Goal: Information Seeking & Learning: Learn about a topic

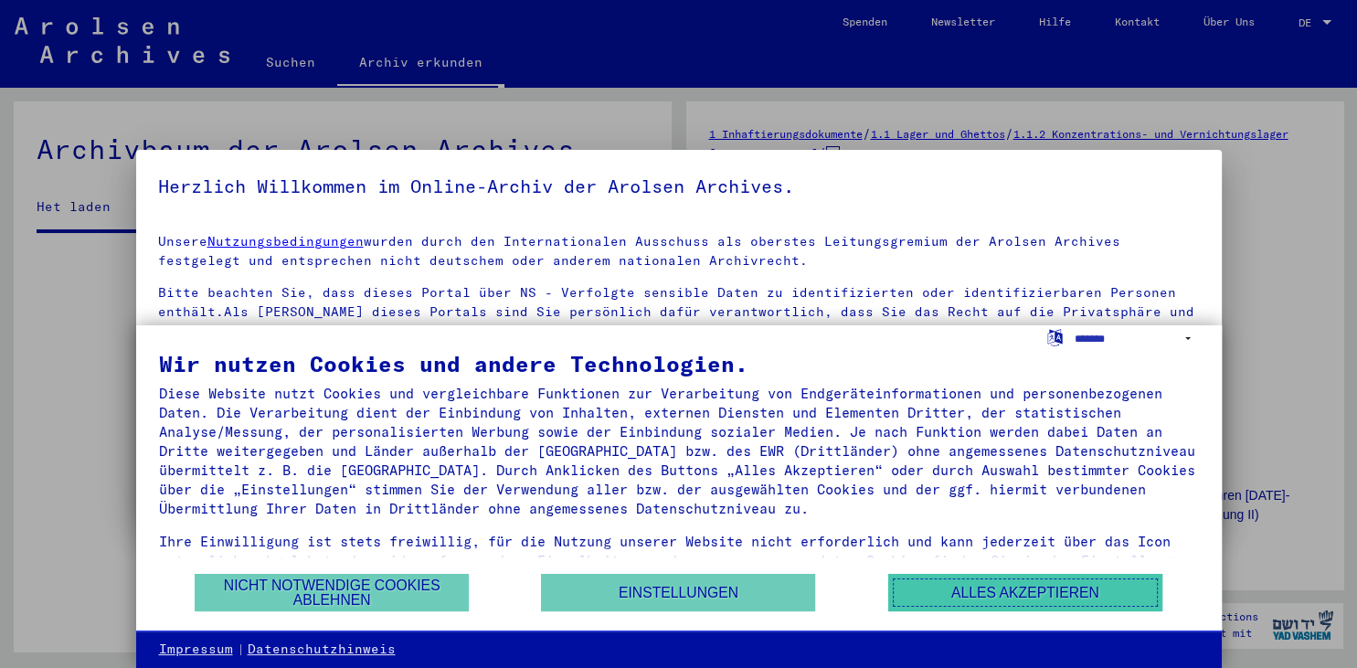
click at [968, 606] on button "Alles akzeptieren" at bounding box center [1025, 592] width 274 height 37
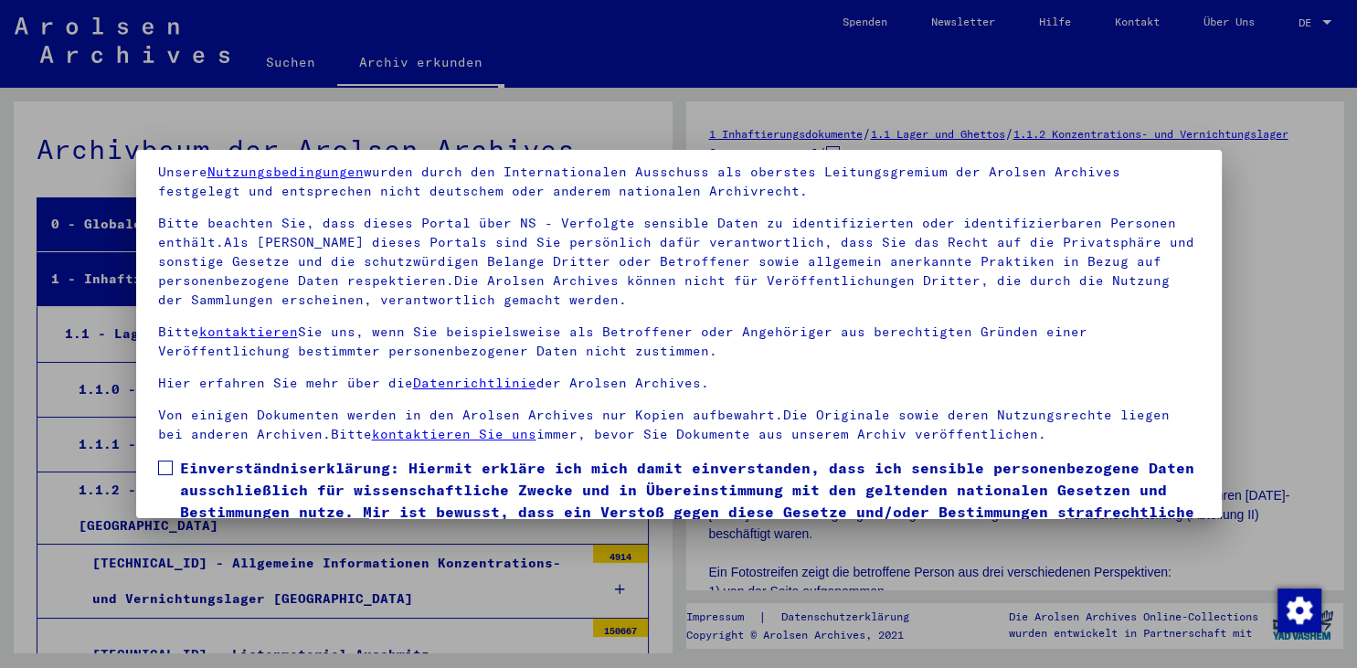
scroll to position [158, 0]
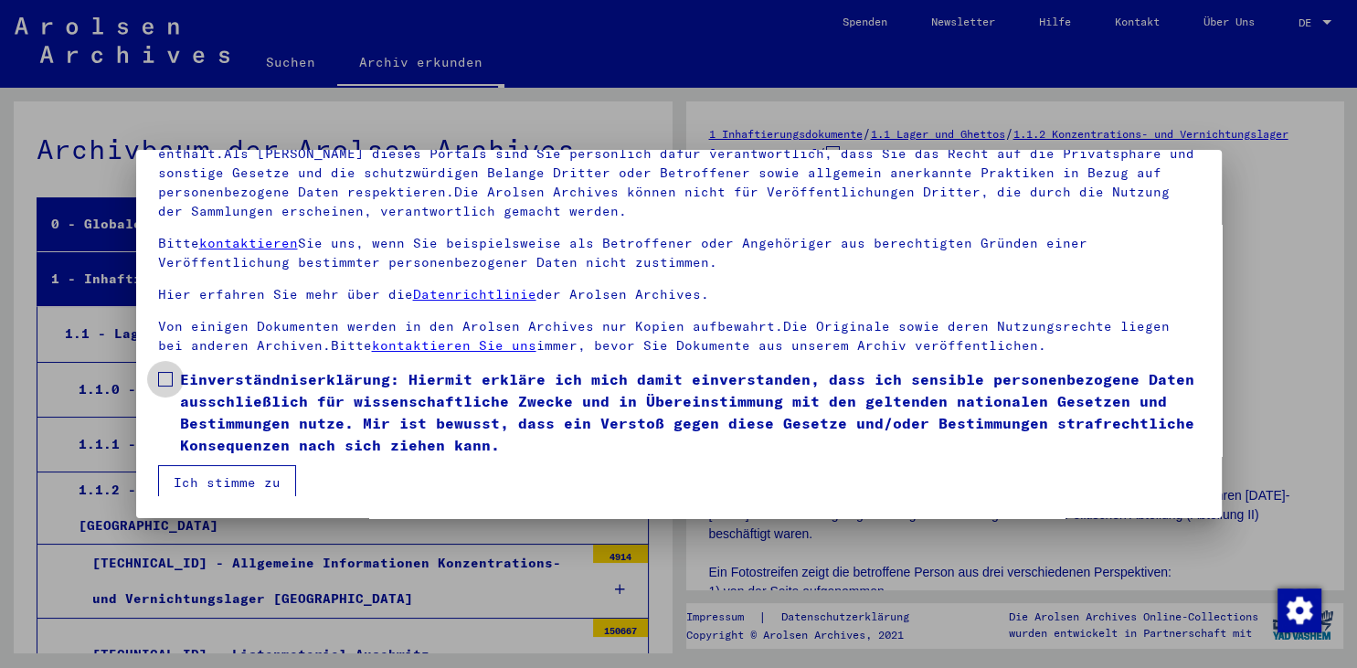
click at [170, 398] on label "Einverständniserklärung: Hiermit erkläre ich mich damit einverstanden, dass ich…" at bounding box center [679, 412] width 1042 height 88
click at [208, 512] on mat-dialog-container "Herzlich Willkommen im Online-Archiv der Arolsen Archives. Unsere Nutzungsbedin…" at bounding box center [679, 333] width 1086 height 367
click at [210, 500] on mat-dialog-container "Herzlich Willkommen im Online-Archiv der Arolsen Archives. Unsere Nutzungsbedin…" at bounding box center [679, 333] width 1086 height 367
click at [214, 492] on button "Ich stimme zu" at bounding box center [227, 482] width 138 height 35
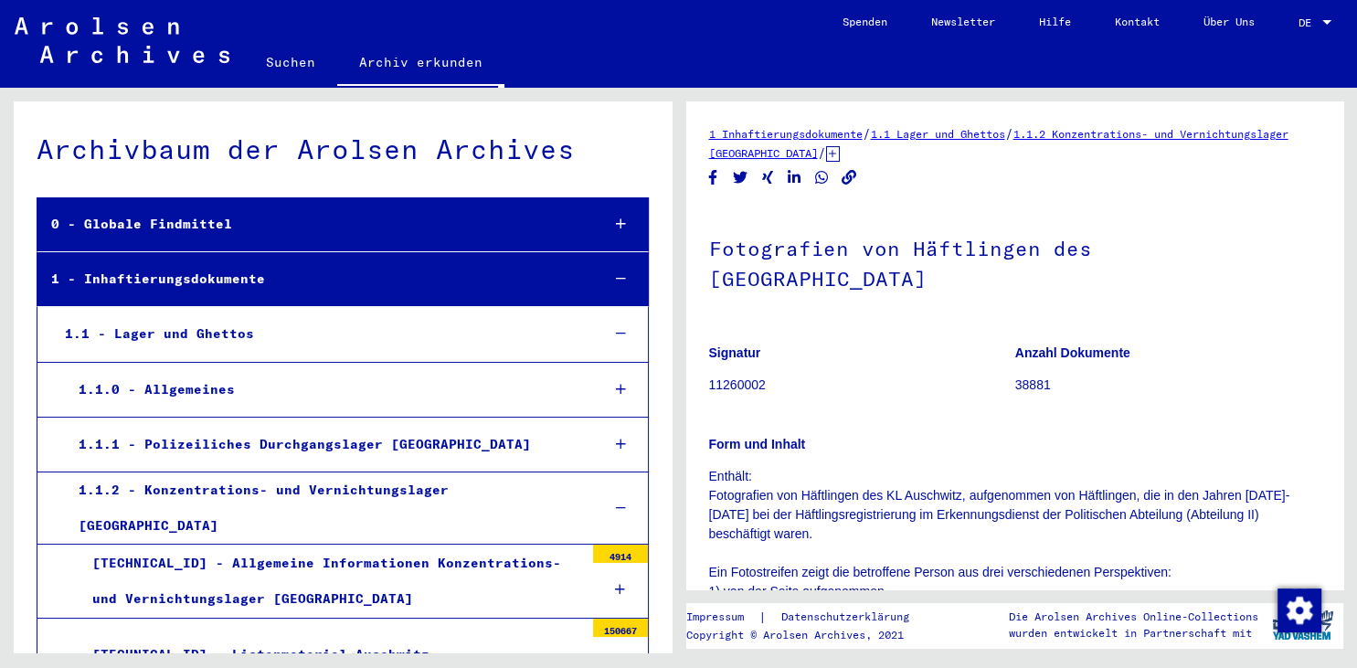
drag, startPoint x: 1349, startPoint y: 143, endPoint x: 1356, endPoint y: 191, distance: 48.1
click at [1356, 191] on div "1 Inhaftierungsdokumente / 1.1 Lager und Ghettos / 1.1.2 Konzentrations- und Ve…" at bounding box center [1018, 370] width 678 height 565
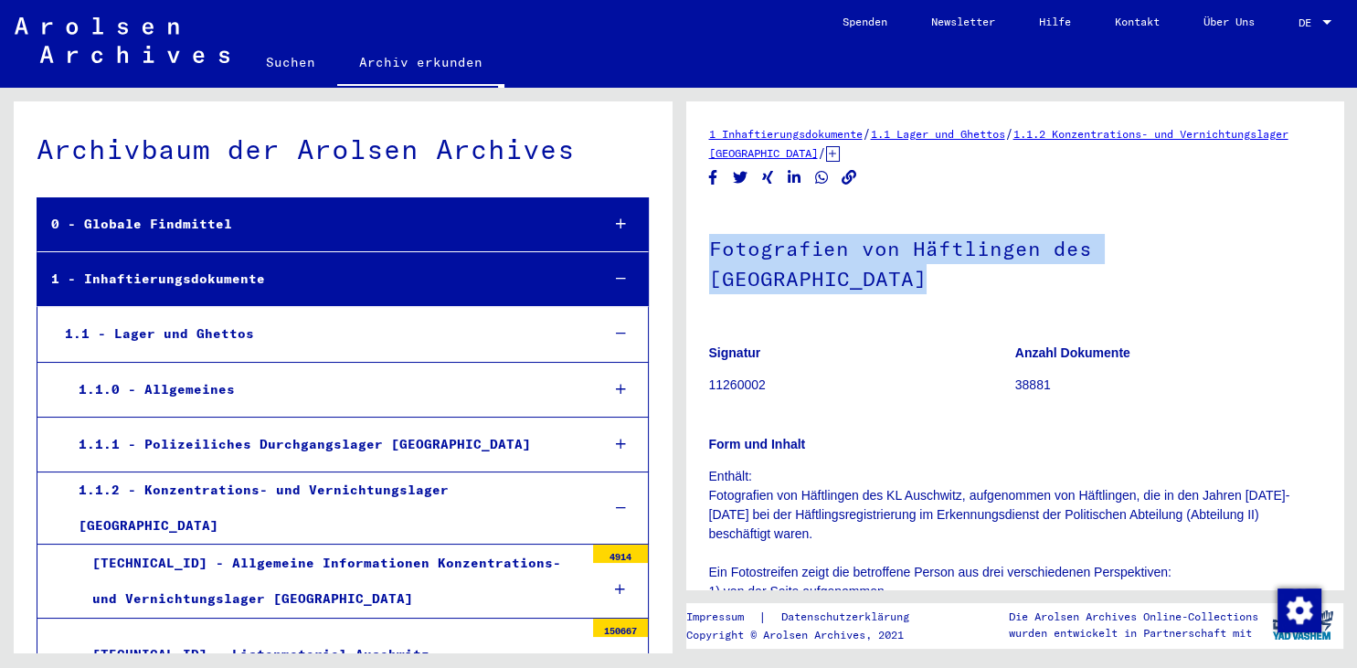
drag, startPoint x: 1343, startPoint y: 174, endPoint x: 1356, endPoint y: 302, distance: 129.5
click at [1356, 302] on div "1 Inhaftierungsdokumente / 1.1 Lager und Ghettos / 1.1.2 Konzentrations- und Ve…" at bounding box center [1018, 370] width 678 height 565
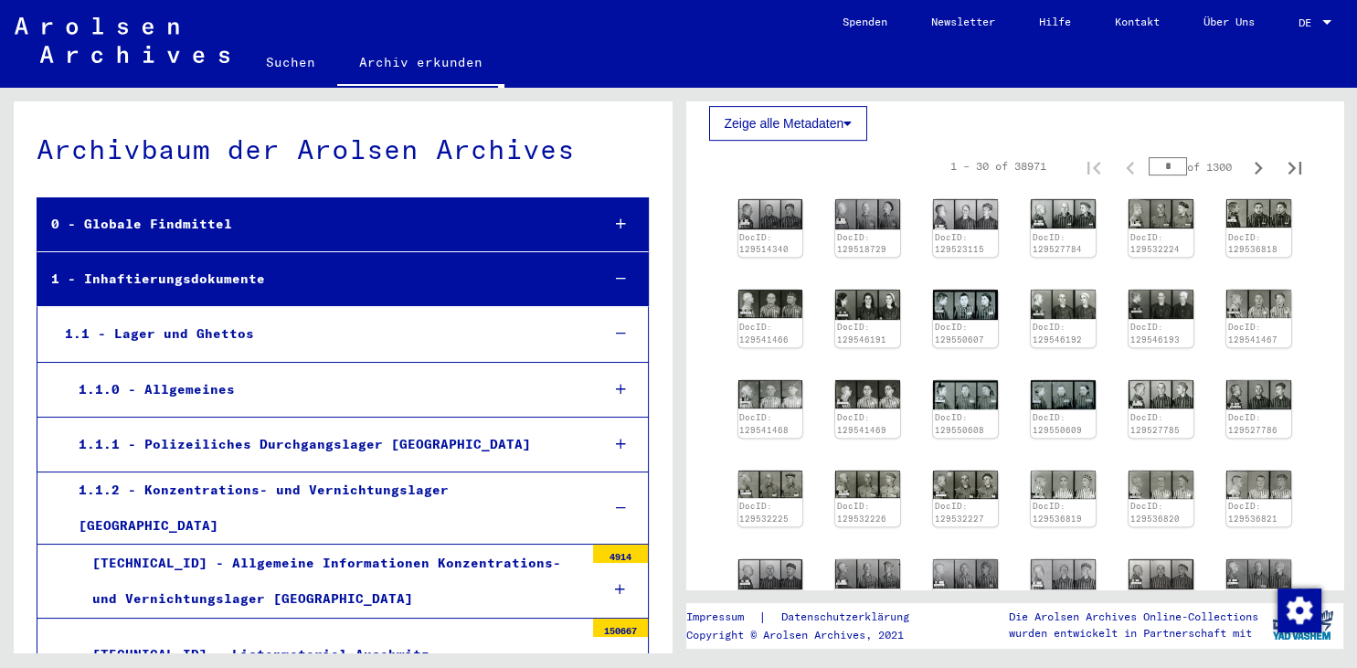
scroll to position [750, 0]
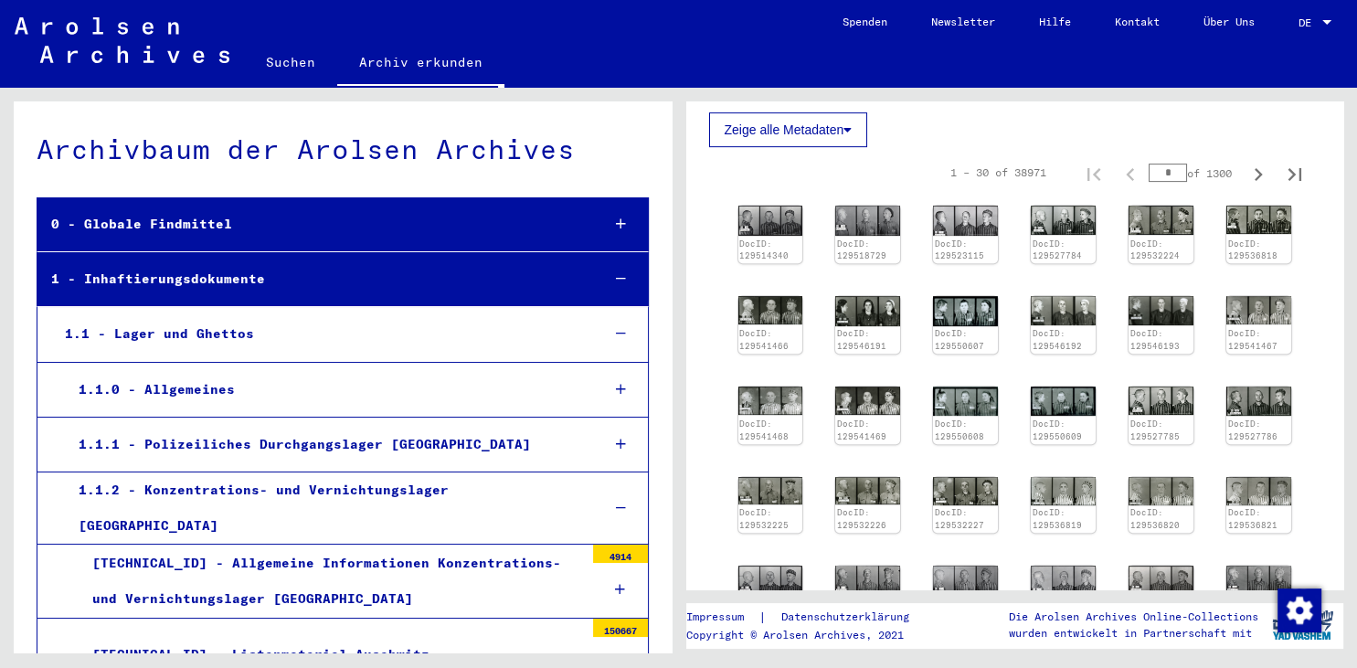
click at [804, 198] on div "DocID: 129514340 DocID: 129518729 DocID: 129523115 DocID: 129527784 DocID: 1295…" at bounding box center [1015, 414] width 568 height 432
click at [747, 205] on img at bounding box center [771, 221] width 68 height 32
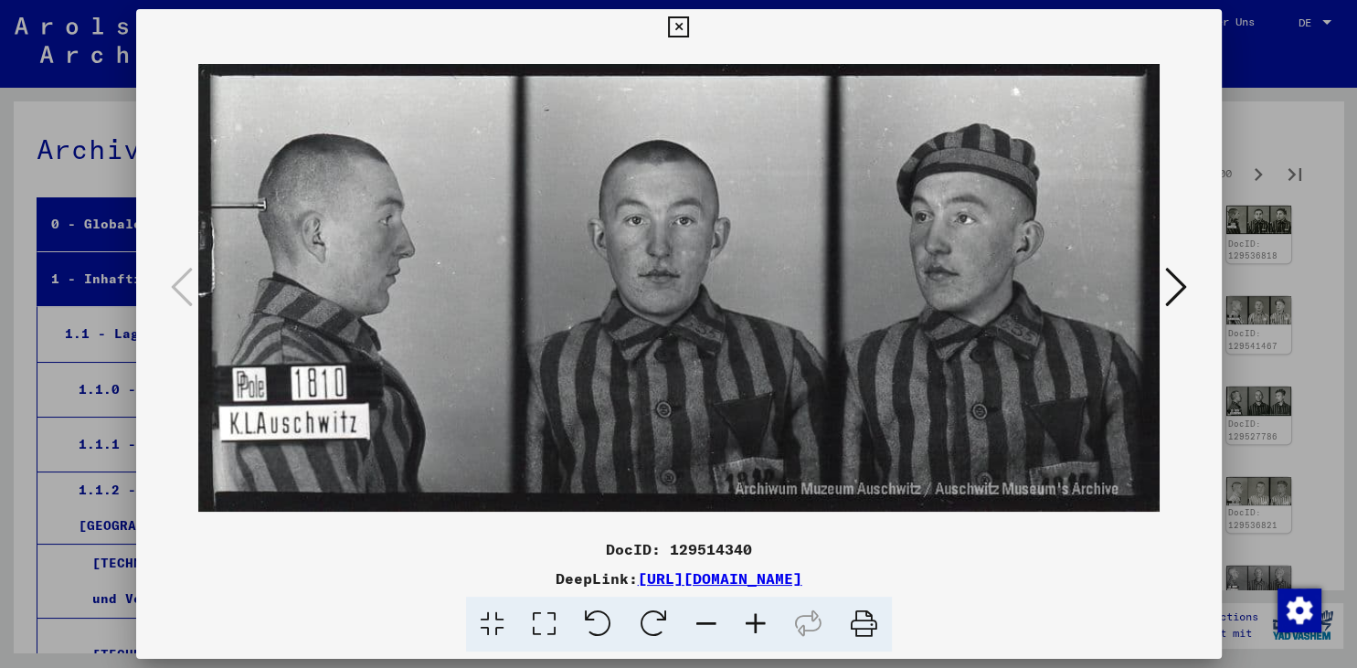
click at [198, 294] on img at bounding box center [678, 288] width 961 height 485
click at [1174, 290] on icon at bounding box center [1176, 287] width 22 height 44
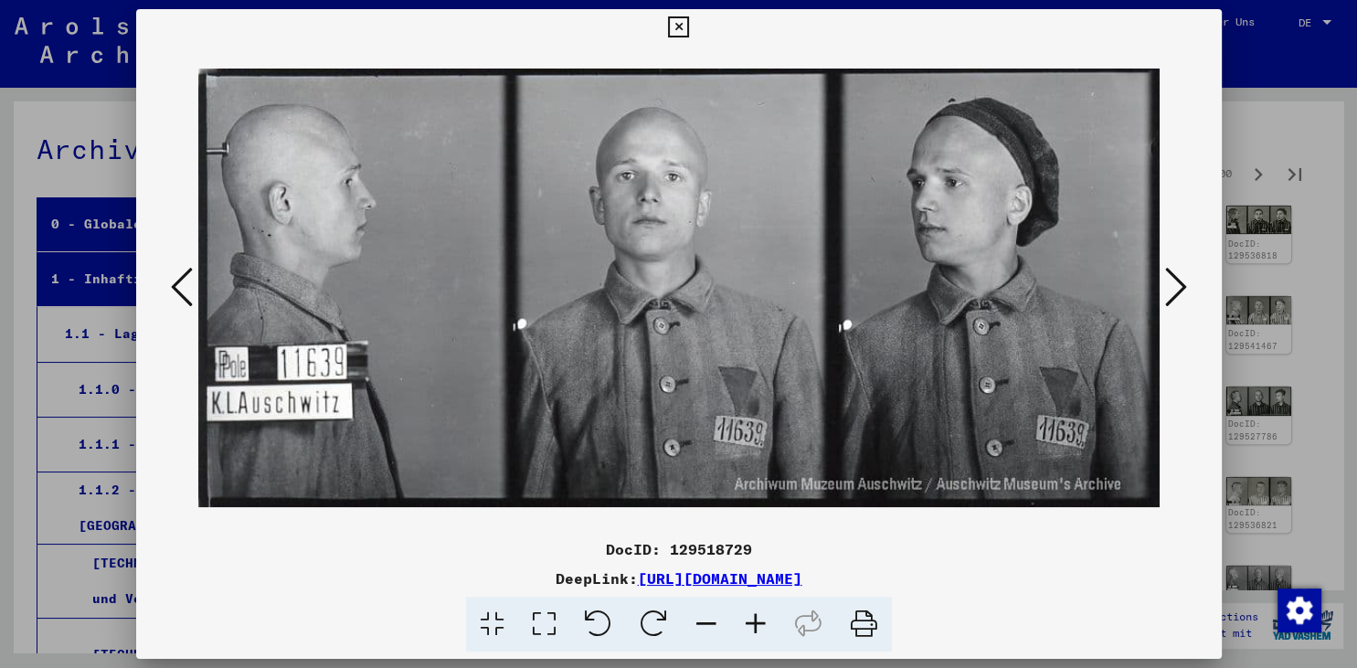
click at [1174, 290] on icon at bounding box center [1176, 287] width 22 height 44
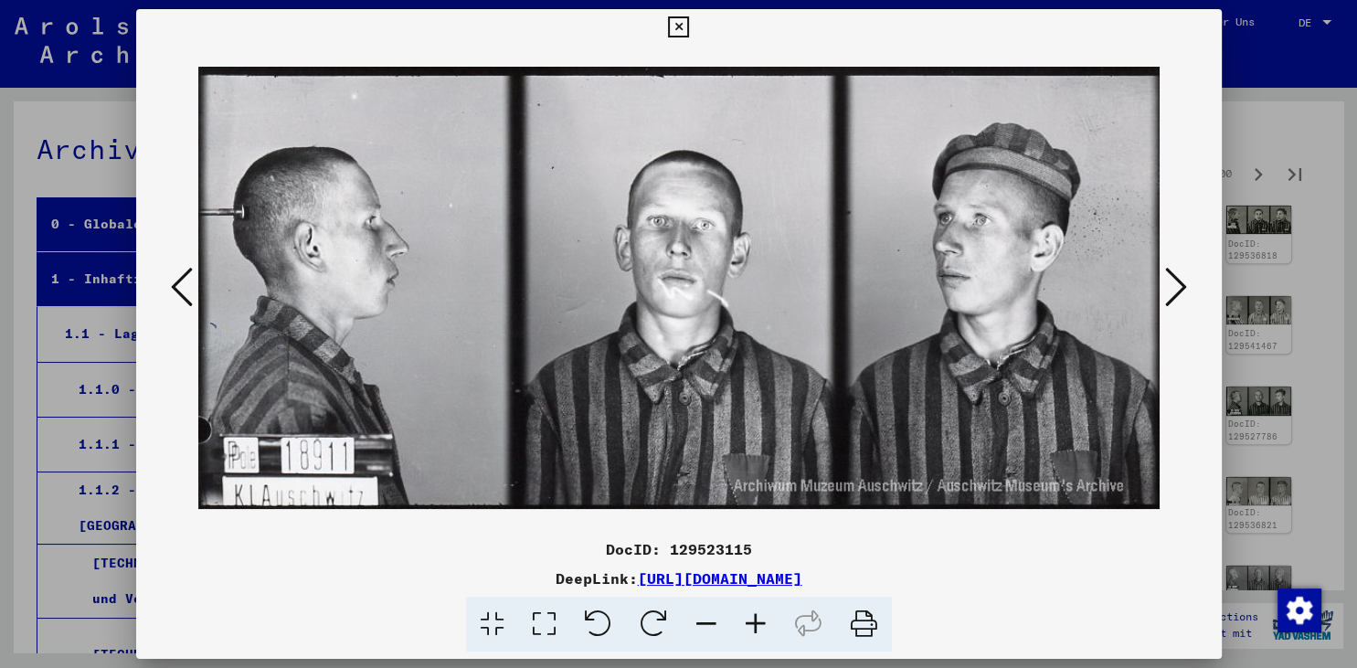
click at [1174, 290] on icon at bounding box center [1176, 287] width 22 height 44
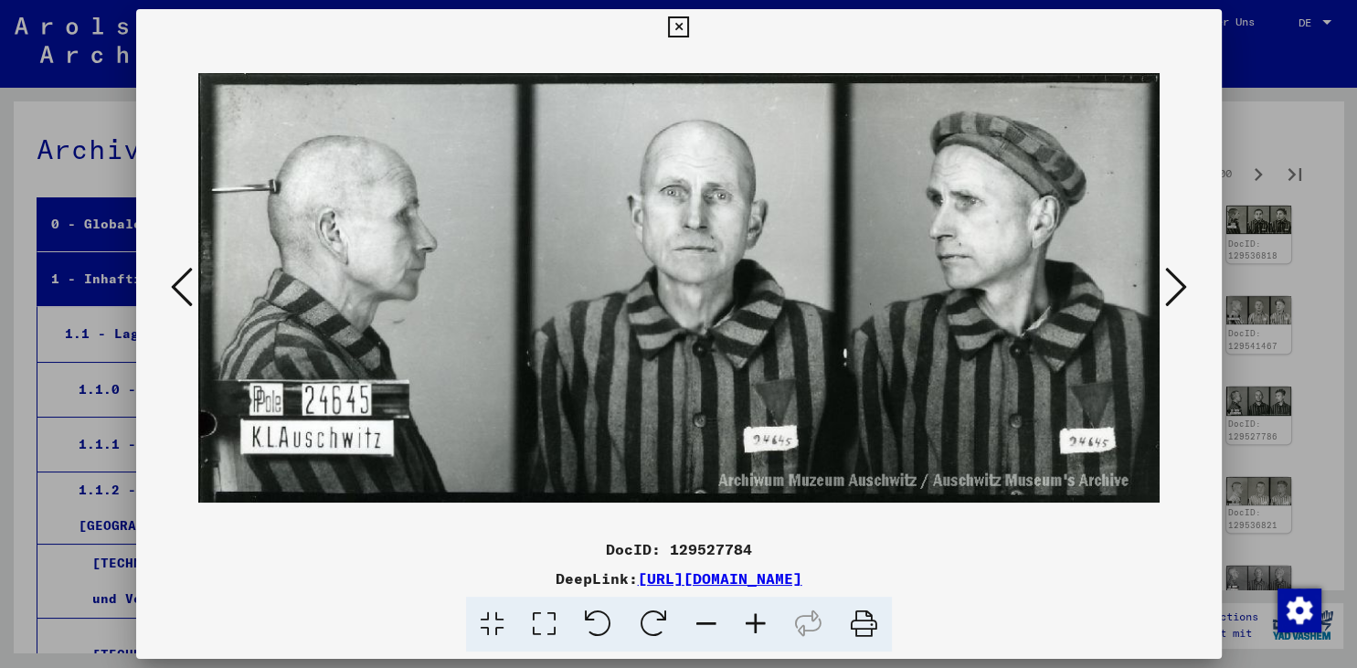
click at [1174, 290] on icon at bounding box center [1176, 287] width 22 height 44
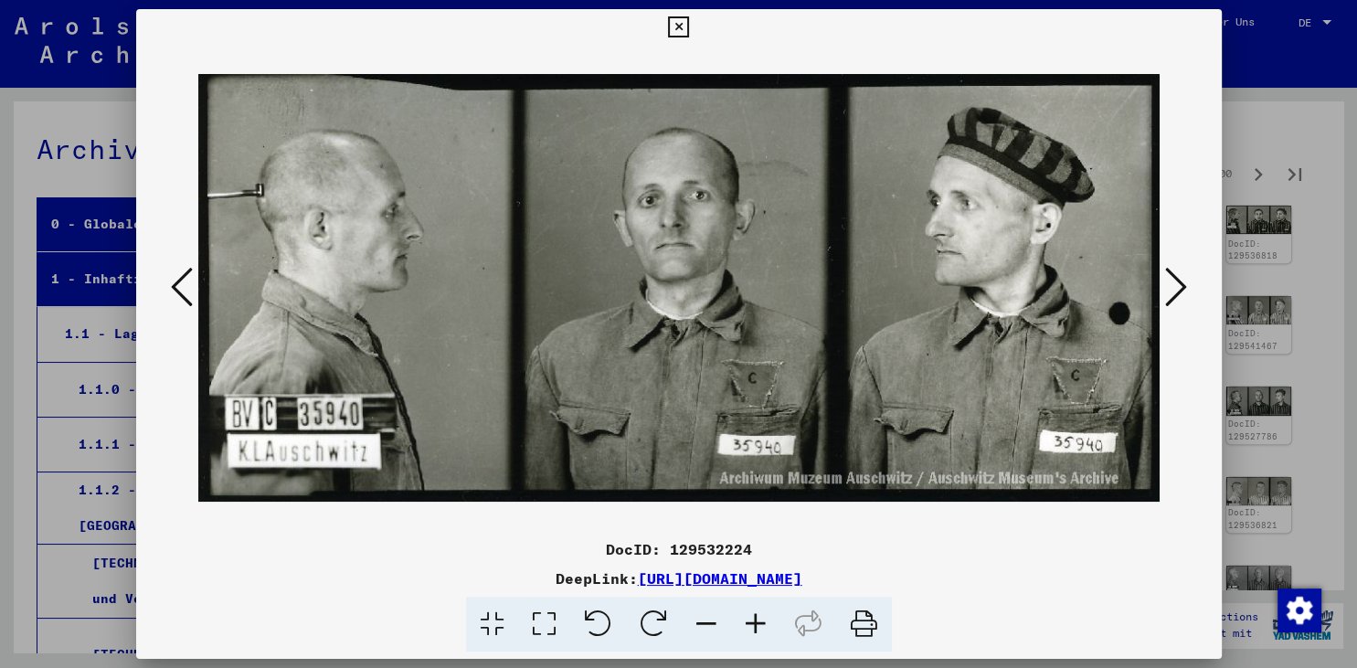
click at [1174, 290] on icon at bounding box center [1176, 287] width 22 height 44
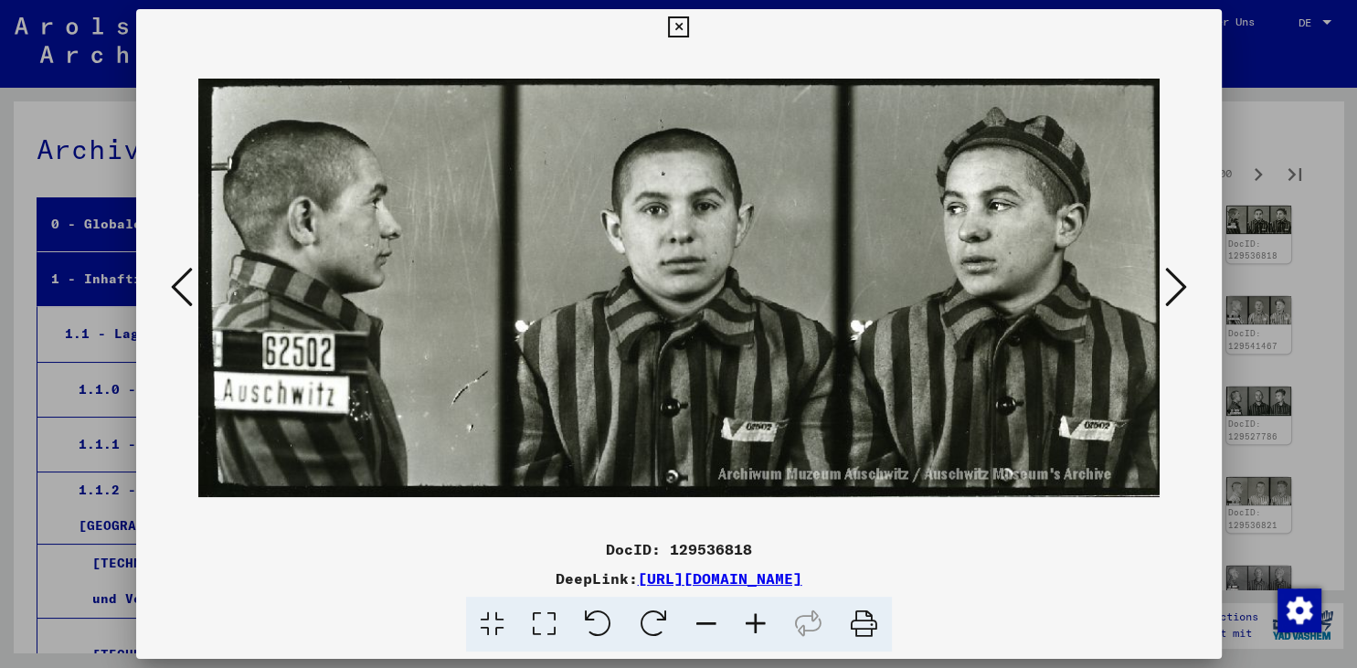
click at [1174, 290] on icon at bounding box center [1176, 287] width 22 height 44
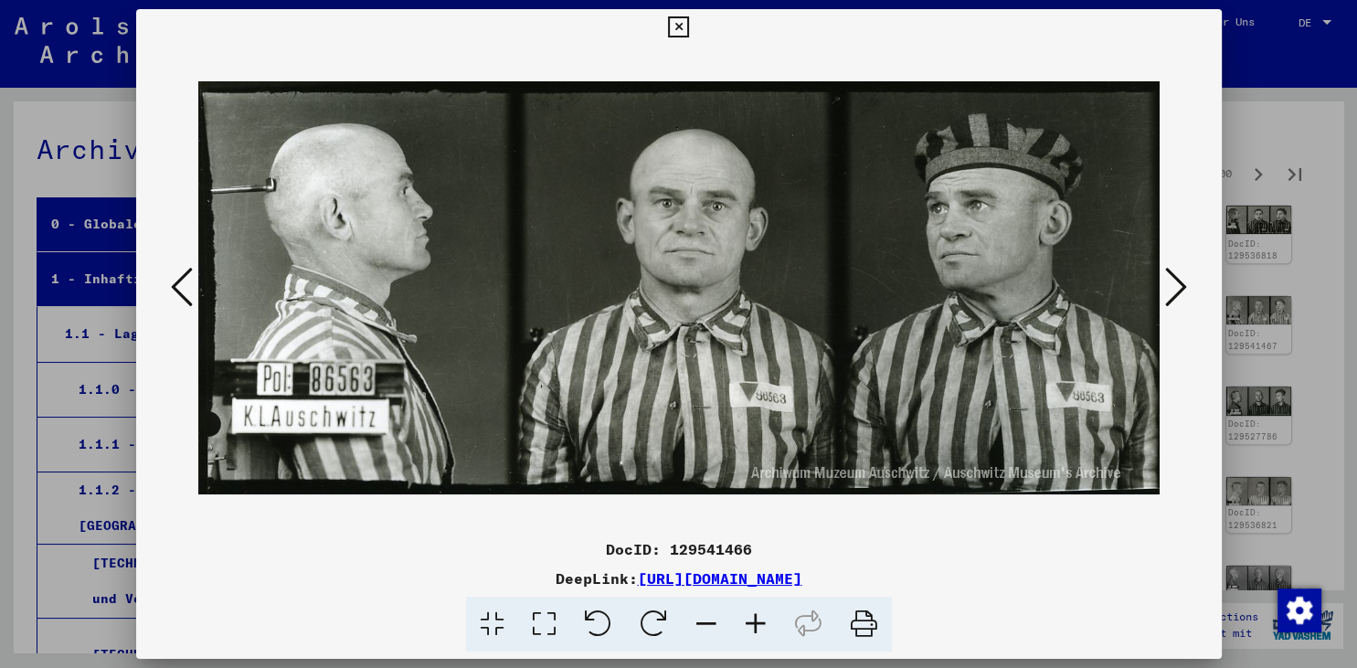
click at [1174, 290] on icon at bounding box center [1176, 287] width 22 height 44
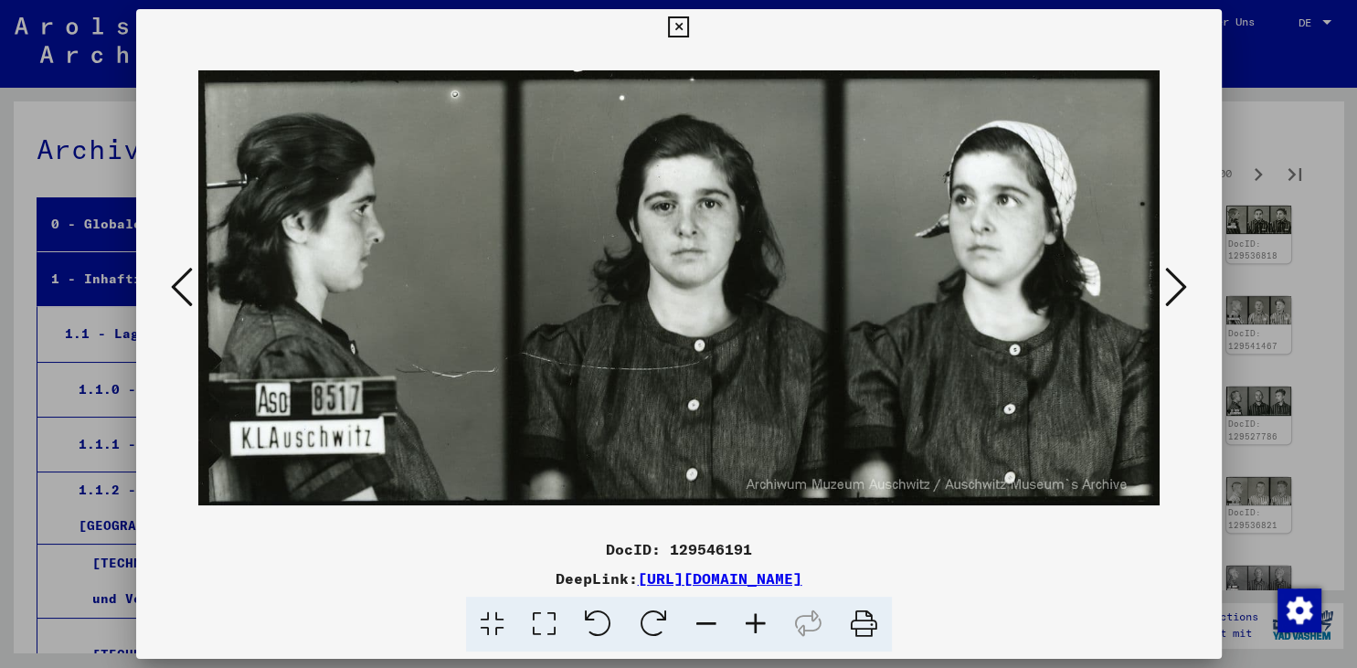
click at [1174, 290] on icon at bounding box center [1176, 287] width 22 height 44
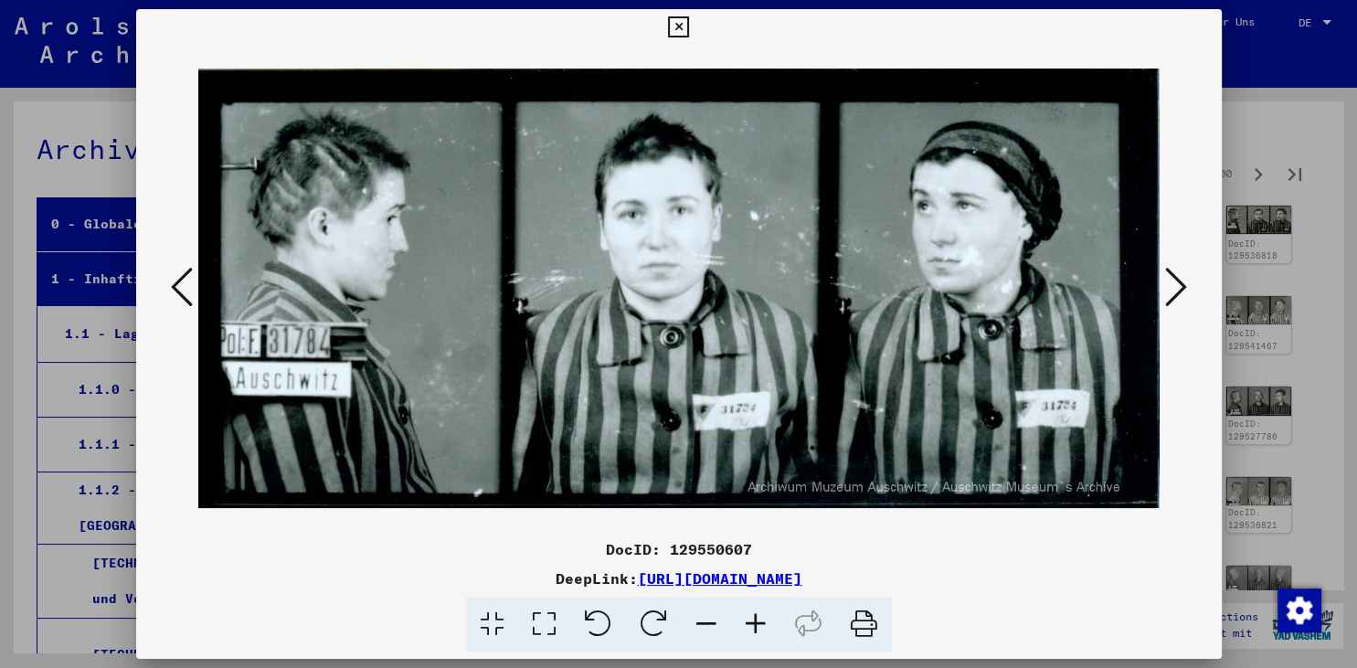
click at [1174, 290] on icon at bounding box center [1176, 287] width 22 height 44
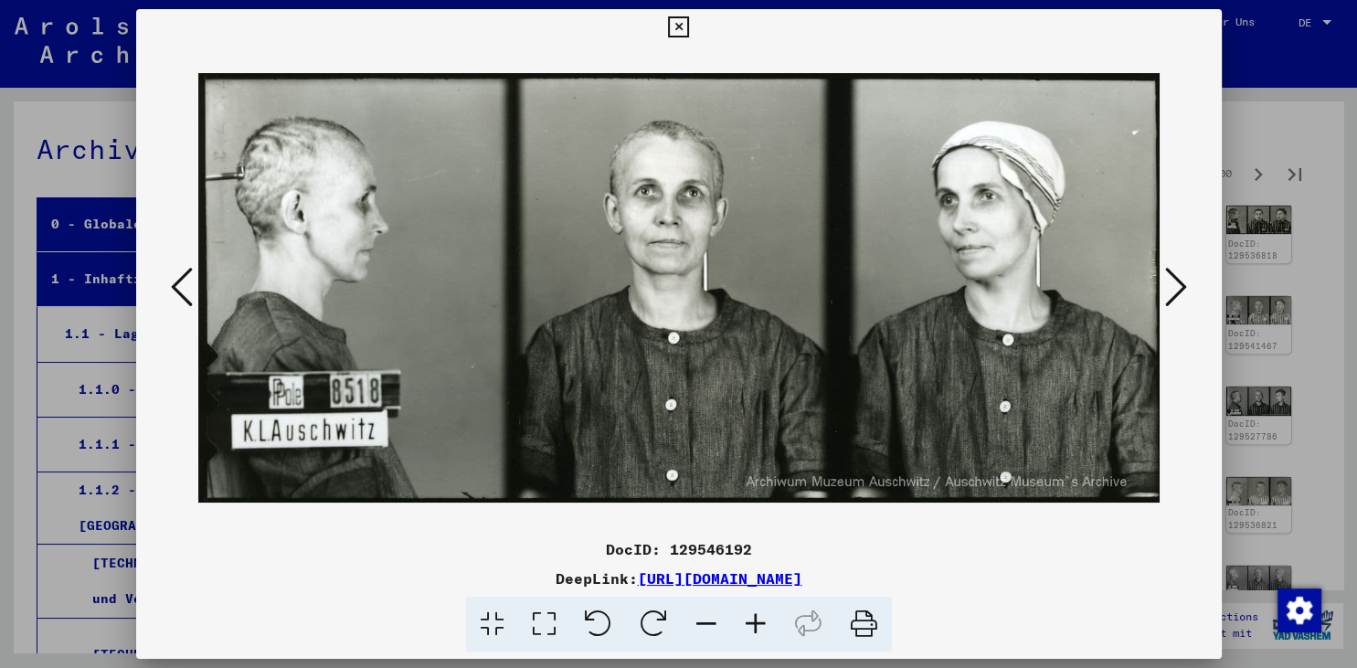
click at [1174, 290] on icon at bounding box center [1176, 287] width 22 height 44
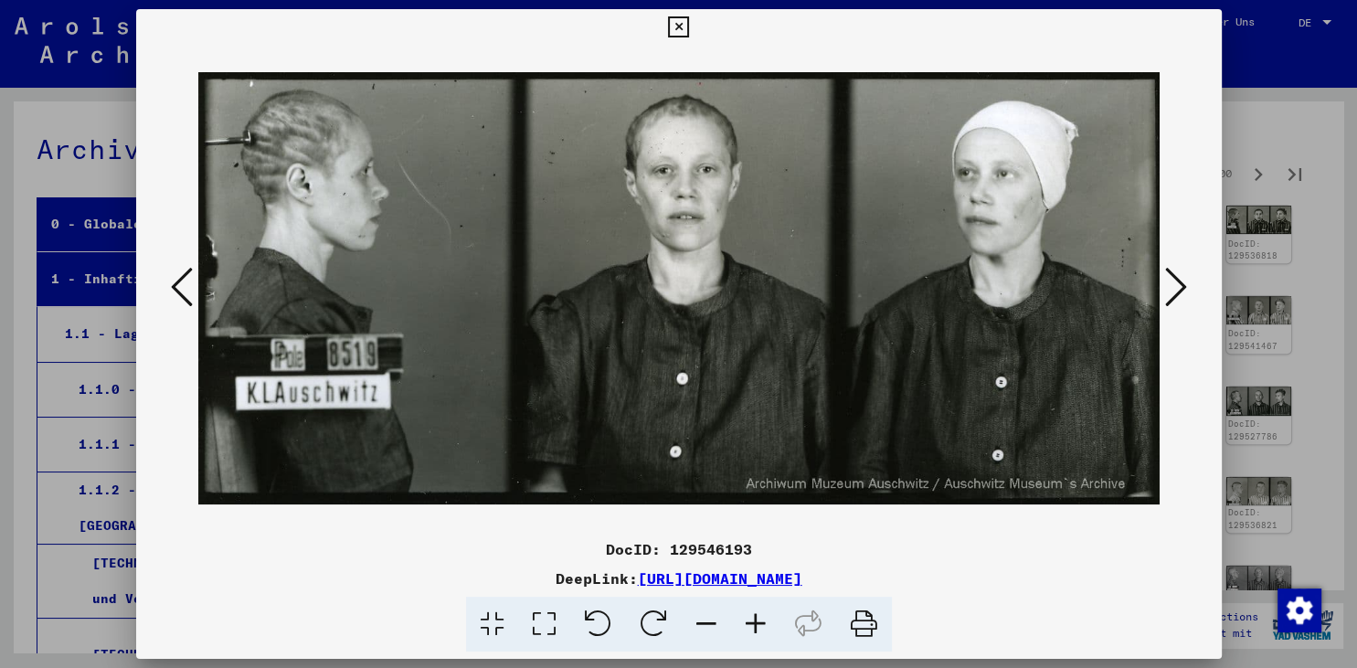
click at [1174, 290] on icon at bounding box center [1176, 287] width 22 height 44
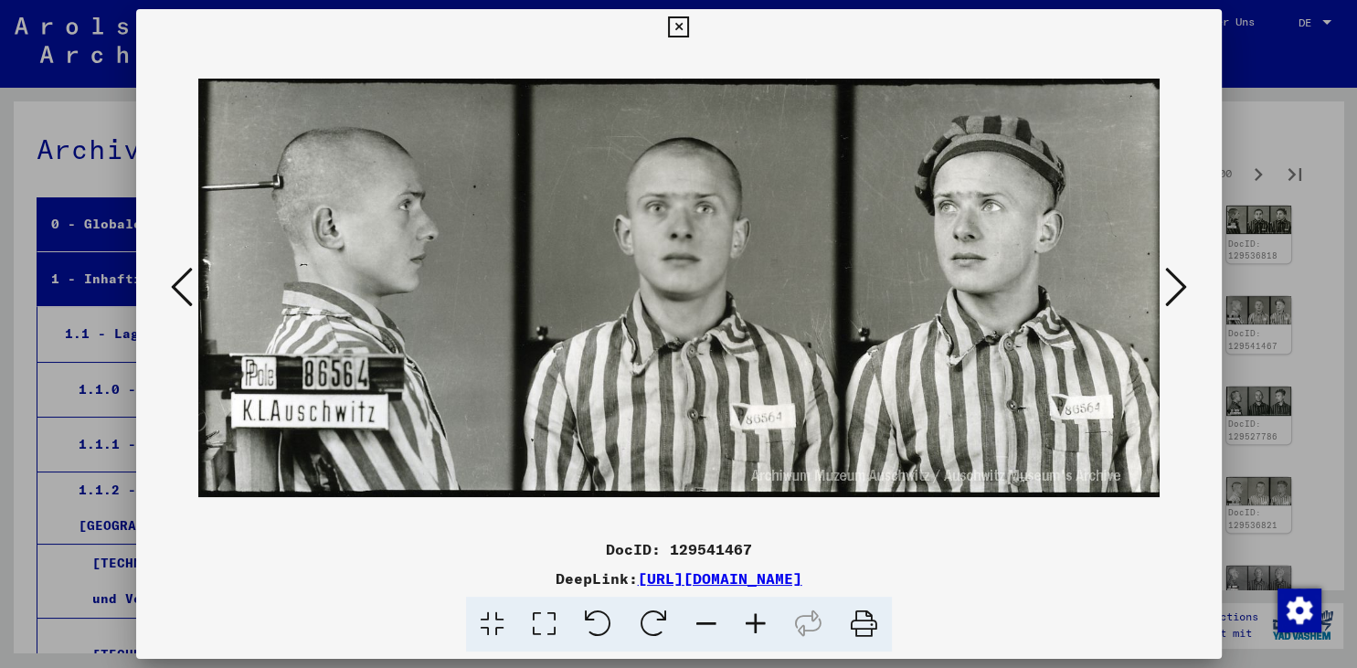
click at [1174, 290] on icon at bounding box center [1176, 287] width 22 height 44
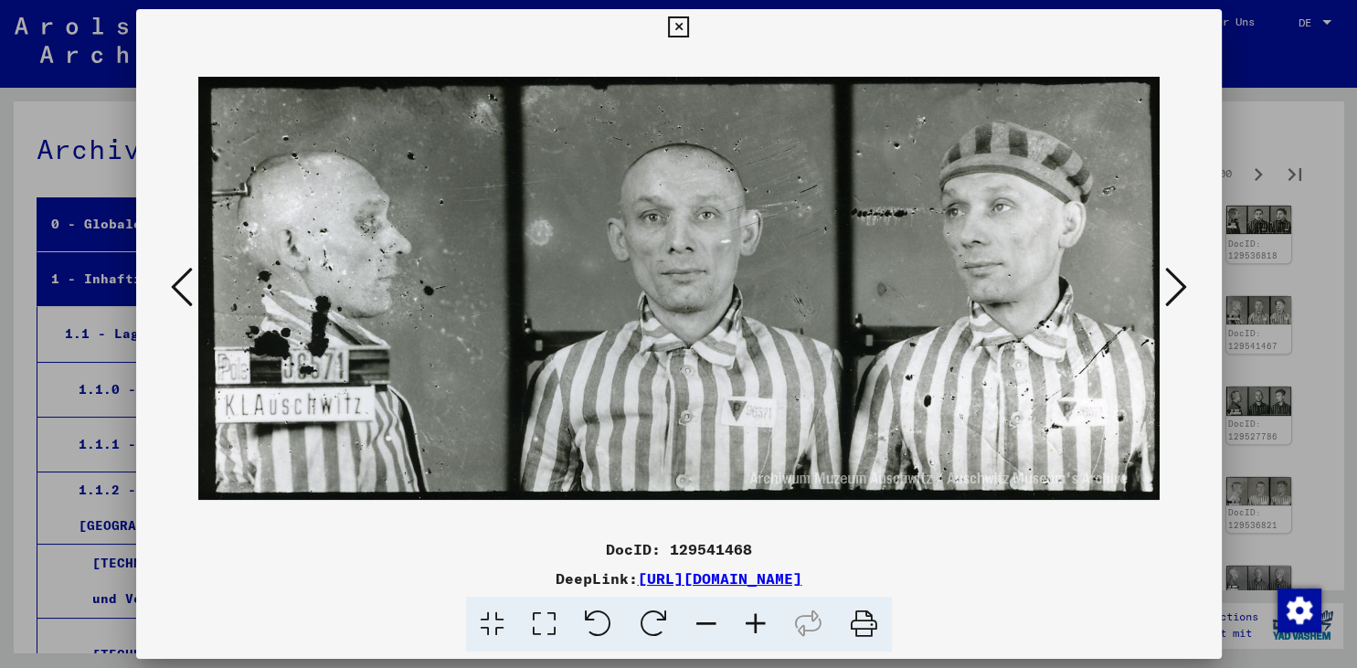
click at [1174, 290] on icon at bounding box center [1176, 287] width 22 height 44
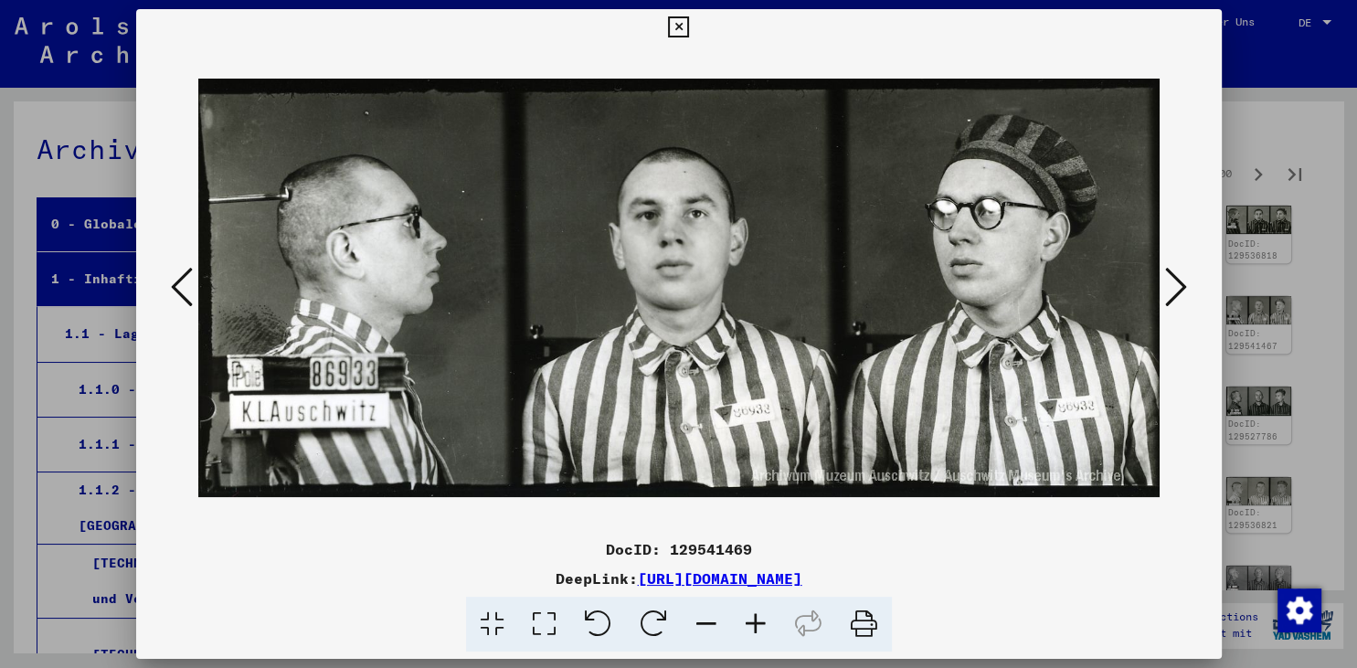
click at [172, 280] on icon at bounding box center [182, 287] width 22 height 44
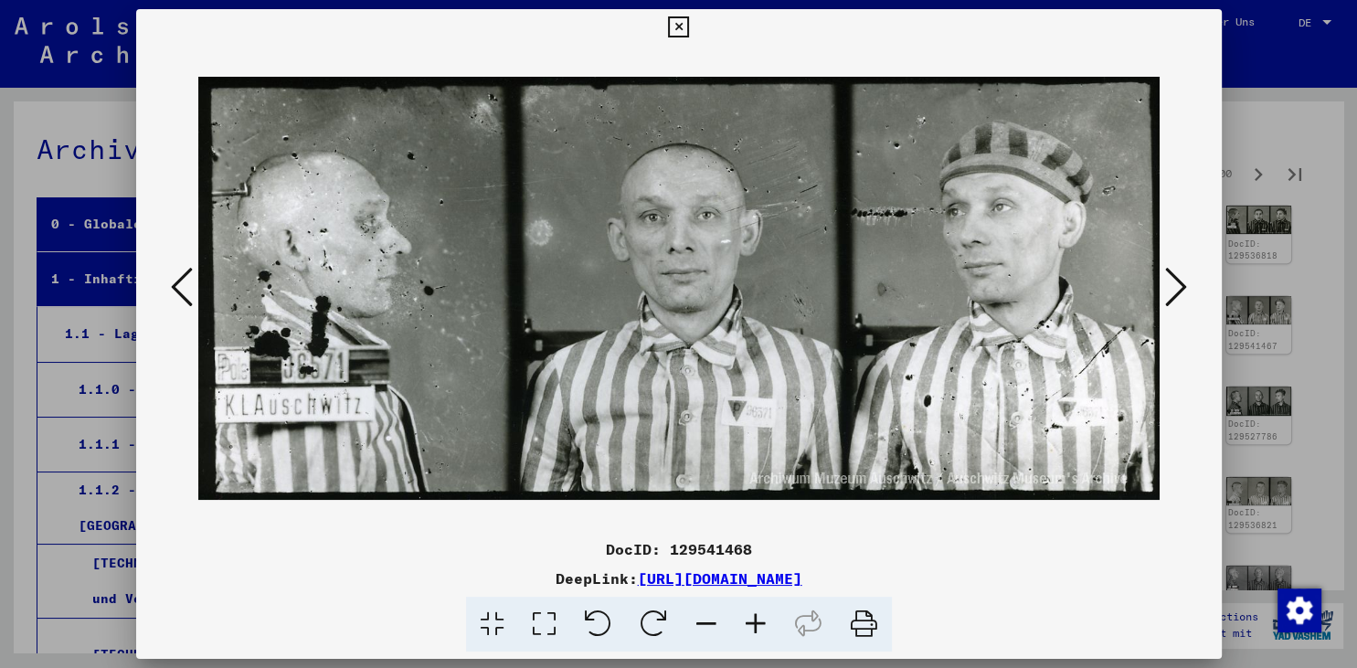
click at [1173, 289] on icon at bounding box center [1176, 287] width 22 height 44
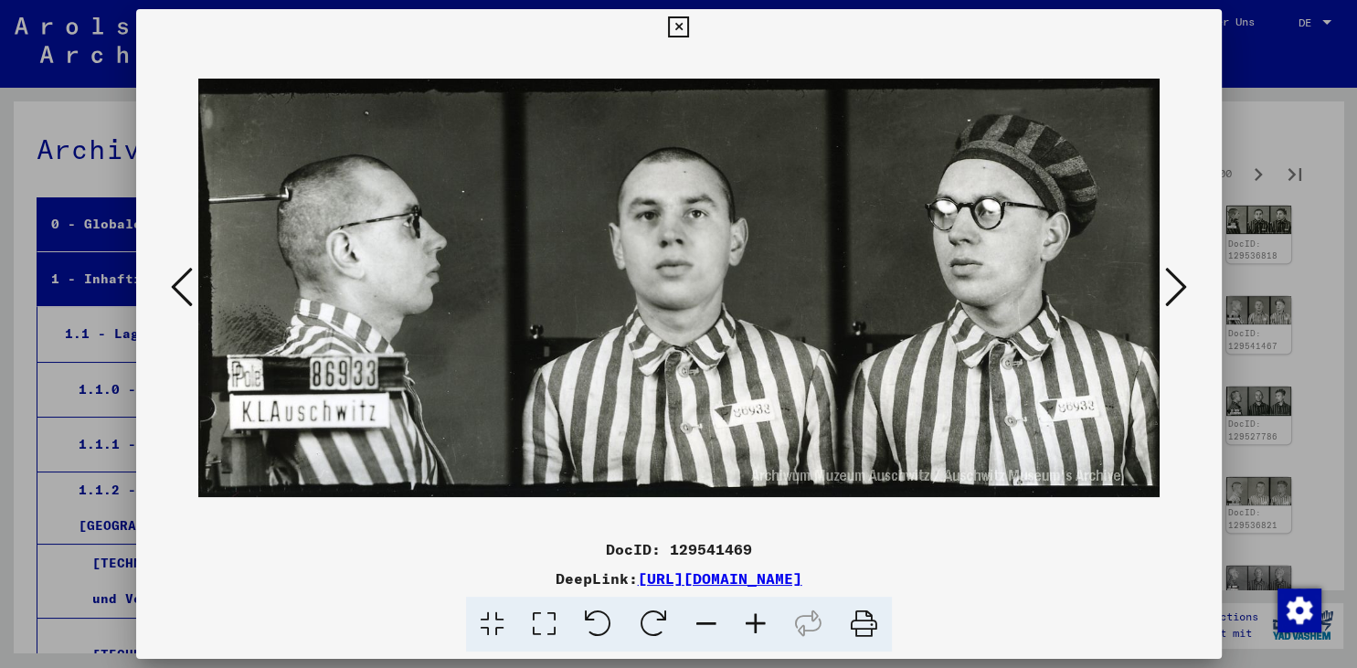
click at [1173, 289] on icon at bounding box center [1176, 287] width 22 height 44
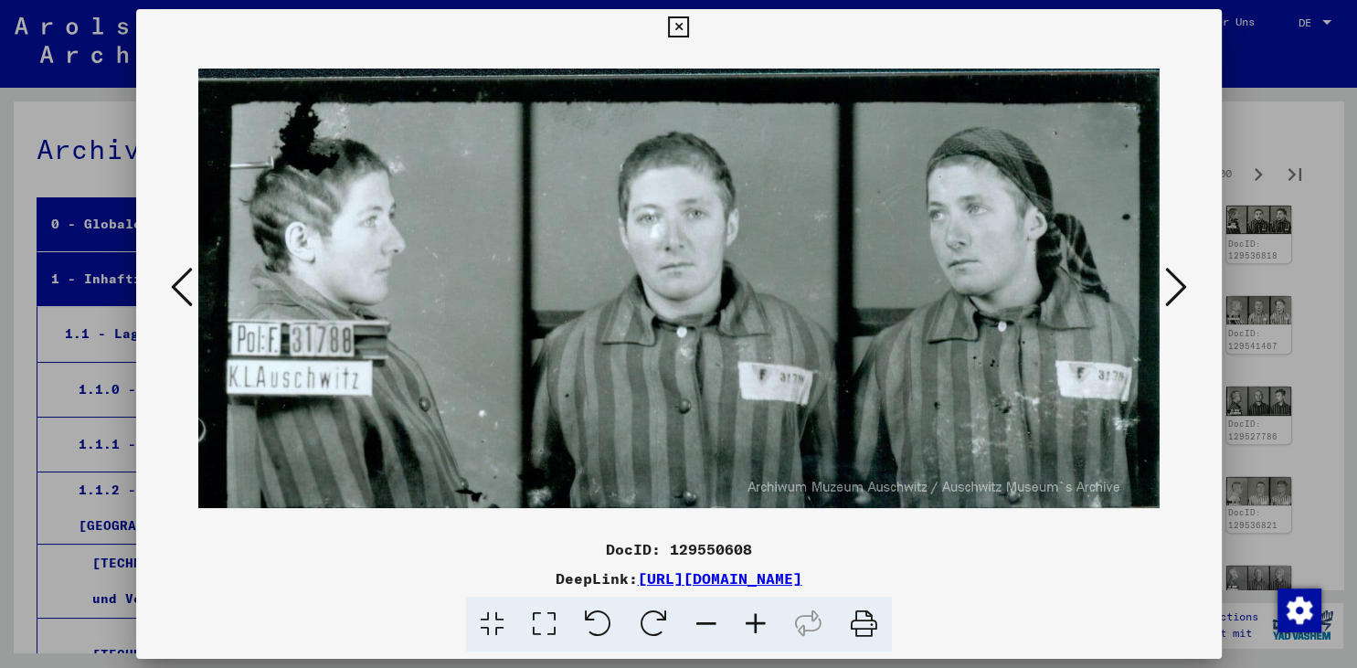
click at [1173, 289] on icon at bounding box center [1176, 287] width 22 height 44
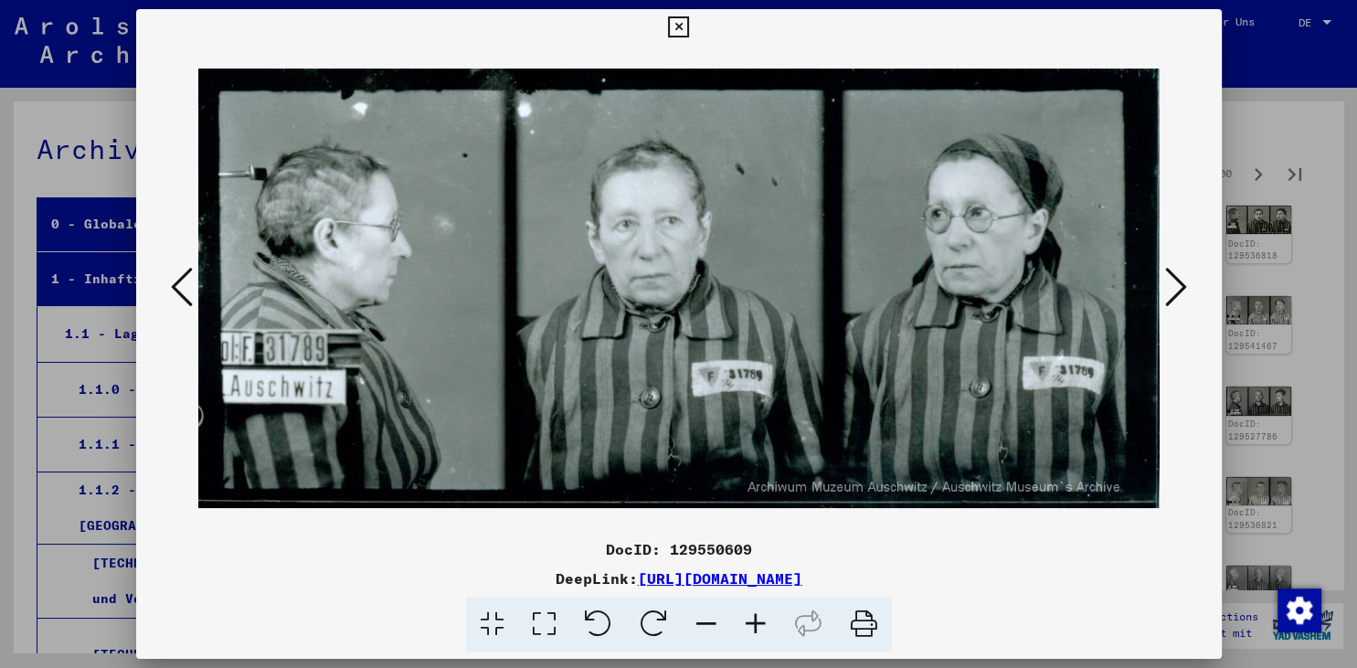
click at [1173, 289] on icon at bounding box center [1176, 287] width 22 height 44
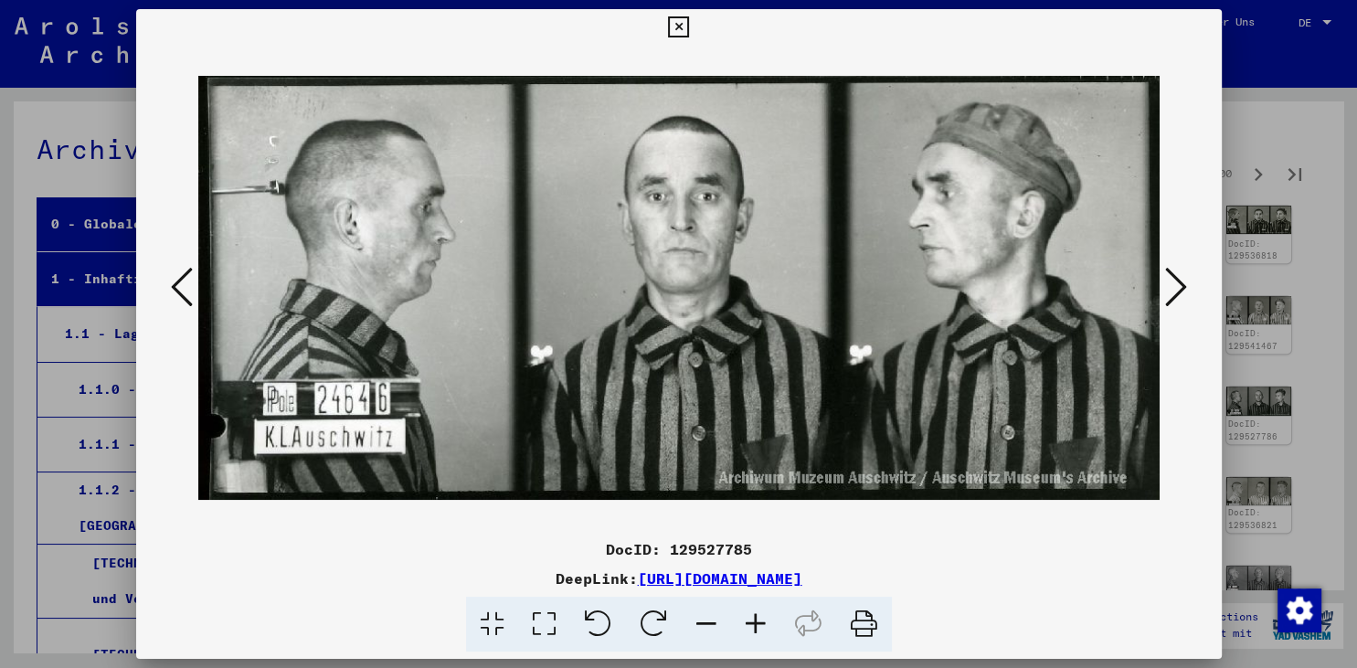
click at [1173, 289] on icon at bounding box center [1176, 287] width 22 height 44
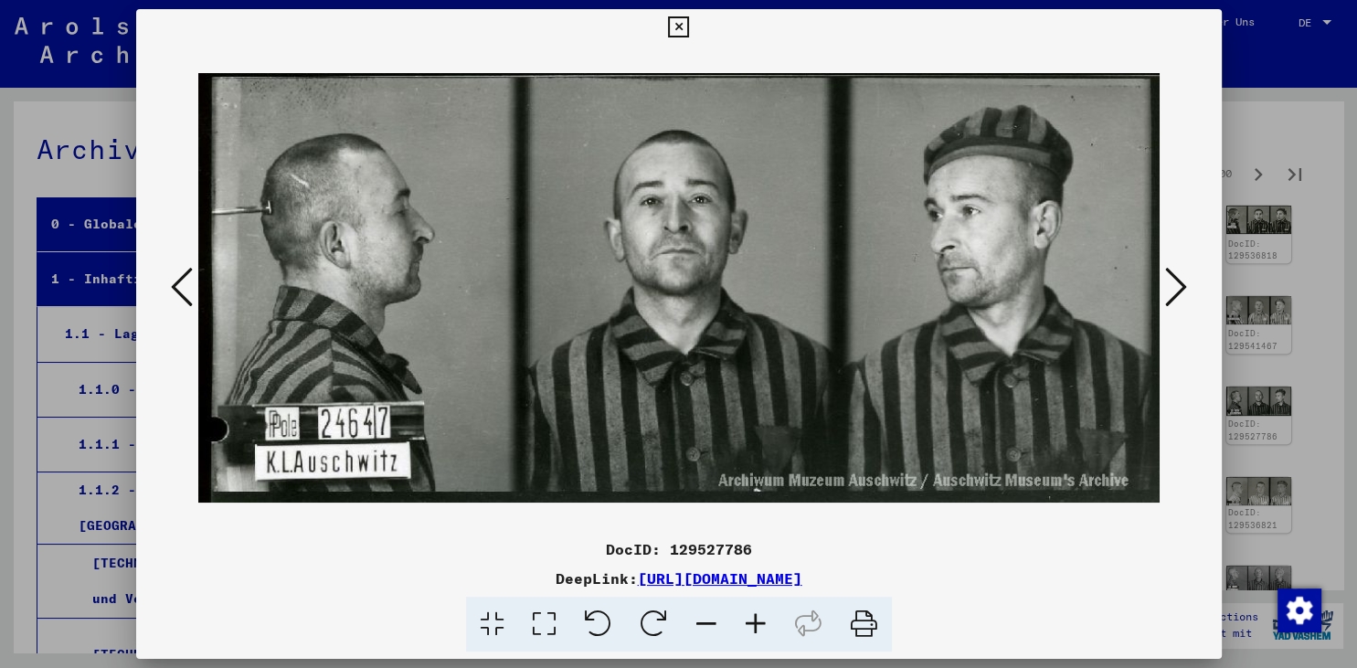
click at [1173, 289] on icon at bounding box center [1176, 287] width 22 height 44
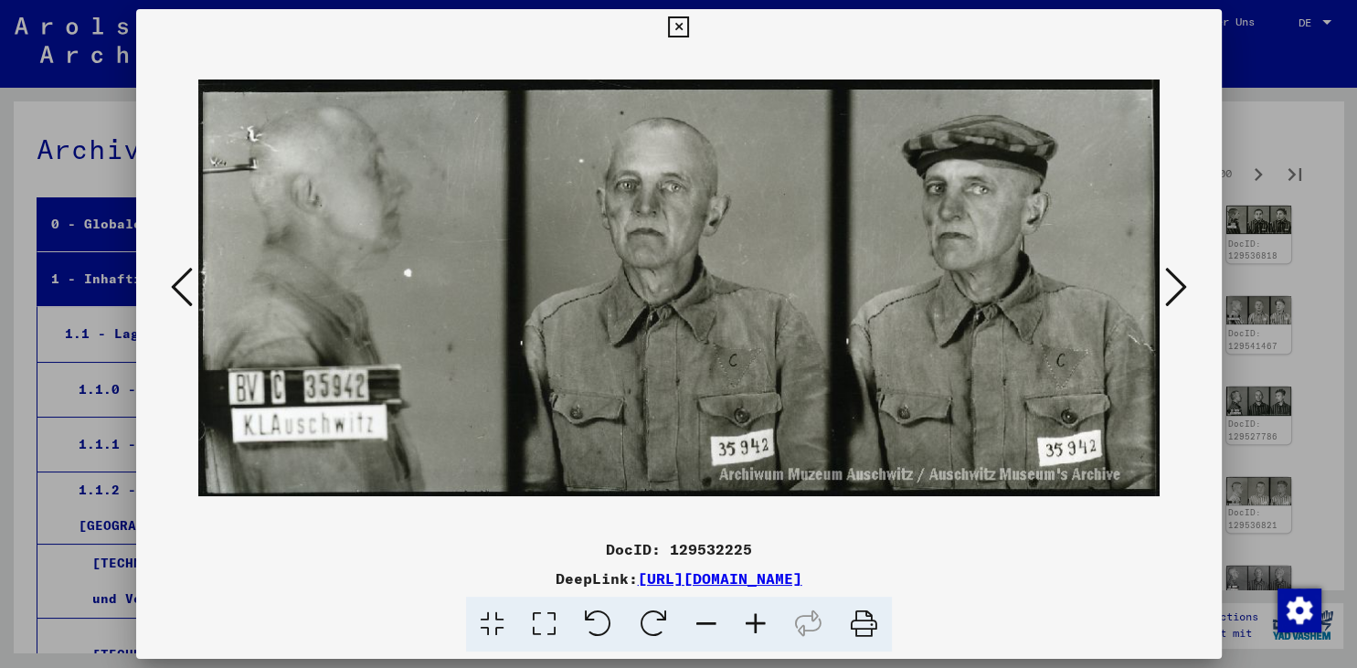
click at [1173, 289] on icon at bounding box center [1176, 287] width 22 height 44
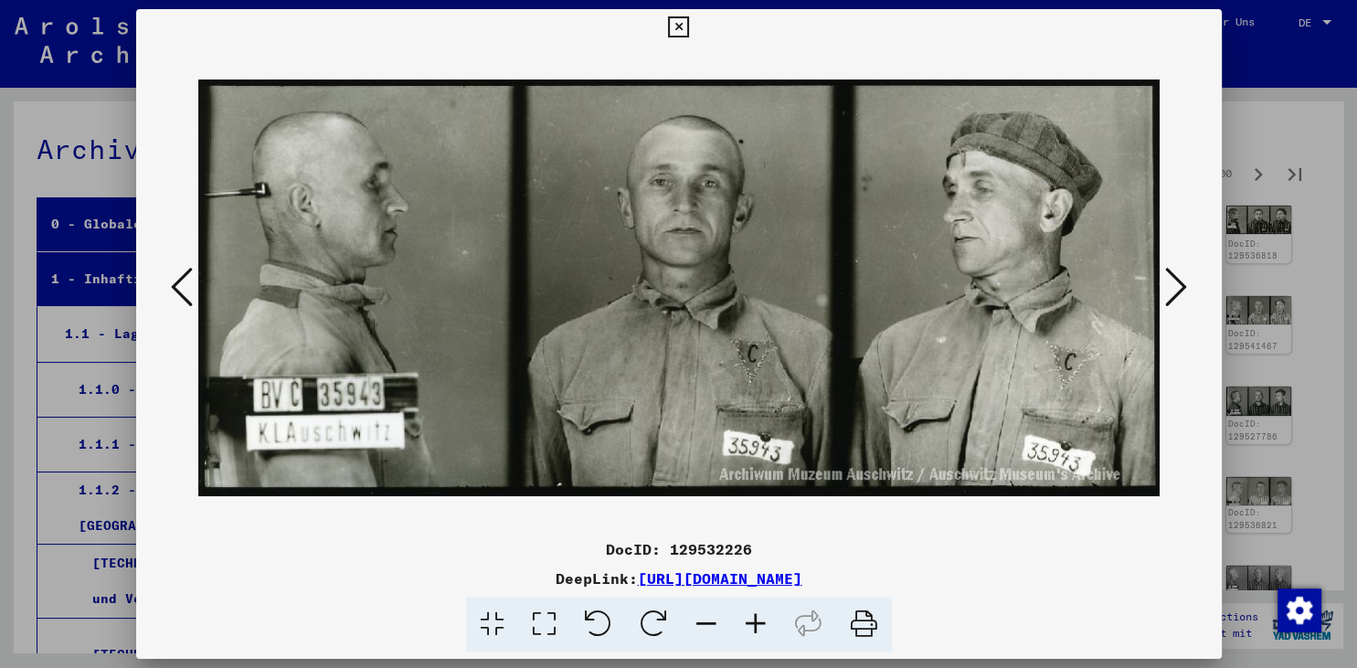
click at [1173, 289] on icon at bounding box center [1176, 287] width 22 height 44
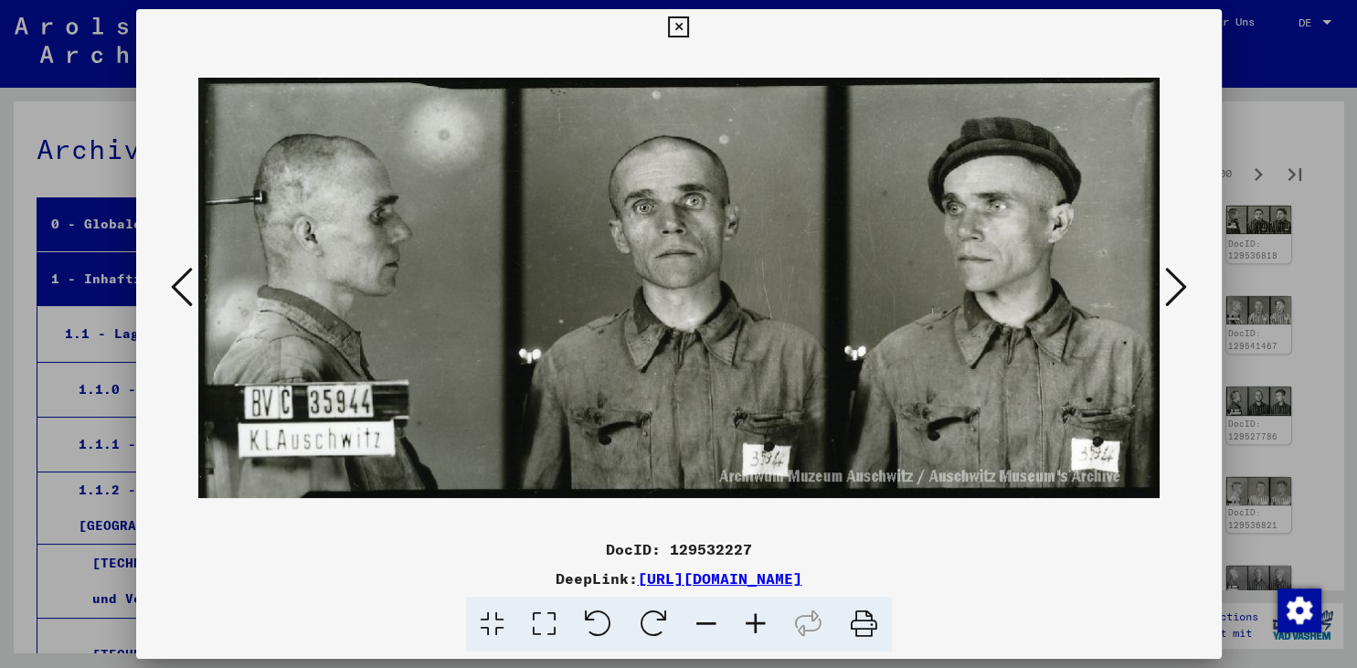
click at [1173, 289] on icon at bounding box center [1176, 287] width 22 height 44
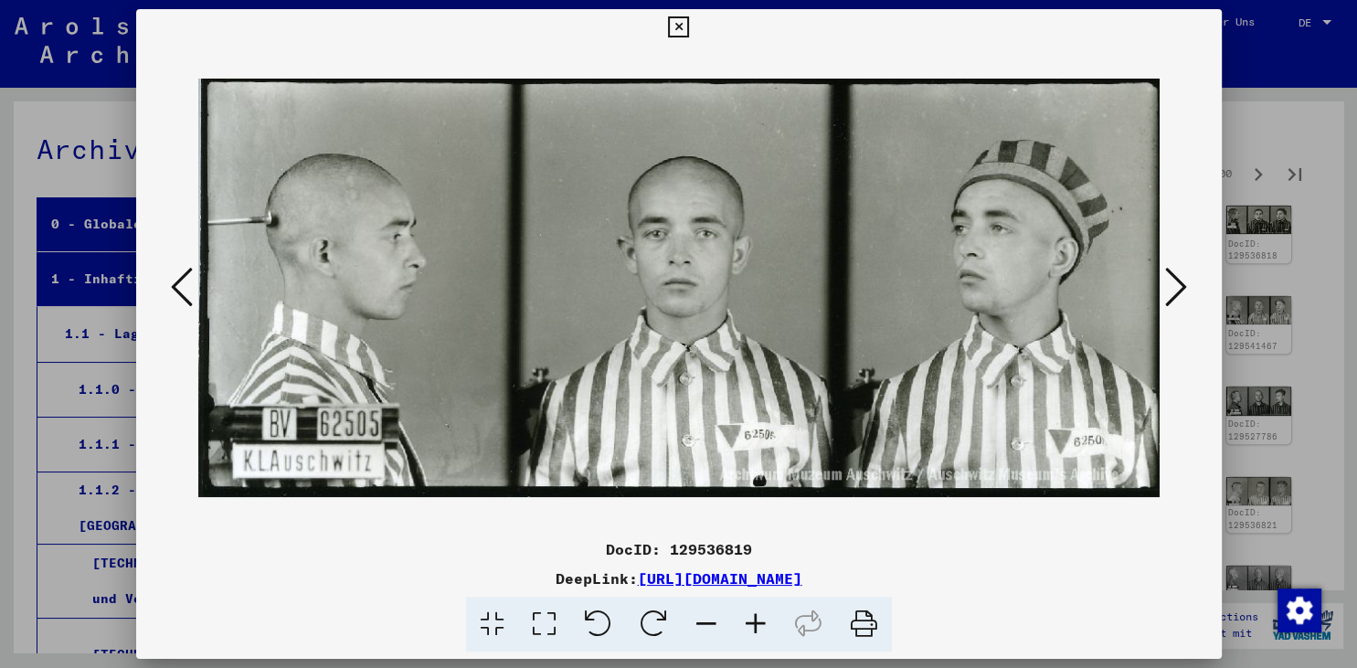
click at [1173, 289] on icon at bounding box center [1176, 287] width 22 height 44
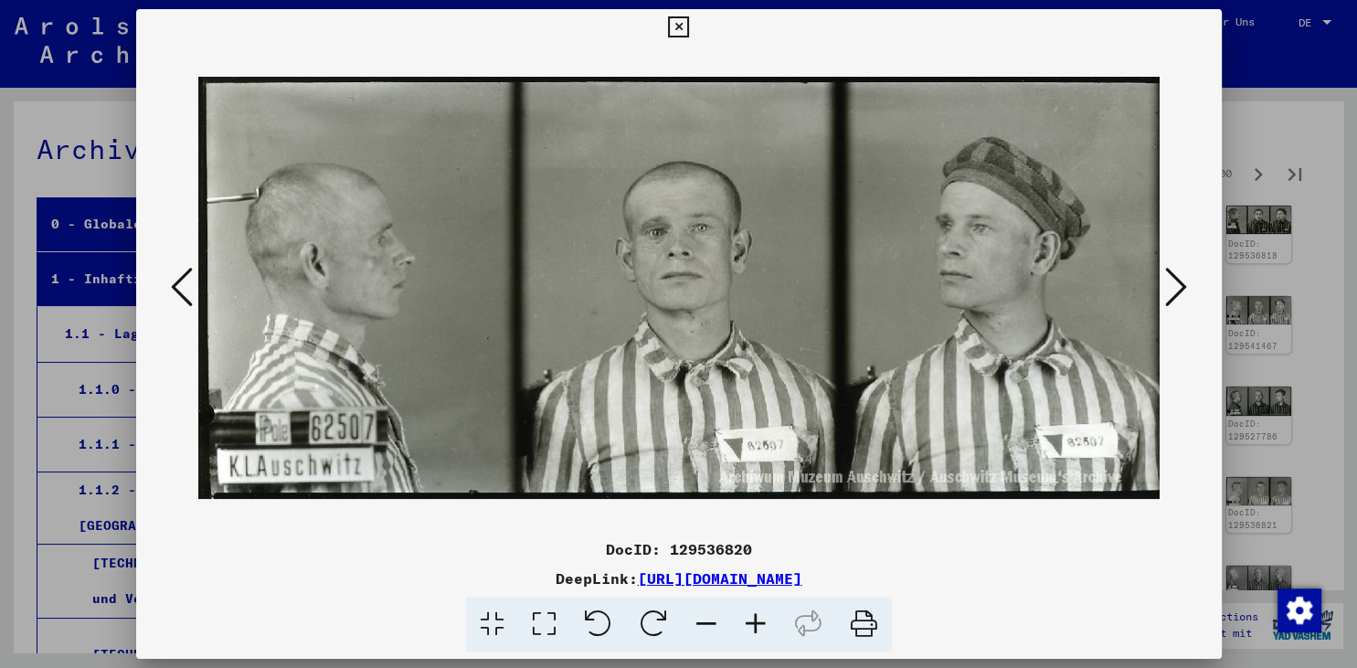
click at [1173, 289] on icon at bounding box center [1176, 287] width 22 height 44
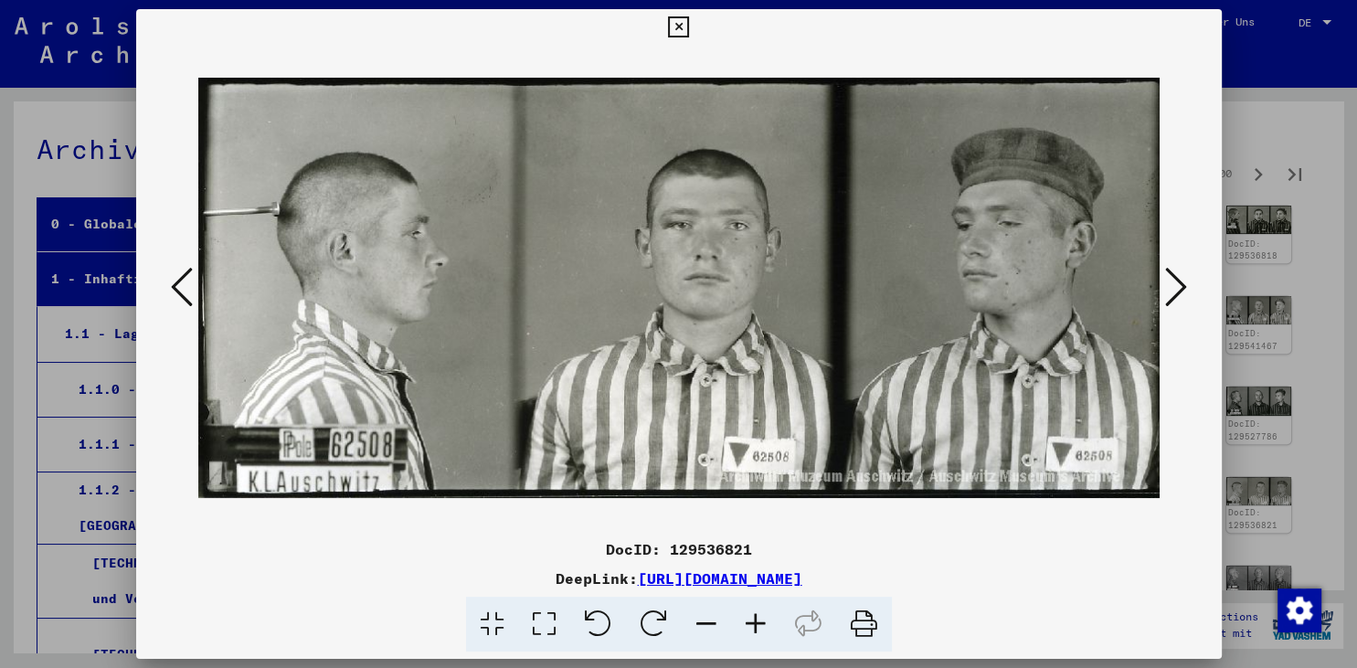
click at [1173, 289] on icon at bounding box center [1176, 287] width 22 height 44
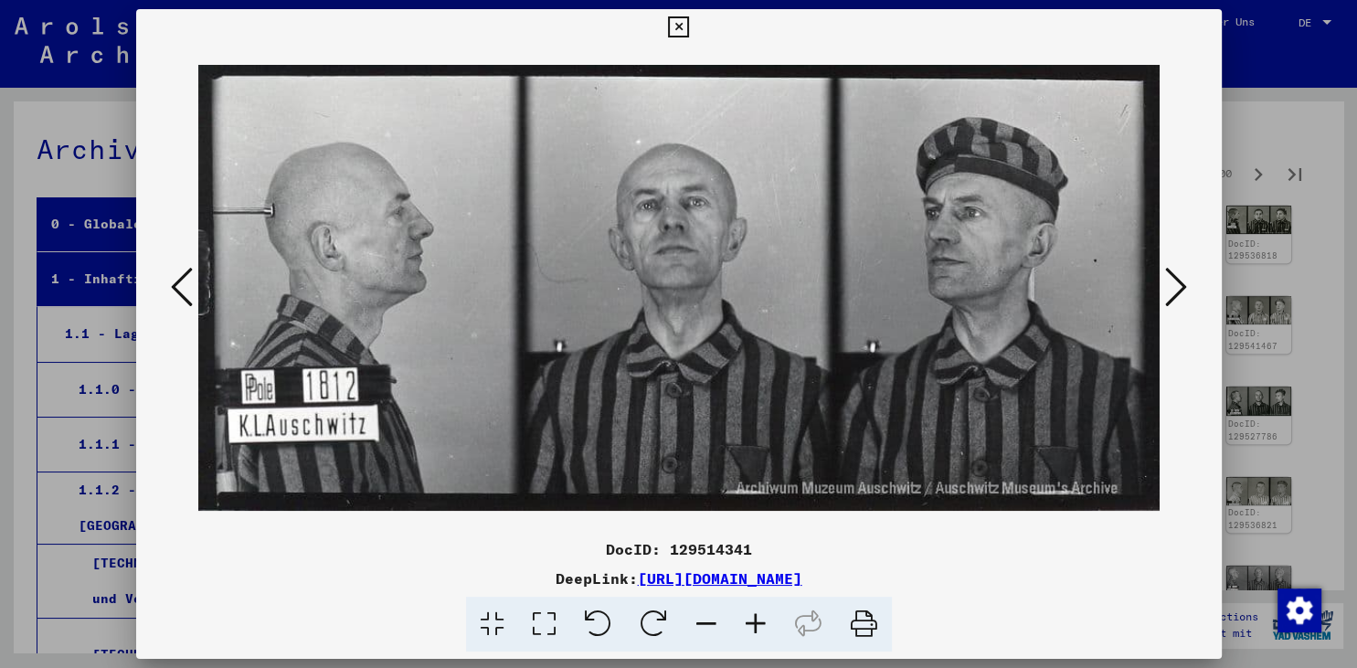
click at [1173, 289] on icon at bounding box center [1176, 287] width 22 height 44
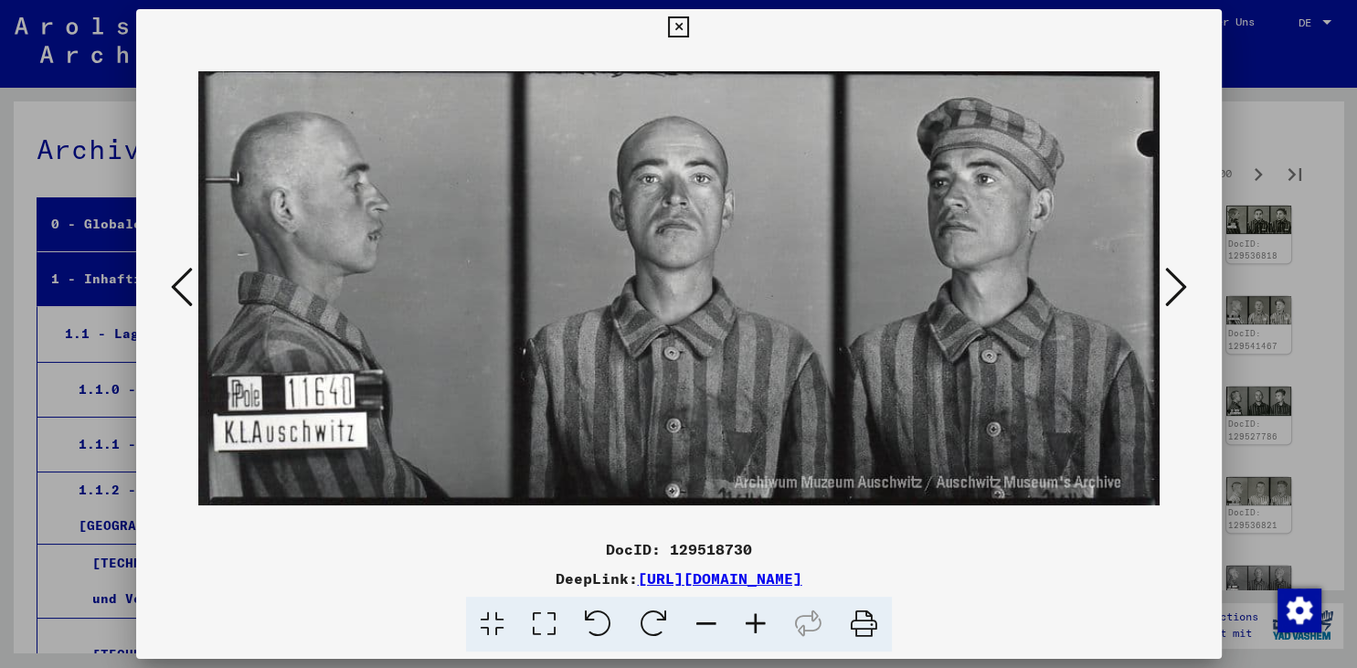
click at [1173, 289] on icon at bounding box center [1176, 287] width 22 height 44
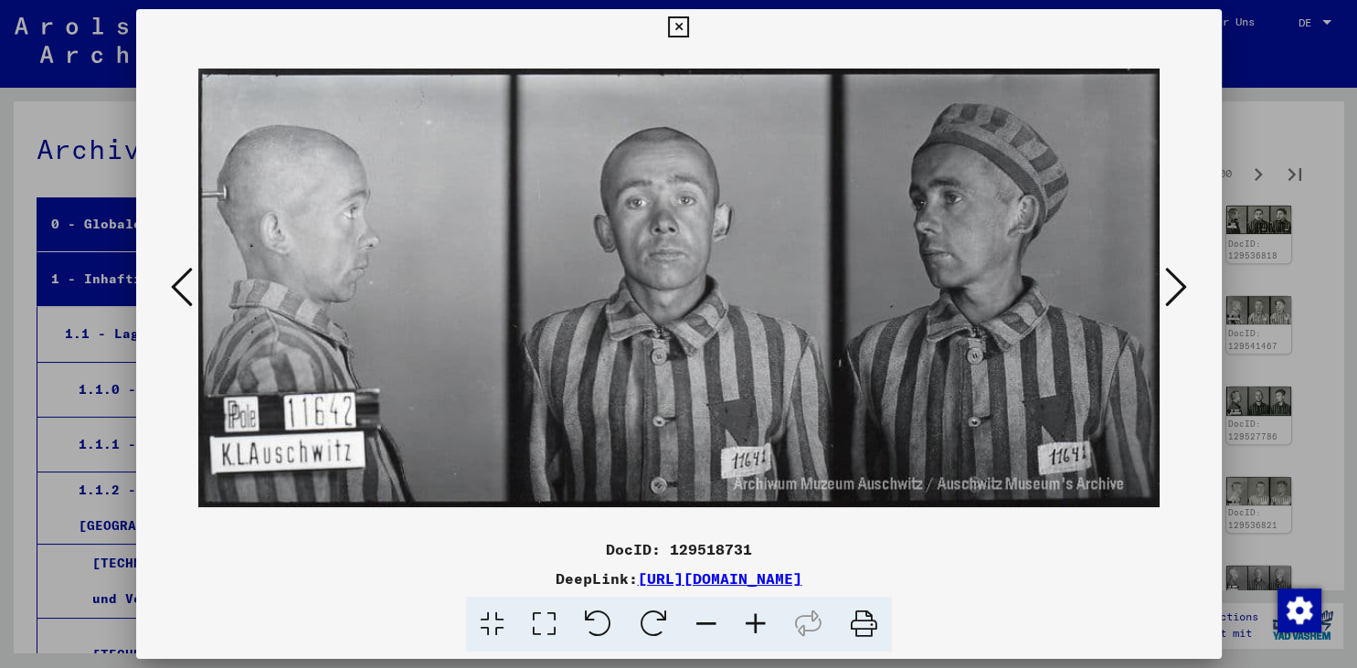
click at [1173, 289] on icon at bounding box center [1176, 287] width 22 height 44
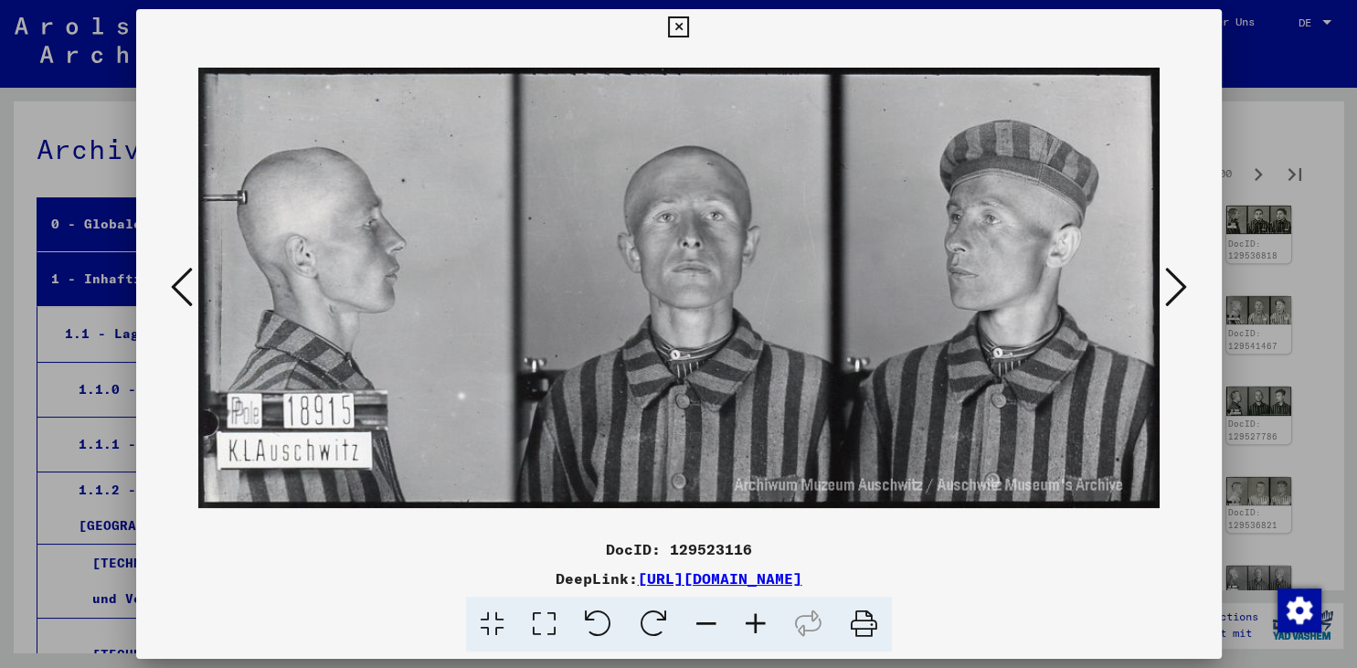
click at [1173, 289] on icon at bounding box center [1176, 287] width 22 height 44
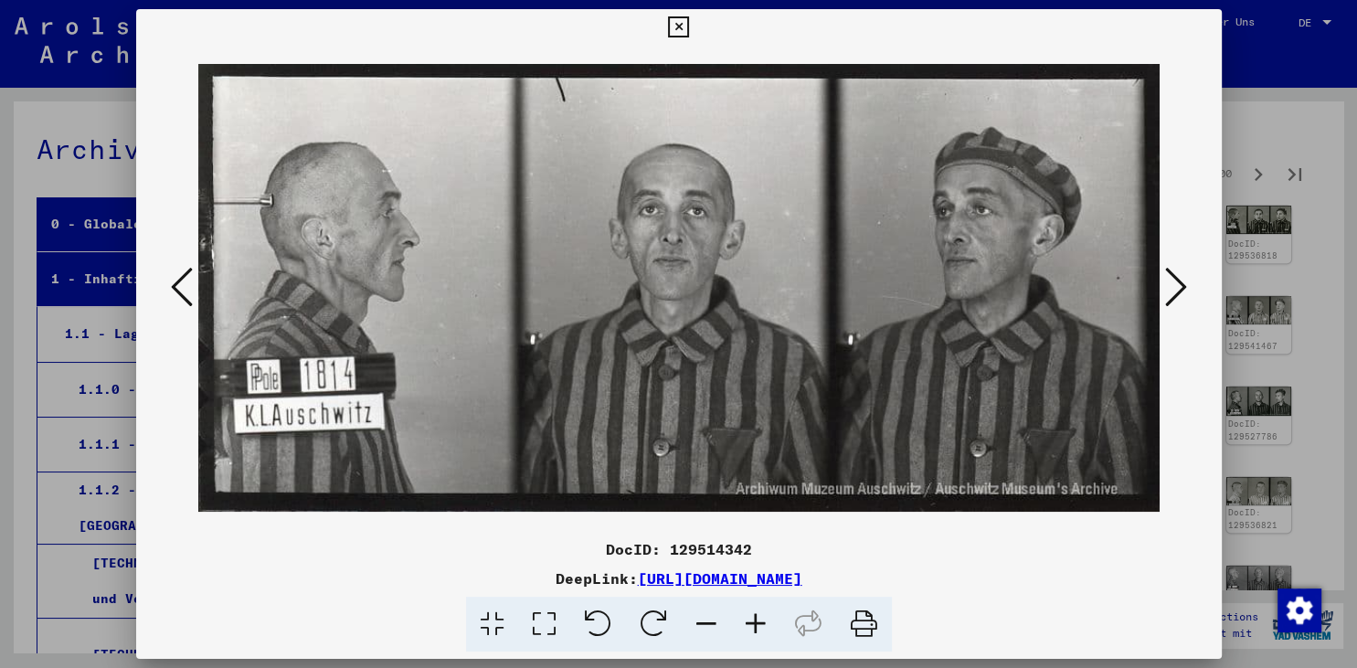
click at [1173, 289] on icon at bounding box center [1176, 287] width 22 height 44
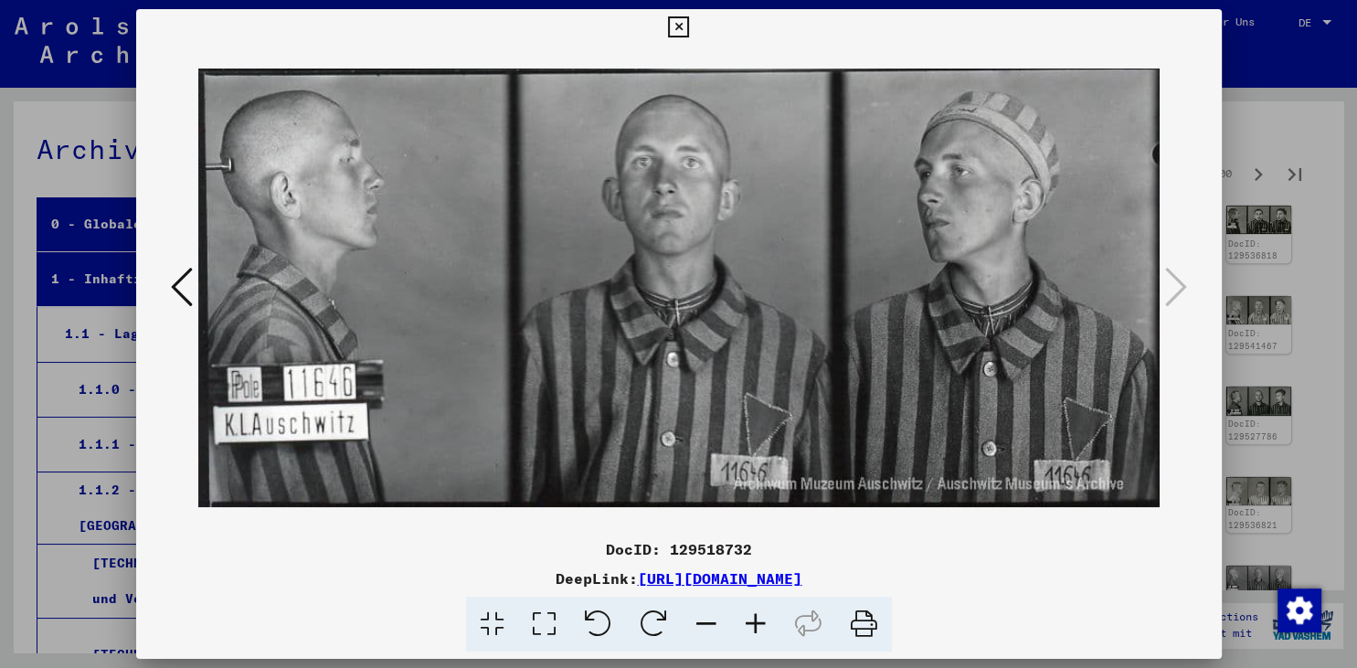
click at [695, 13] on button at bounding box center [679, 27] width 32 height 37
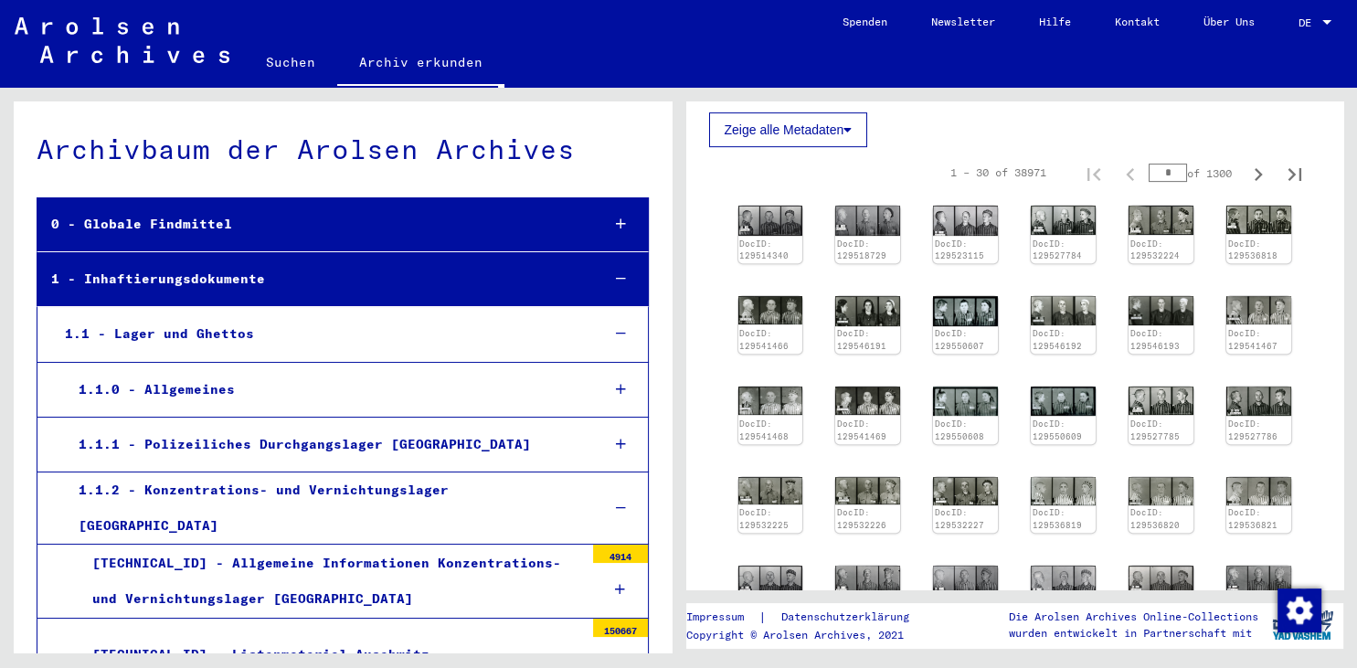
click at [233, 345] on div "1.1 - Lager und Ghettos" at bounding box center [318, 334] width 535 height 36
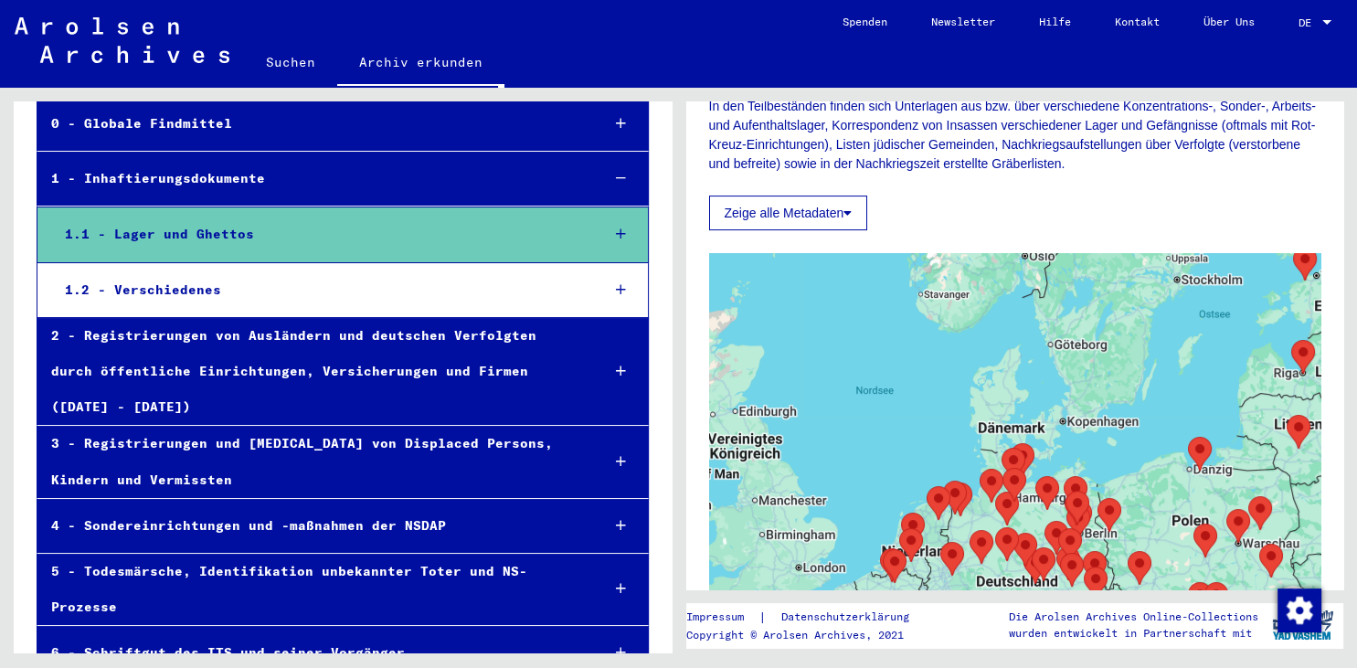
scroll to position [260, 0]
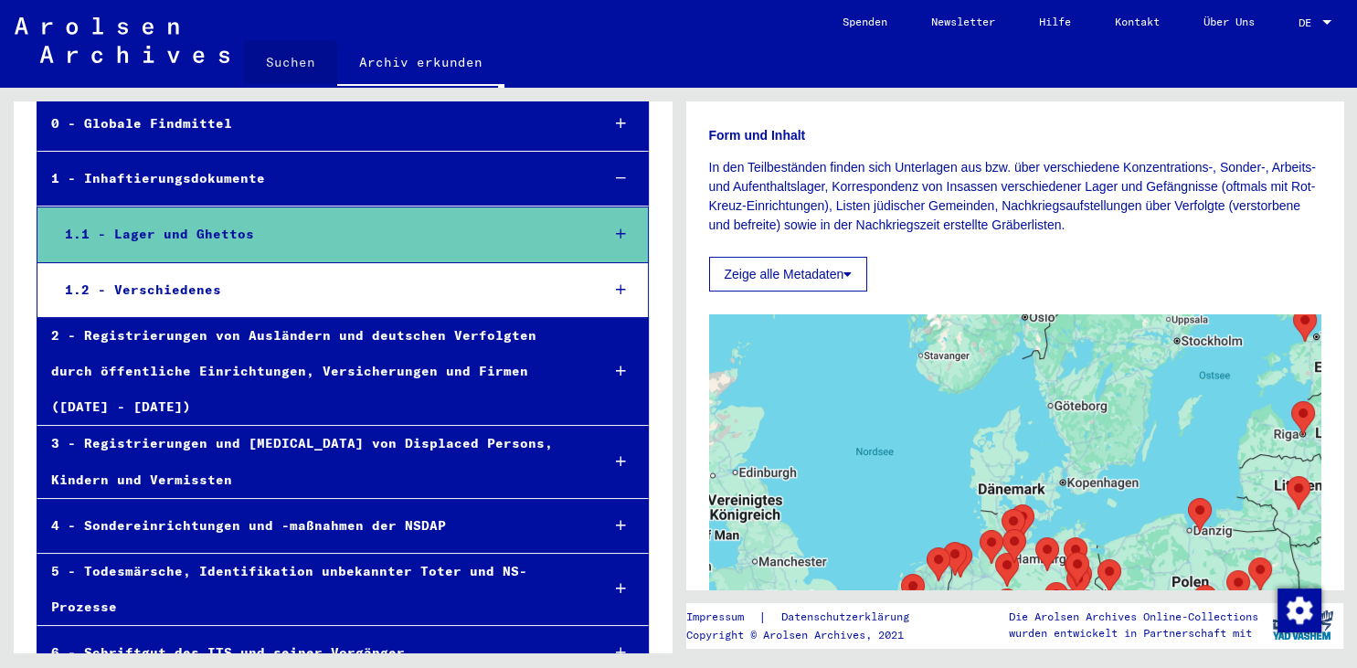
click at [265, 68] on link "Suchen" at bounding box center [290, 62] width 93 height 44
click at [265, 68] on link "Suchen" at bounding box center [290, 64] width 93 height 48
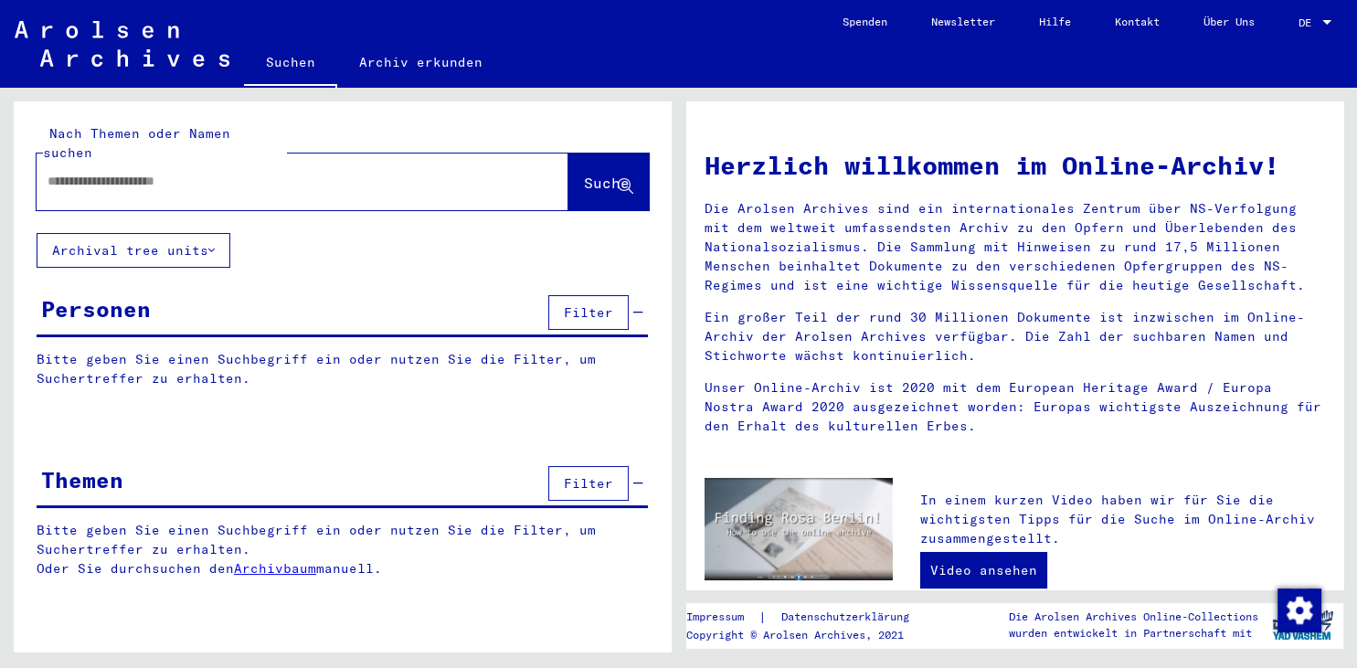
click at [131, 172] on input "text" at bounding box center [281, 181] width 466 height 19
type input "********"
click at [590, 174] on span "Suche" at bounding box center [607, 183] width 46 height 18
click at [412, 81] on link "Archiv erkunden" at bounding box center [420, 62] width 167 height 44
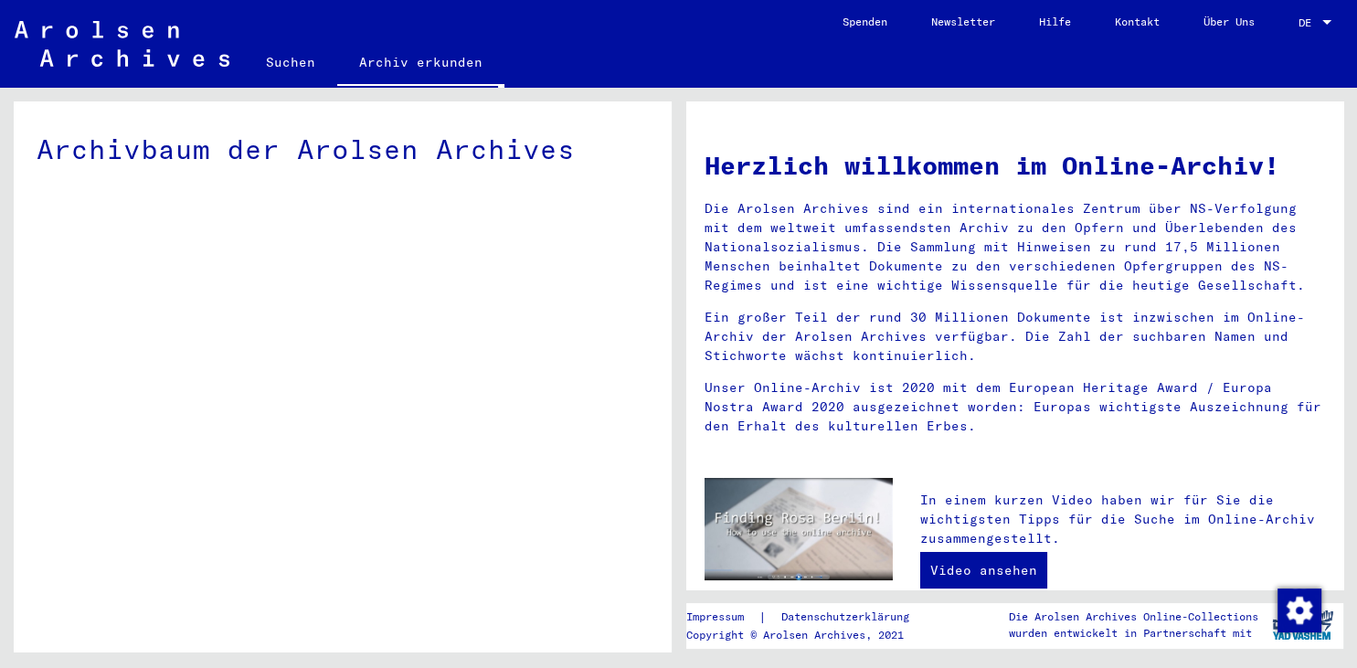
click at [473, 283] on div "Archivbaum der Arolsen Archives" at bounding box center [343, 383] width 658 height 565
drag, startPoint x: 291, startPoint y: 148, endPoint x: 347, endPoint y: 278, distance: 141.6
click at [347, 278] on div "Archivbaum der Arolsen Archives" at bounding box center [343, 383] width 658 height 565
click at [1028, 570] on link "Video ansehen" at bounding box center [983, 570] width 127 height 37
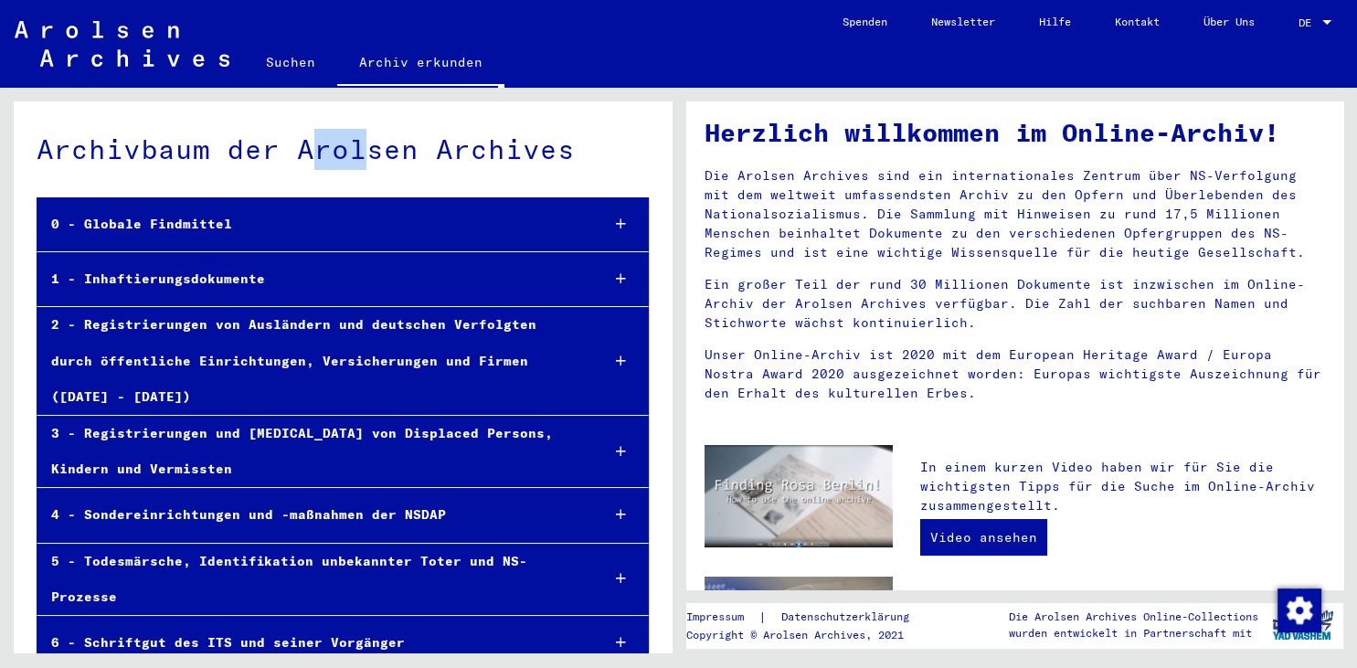
scroll to position [51, 0]
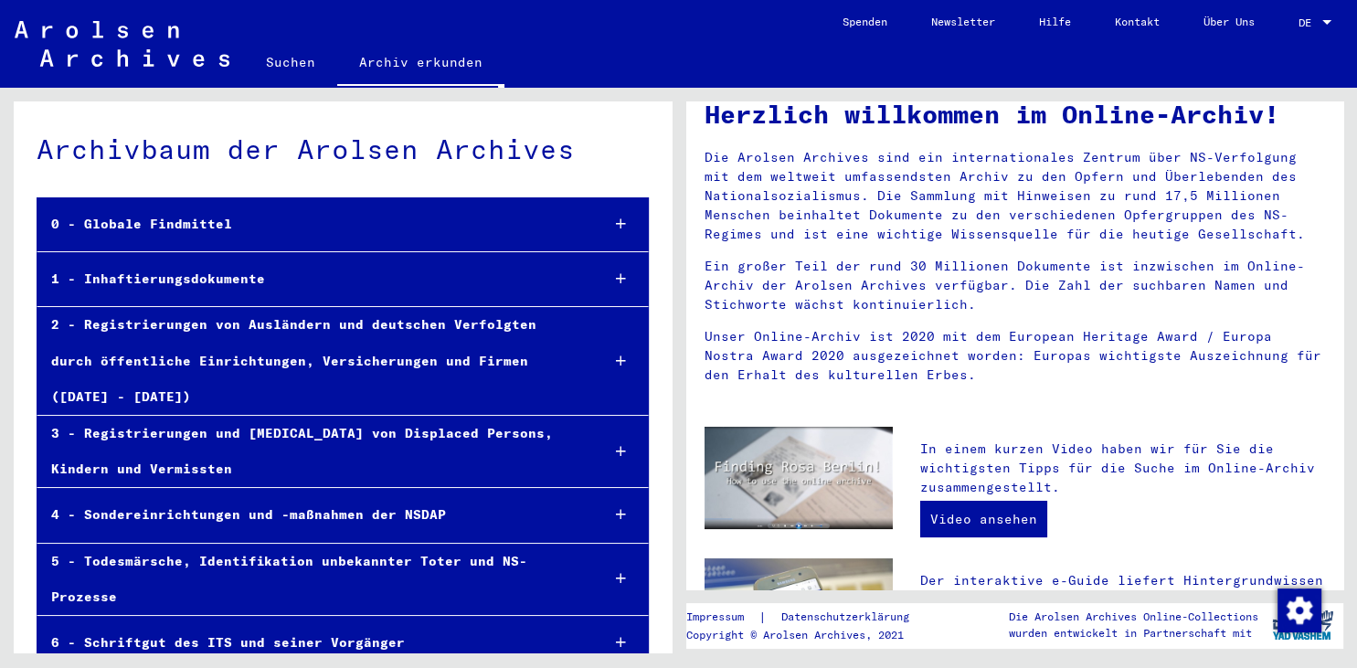
click at [443, 546] on div "5 - Todesmärsche, Identifikation unbekannter Toter und NS-Prozesse" at bounding box center [310, 579] width 546 height 71
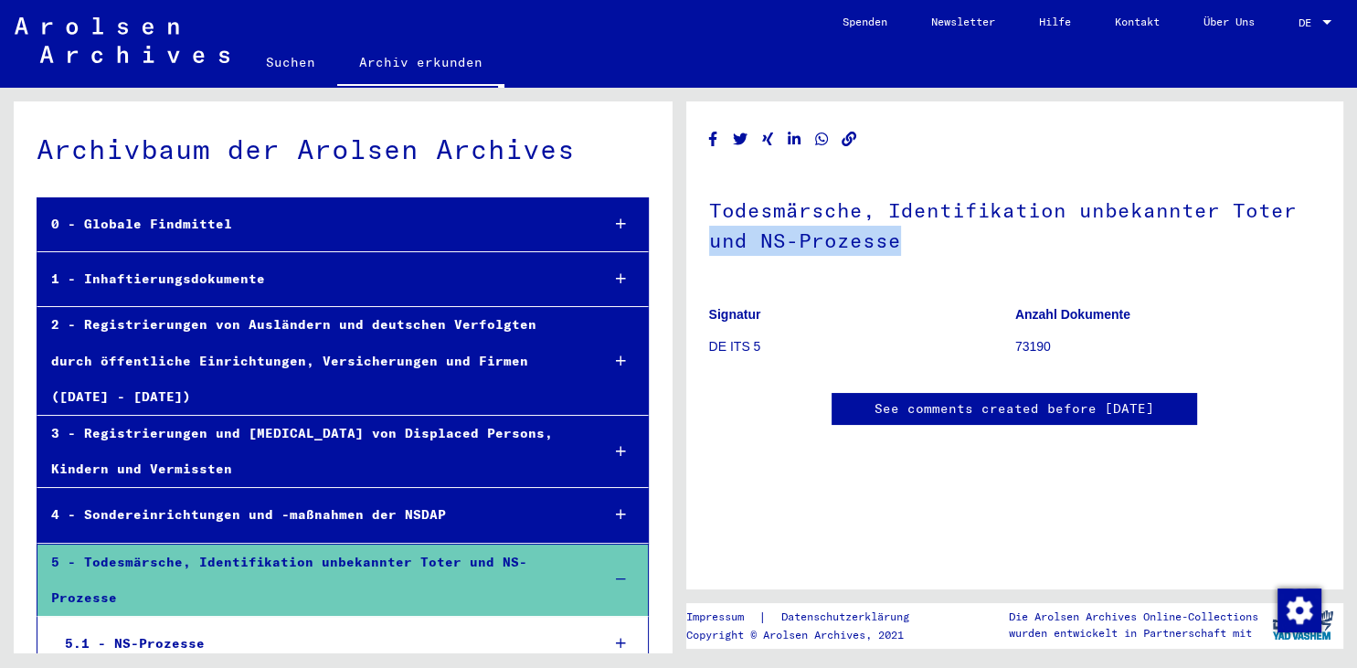
drag, startPoint x: 1330, startPoint y: 228, endPoint x: 1332, endPoint y: 179, distance: 48.5
click at [1332, 179] on yv-its-full-details "Todesmärsche, Identifikation unbekannter Toter und NS-Prozesse Signatur DE ITS …" at bounding box center [1015, 293] width 658 height 338
click at [415, 289] on div "1 - Inhaftierungsdokumente" at bounding box center [311, 279] width 548 height 36
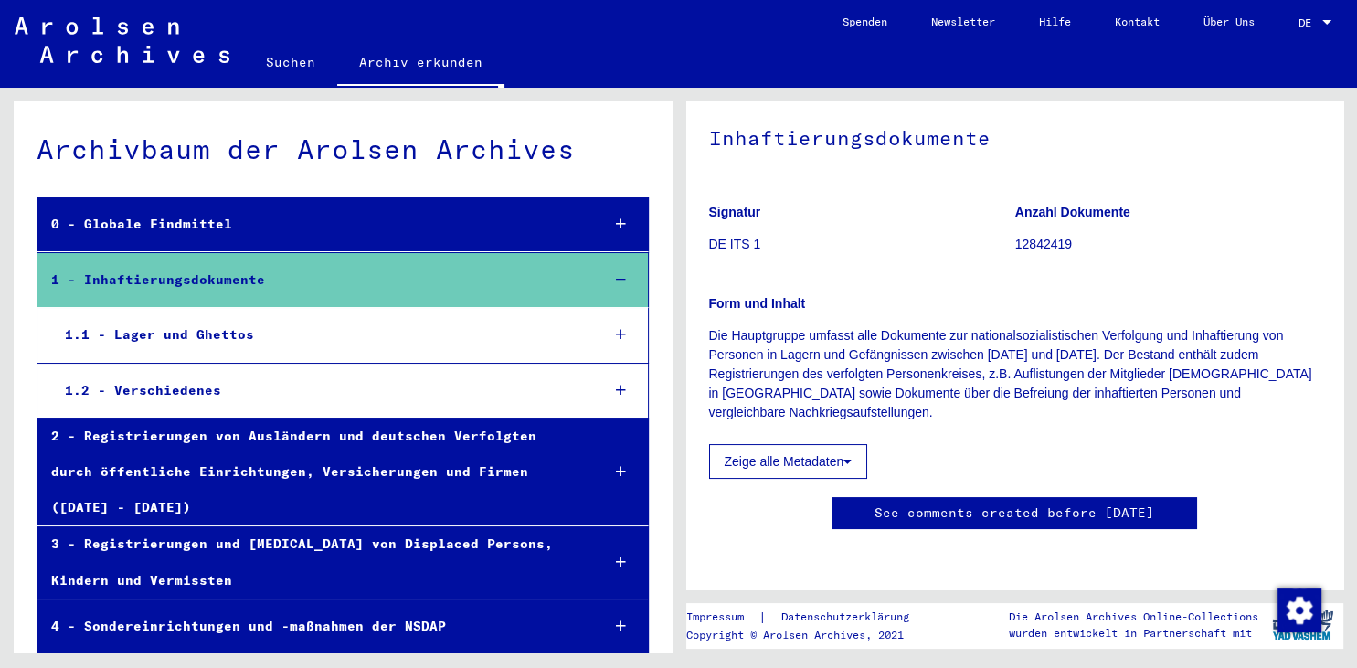
scroll to position [117, 0]
click at [780, 276] on div "Form und Inhalt Die Hauptgruppe umfasst alle Dokumente zur nationalsozialistisc…" at bounding box center [1015, 347] width 612 height 150
click at [811, 444] on button "Zeige alle Metadaten" at bounding box center [788, 461] width 159 height 35
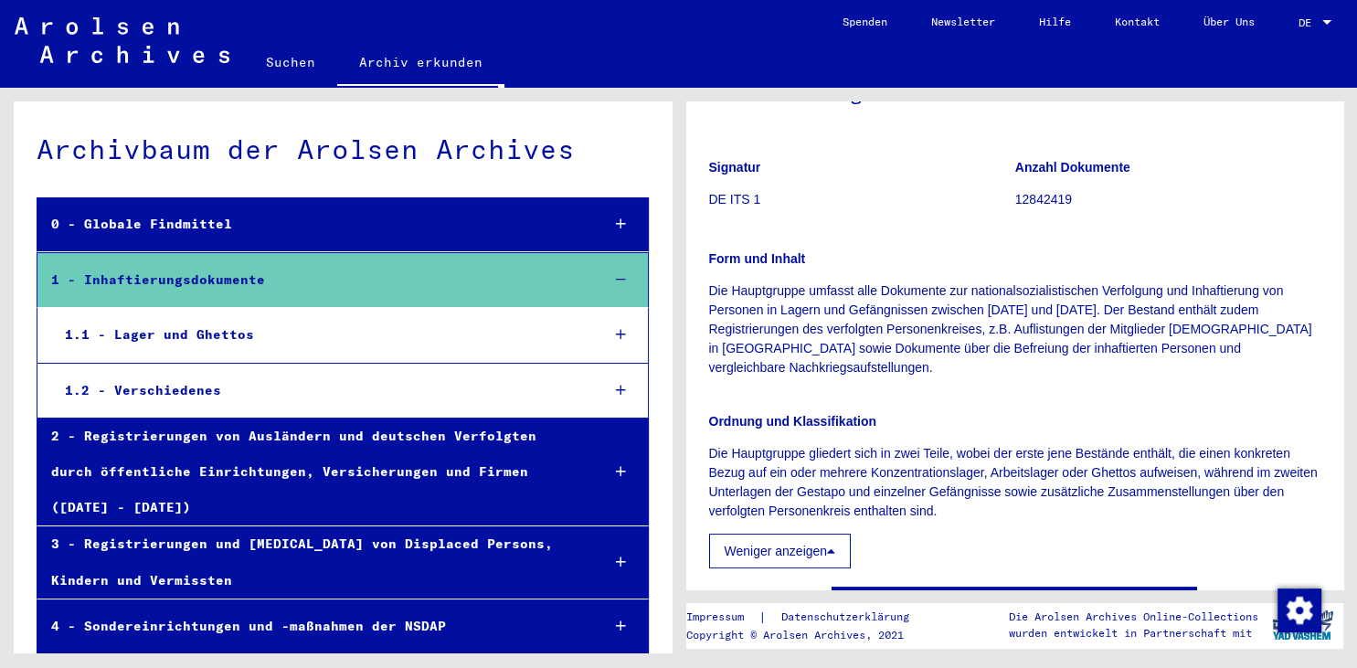
click at [842, 529] on div "Ordnung und Klassifikation Die Hauptgruppe gliedert sich in zwei Teile, wobei d…" at bounding box center [1015, 479] width 612 height 178
click at [784, 578] on div "Inhaftierungsdokumente Signatur DE ITS 1 Anzahl Dokumente 12842419 Form und Inh…" at bounding box center [1015, 331] width 612 height 649
click at [790, 561] on button "Weniger anzeigen" at bounding box center [780, 551] width 143 height 35
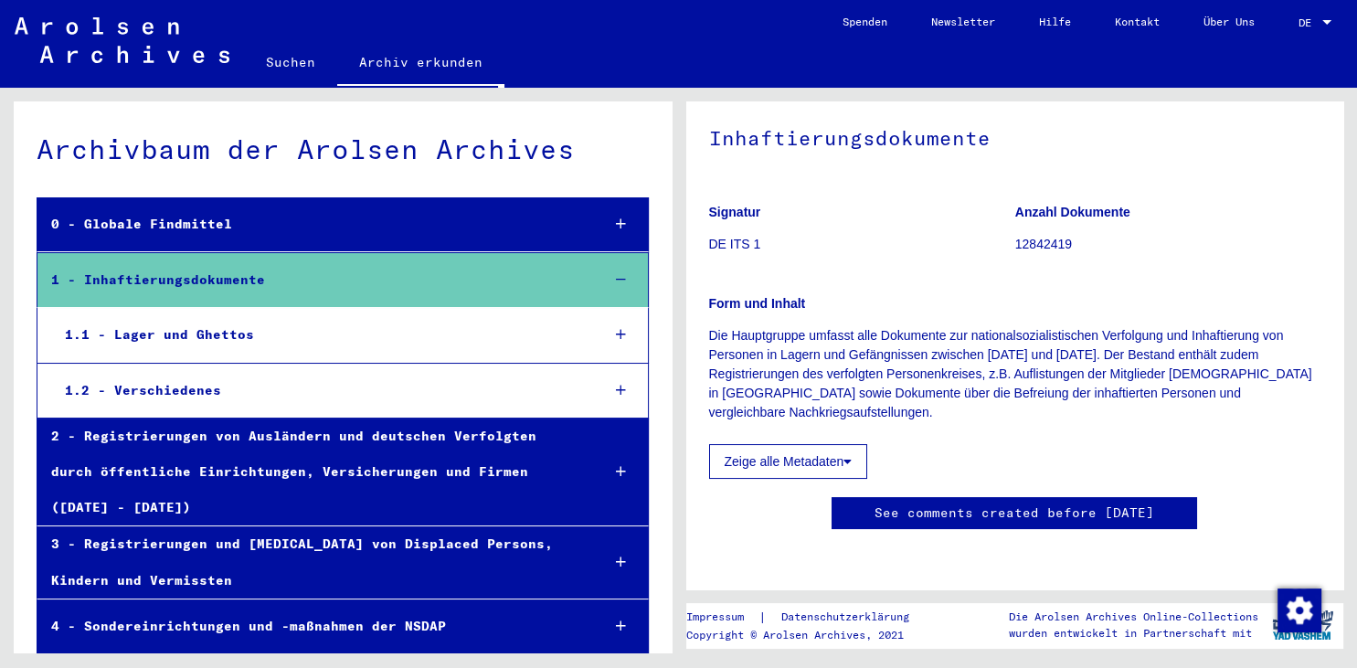
scroll to position [0, 0]
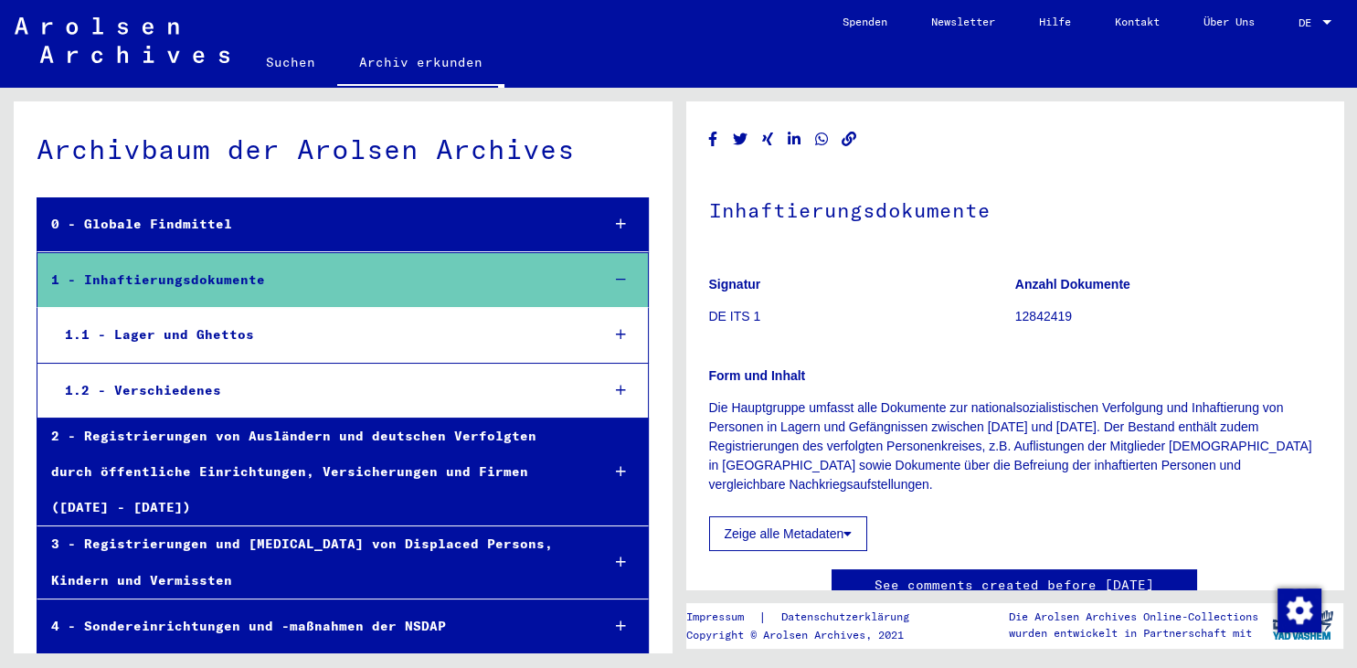
click at [432, 311] on mat-tree-node "1.1 - Lager und Ghettos" at bounding box center [343, 335] width 612 height 55
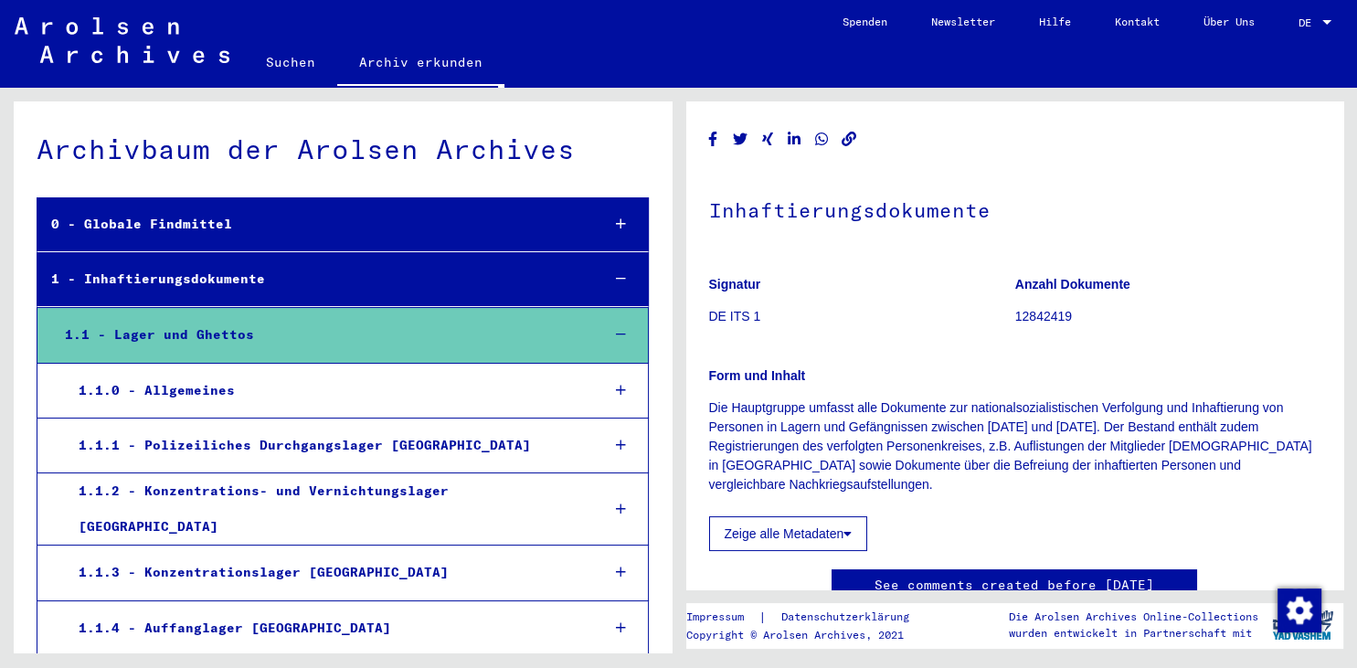
click at [430, 294] on div "1 - Inhaftierungsdokumente" at bounding box center [311, 279] width 548 height 36
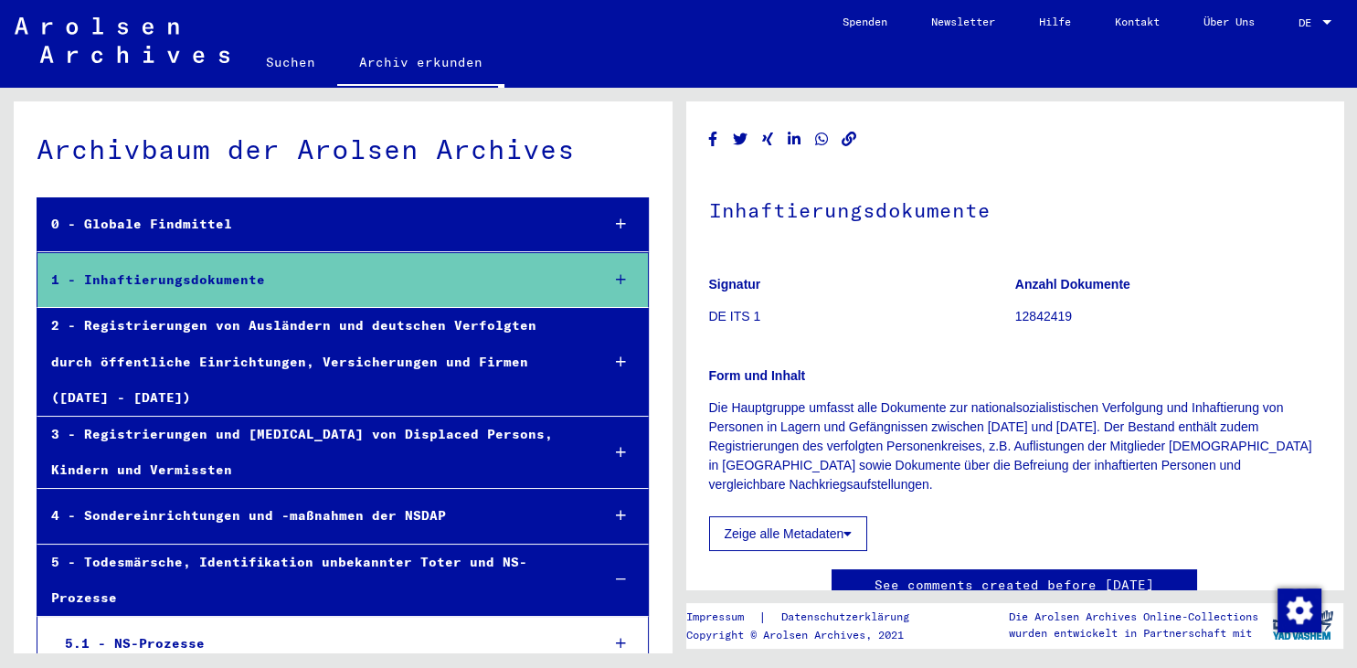
click at [338, 338] on div "2 - Registrierungen von Ausländern und deutschen Verfolgten durch öffentliche E…" at bounding box center [311, 362] width 548 height 108
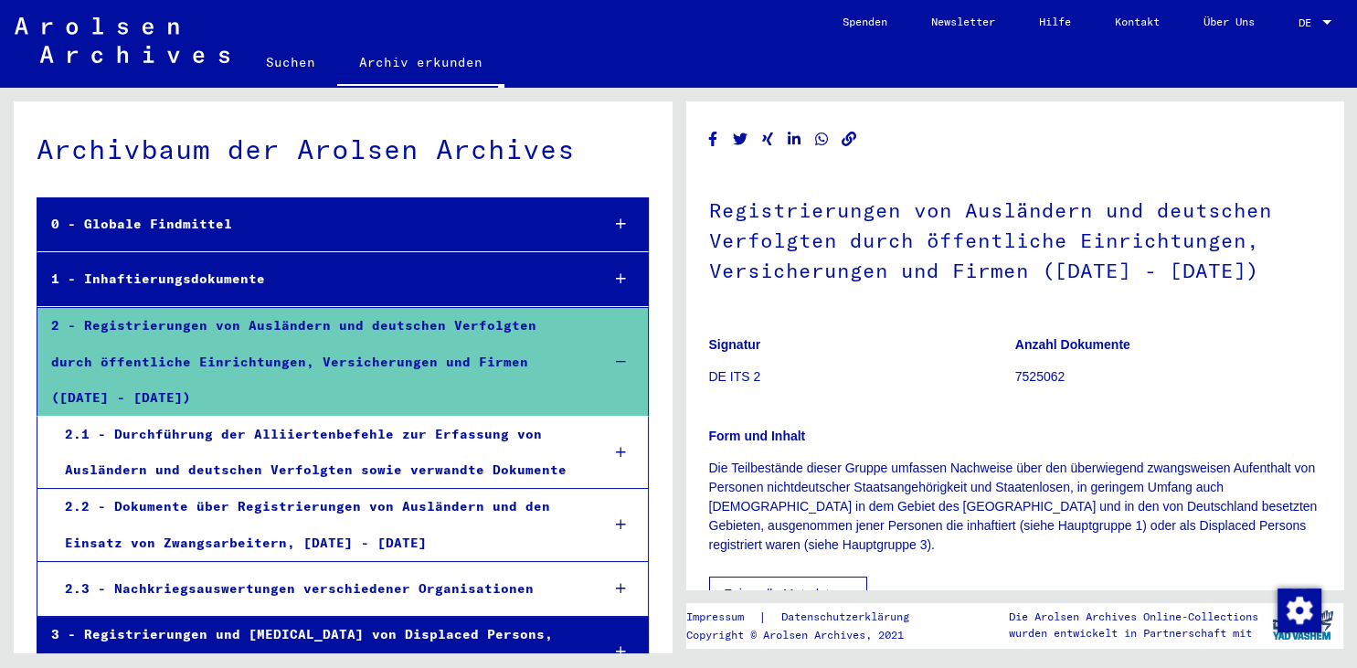
click at [347, 267] on div "1 - Inhaftierungsdokumente" at bounding box center [311, 279] width 548 height 36
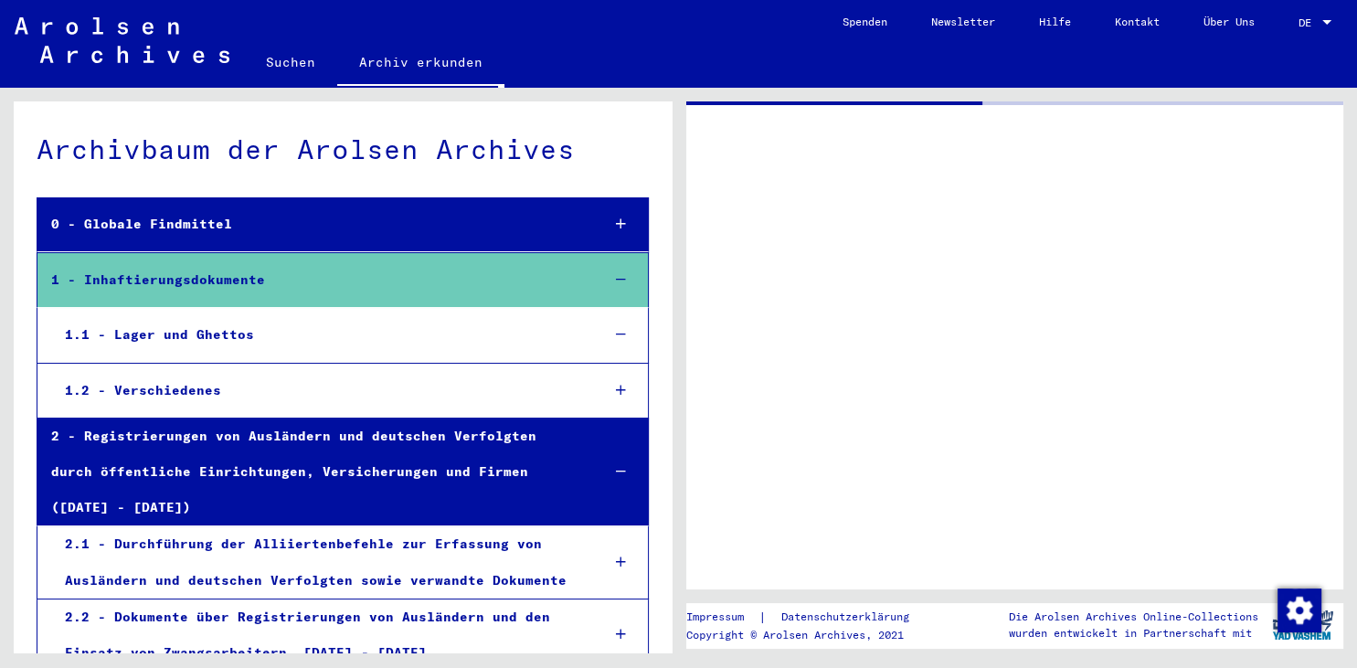
click at [396, 340] on div "1.1 - Lager und Ghettos" at bounding box center [318, 335] width 535 height 36
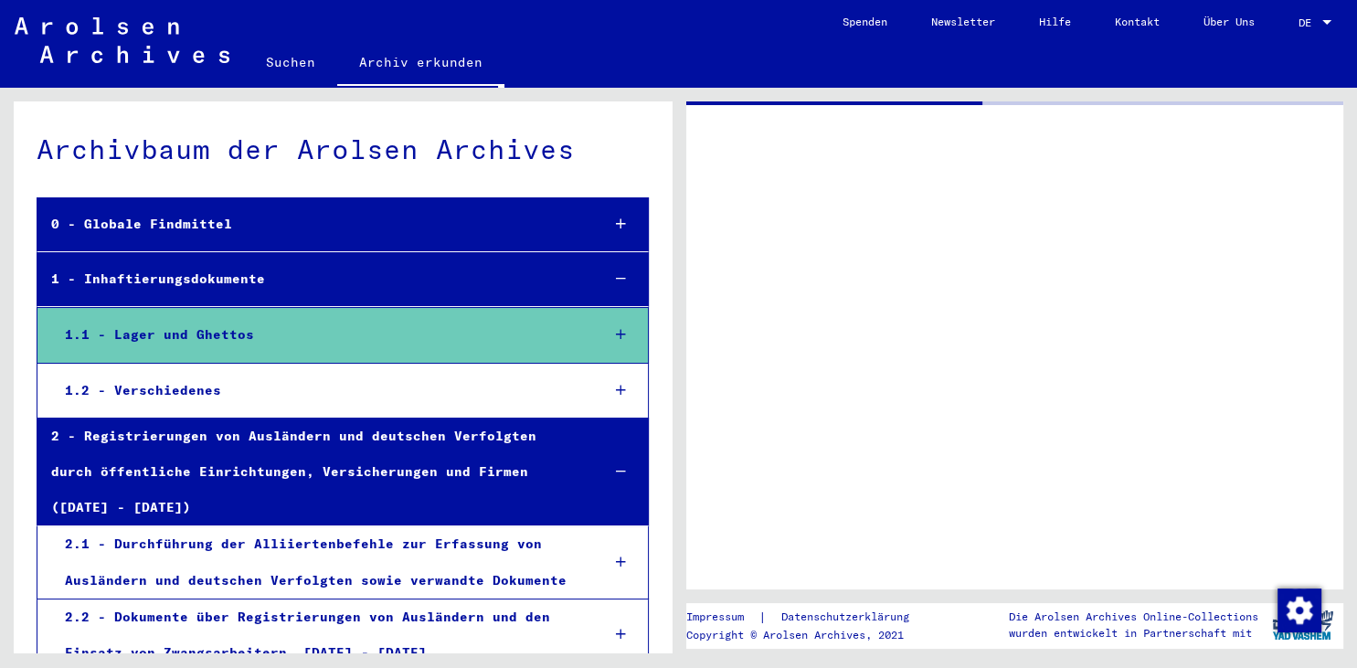
click at [396, 340] on div "1.1 - Lager und Ghettos" at bounding box center [318, 335] width 535 height 36
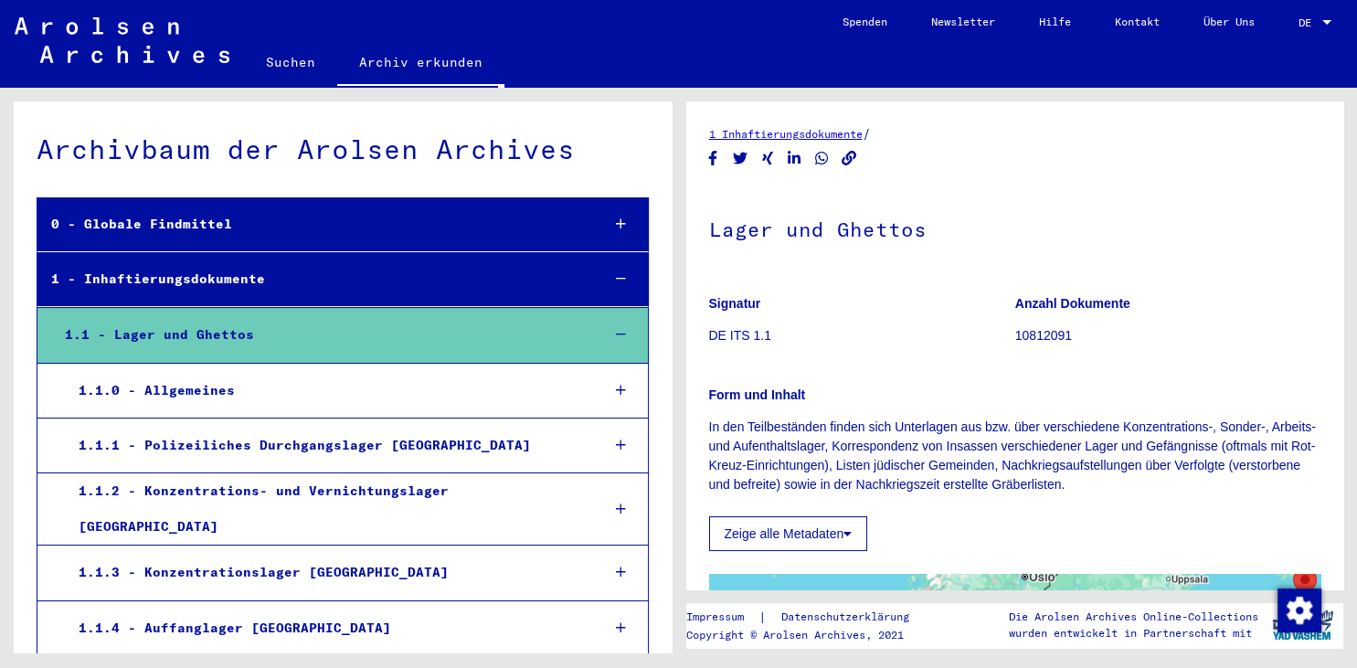
click at [396, 340] on div "1.1 - Lager und Ghettos" at bounding box center [318, 335] width 535 height 36
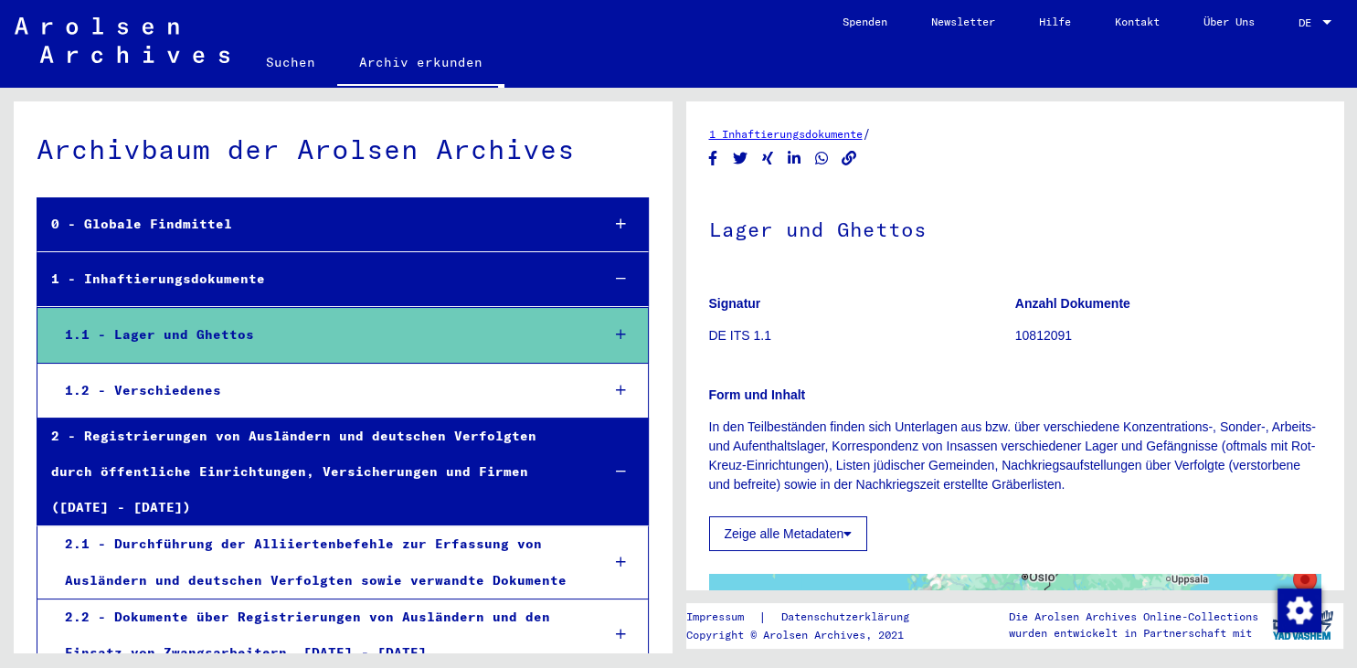
click at [352, 399] on div "1.2 - Verschiedenes" at bounding box center [318, 391] width 535 height 36
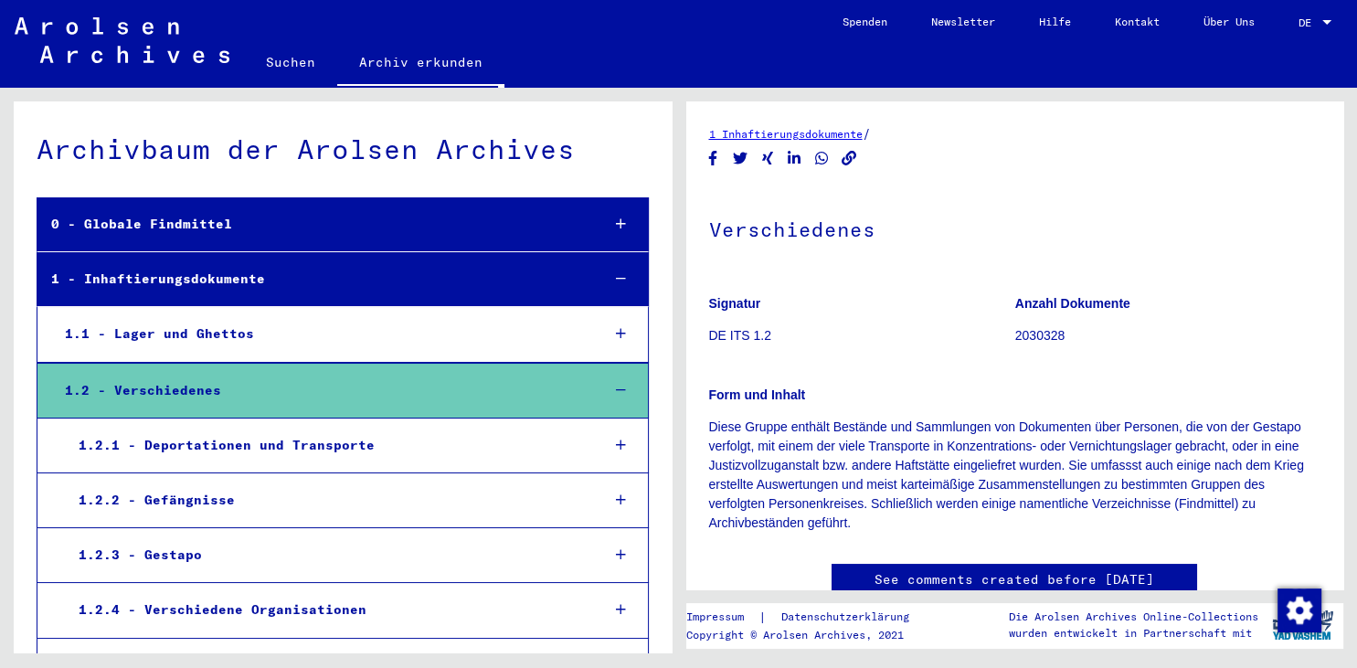
click at [382, 400] on div "1.2 - Verschiedenes" at bounding box center [318, 391] width 535 height 36
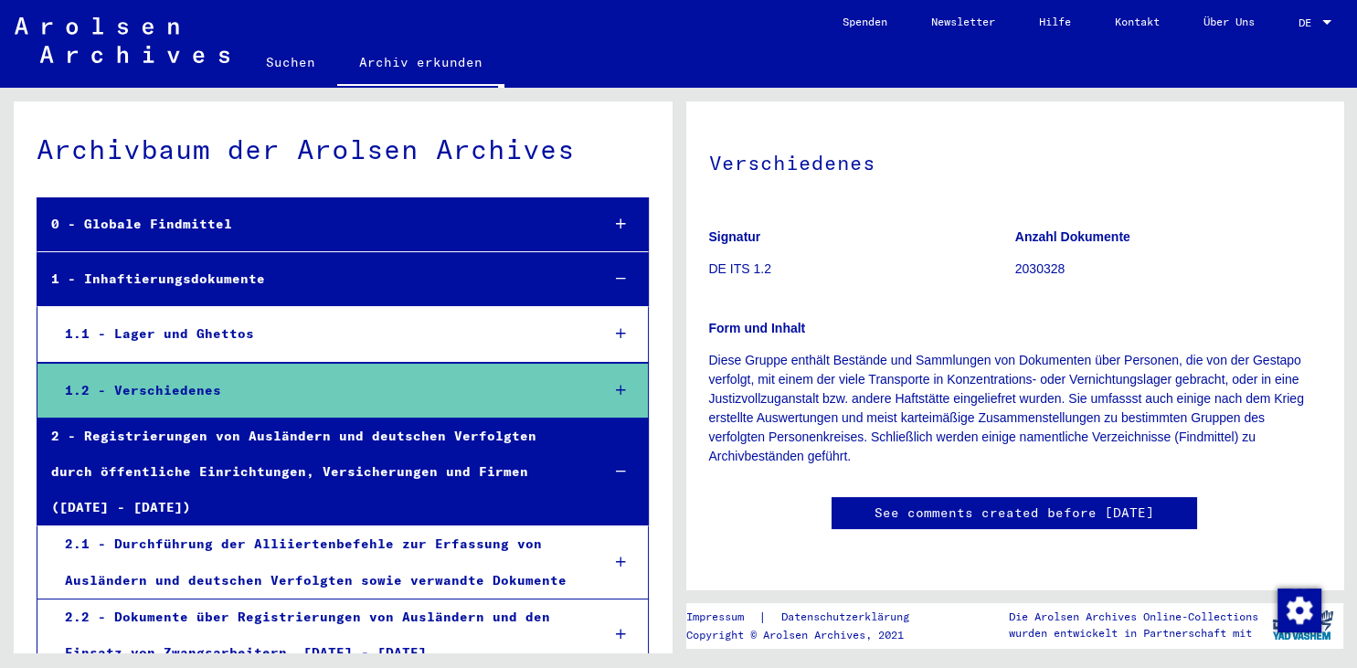
scroll to position [267, 0]
click at [423, 440] on div "2 - Registrierungen von Ausländern und deutschen Verfolgten durch öffentliche E…" at bounding box center [311, 473] width 548 height 108
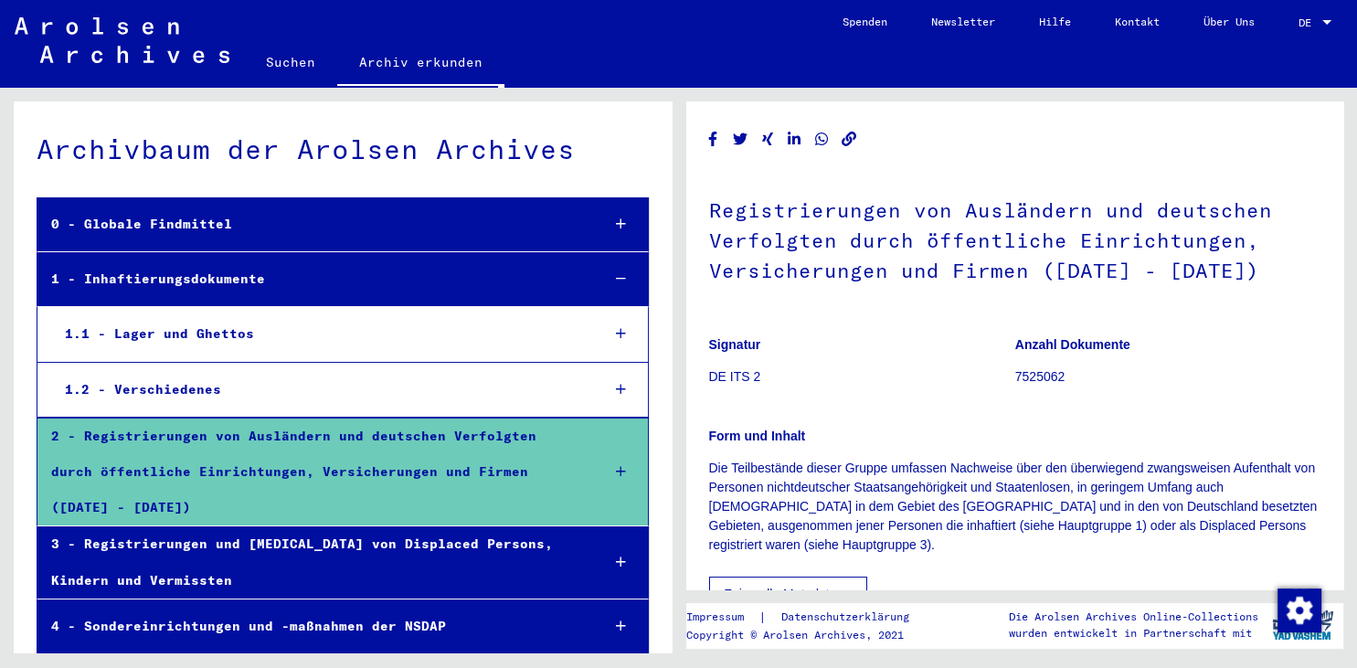
click at [423, 440] on div "2 - Registrierungen von Ausländern und deutschen Verfolgten durch öffentliche E…" at bounding box center [311, 473] width 548 height 108
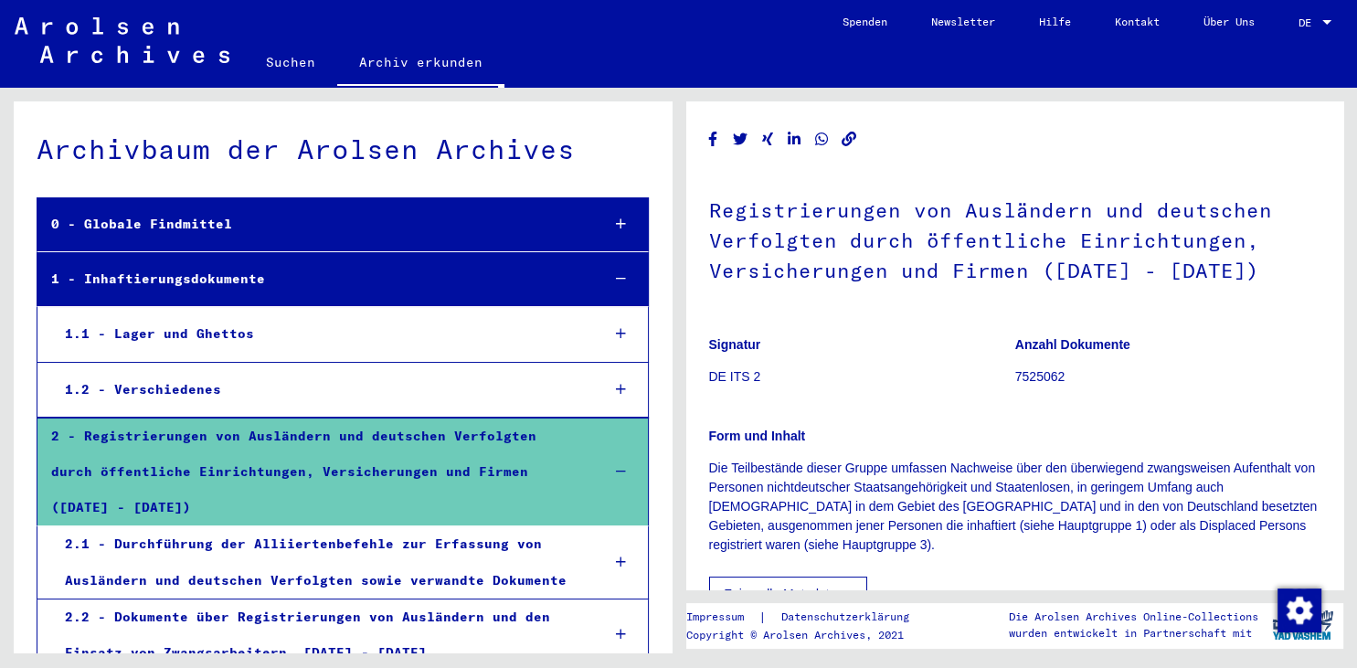
click at [404, 526] on div "2.1 - Durchführung der Alliiertenbefehle zur Erfassung von Ausländern und deuts…" at bounding box center [318, 561] width 535 height 71
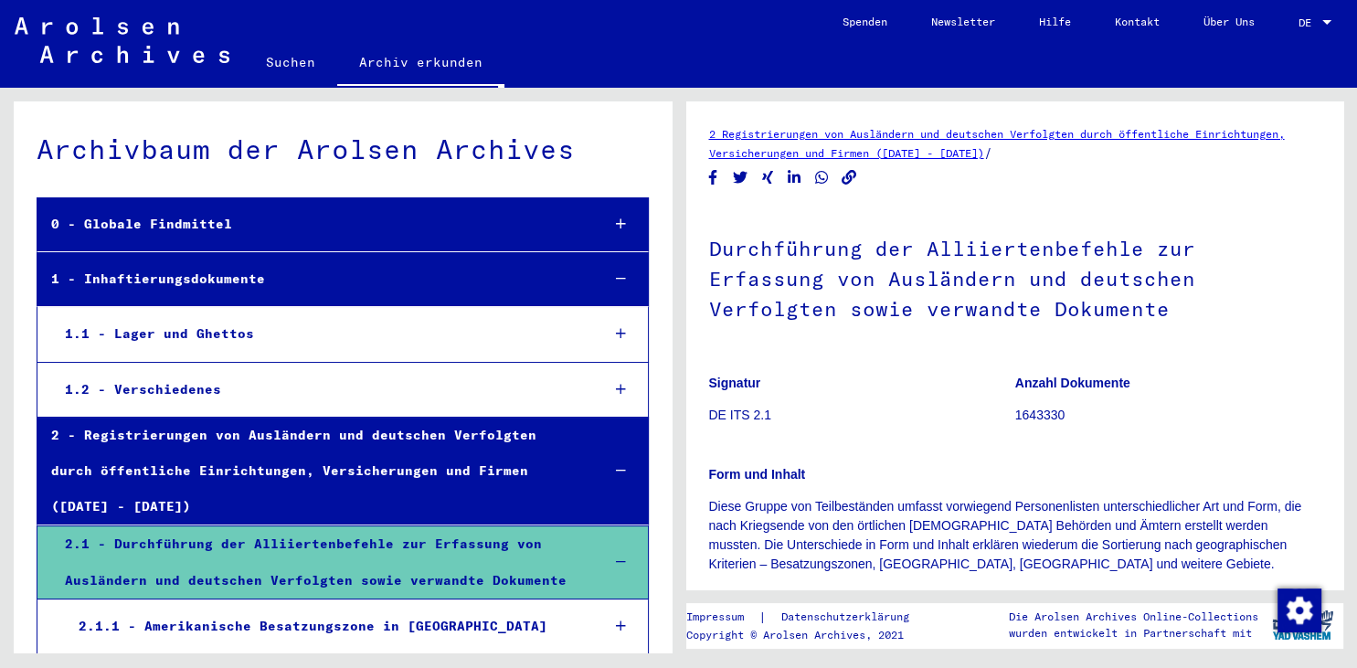
click at [404, 526] on div "2.1 - Durchführung der Alliiertenbefehle zur Erfassung von Ausländern und deuts…" at bounding box center [318, 561] width 535 height 71
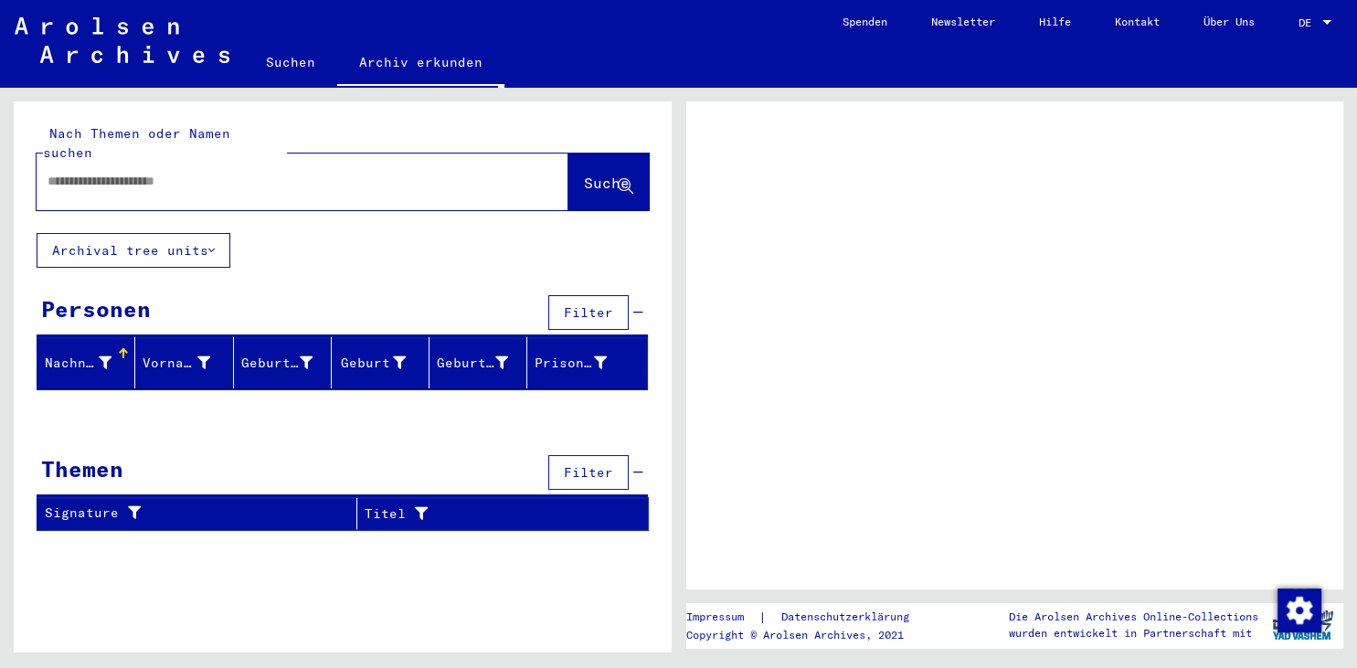
type input "********"
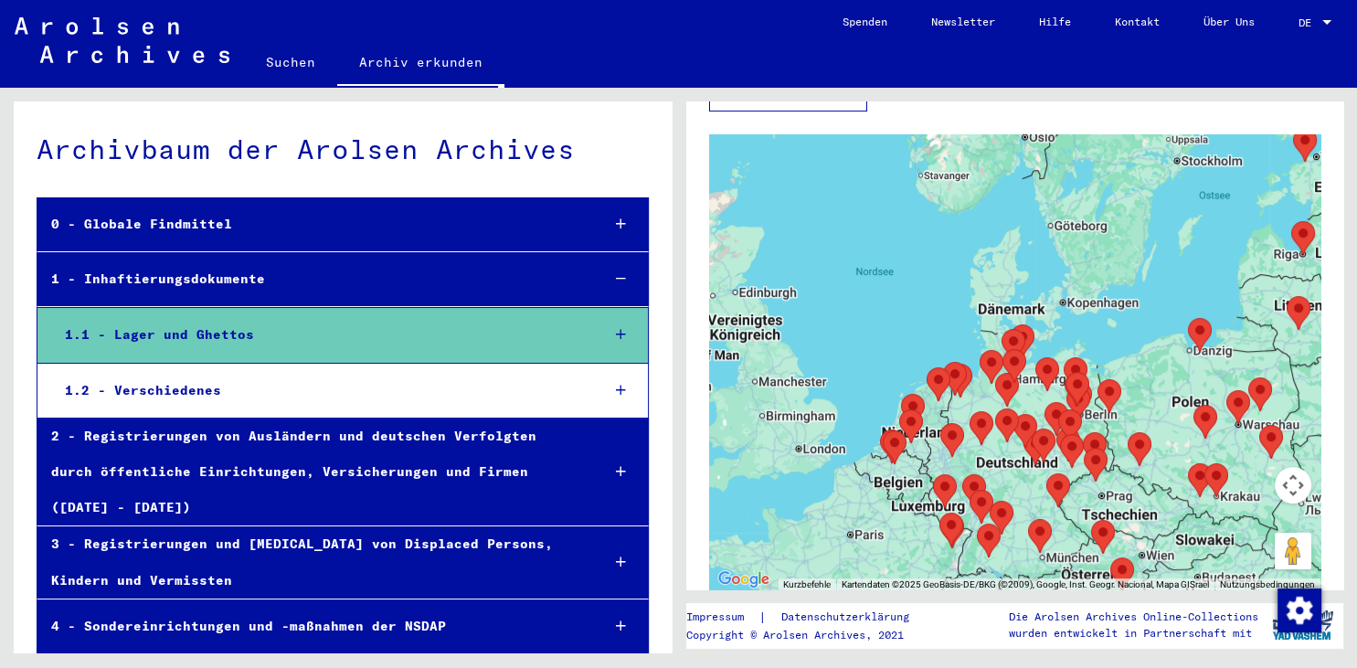
scroll to position [429, 0]
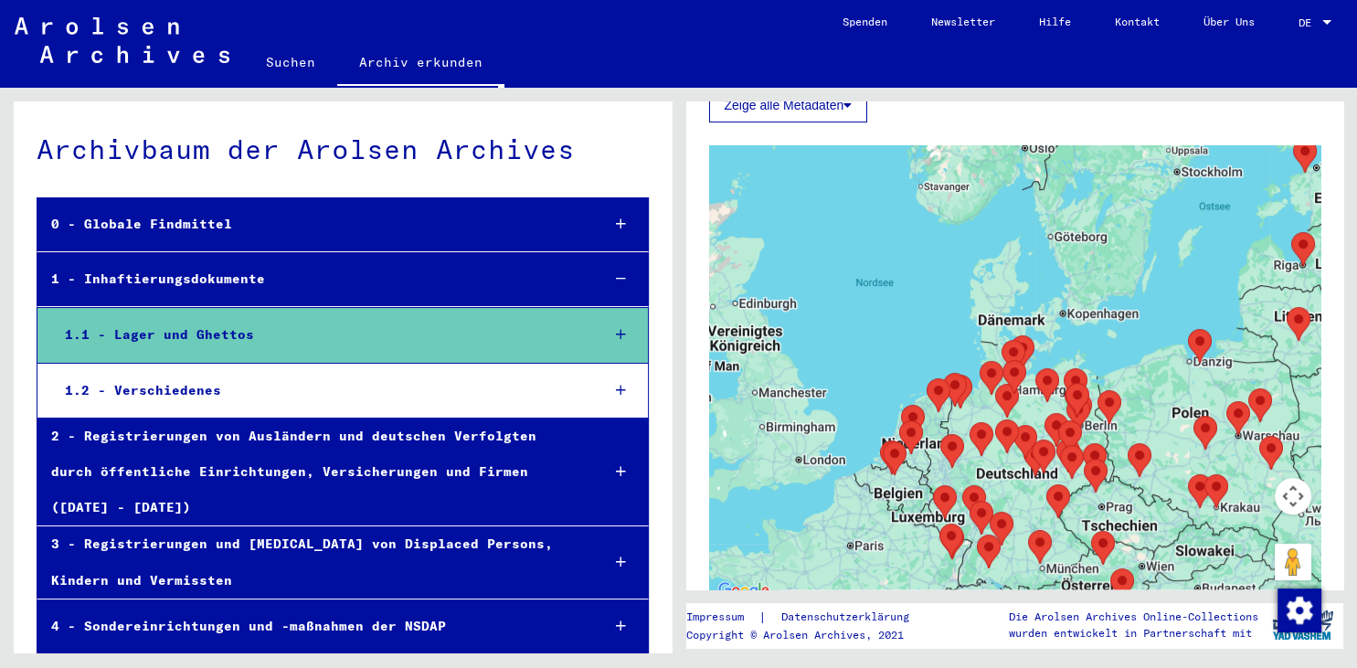
click at [1032, 440] on area "Concentration Camp Bad Sulza" at bounding box center [1032, 440] width 0 height 0
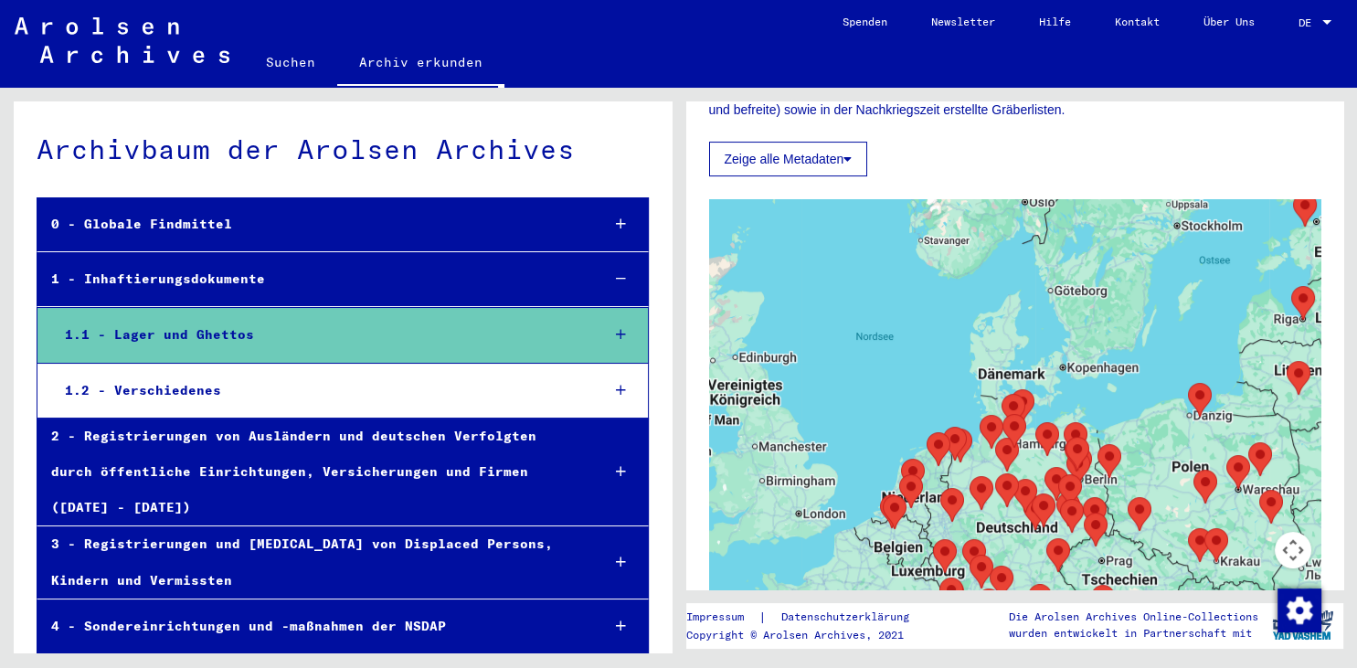
scroll to position [356, 0]
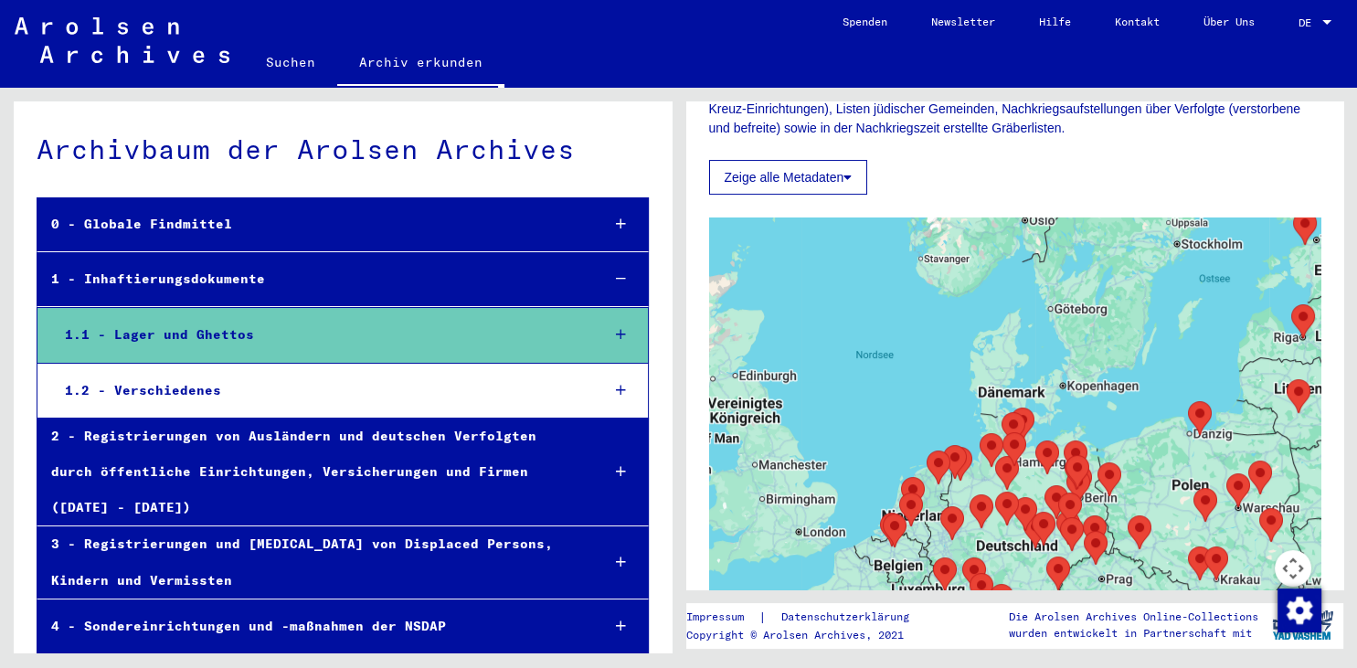
click at [1332, 575] on yv-its-full-details "1 Inhaftierungsdokumente / Lager und Ghettos Signatur DE ITS 1.1 Anzahl Dokumen…" at bounding box center [1015, 265] width 658 height 994
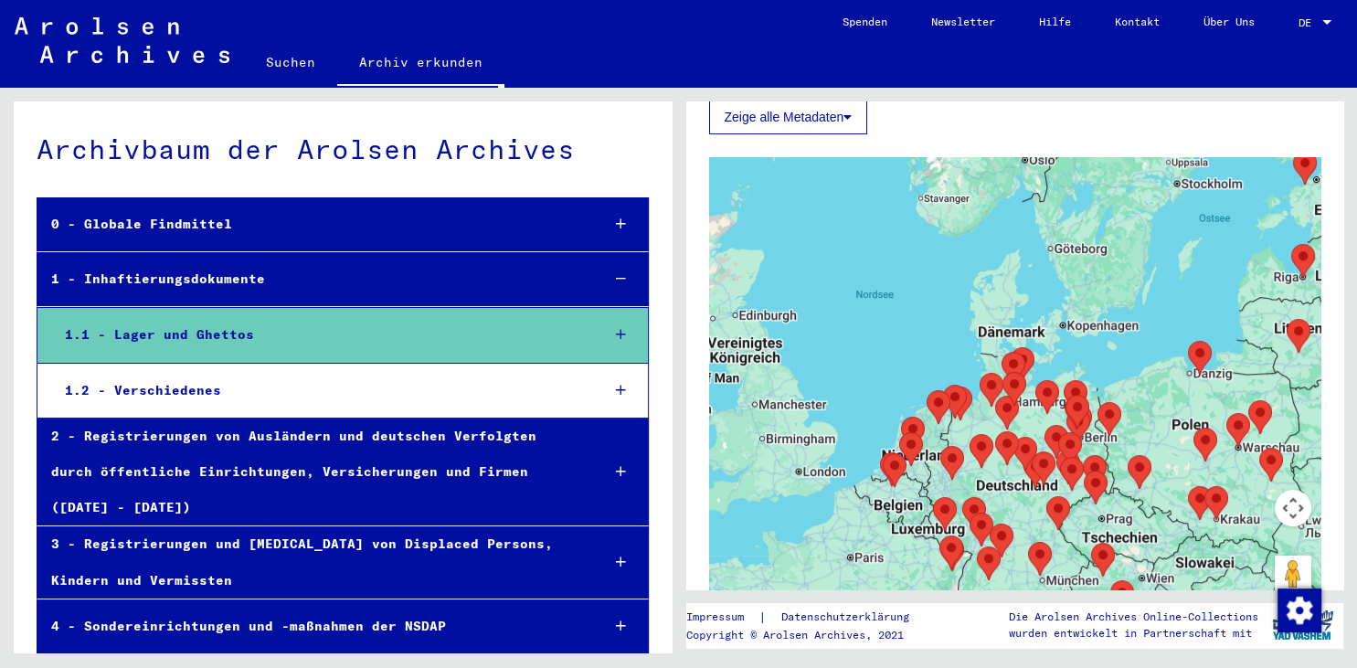
scroll to position [424, 0]
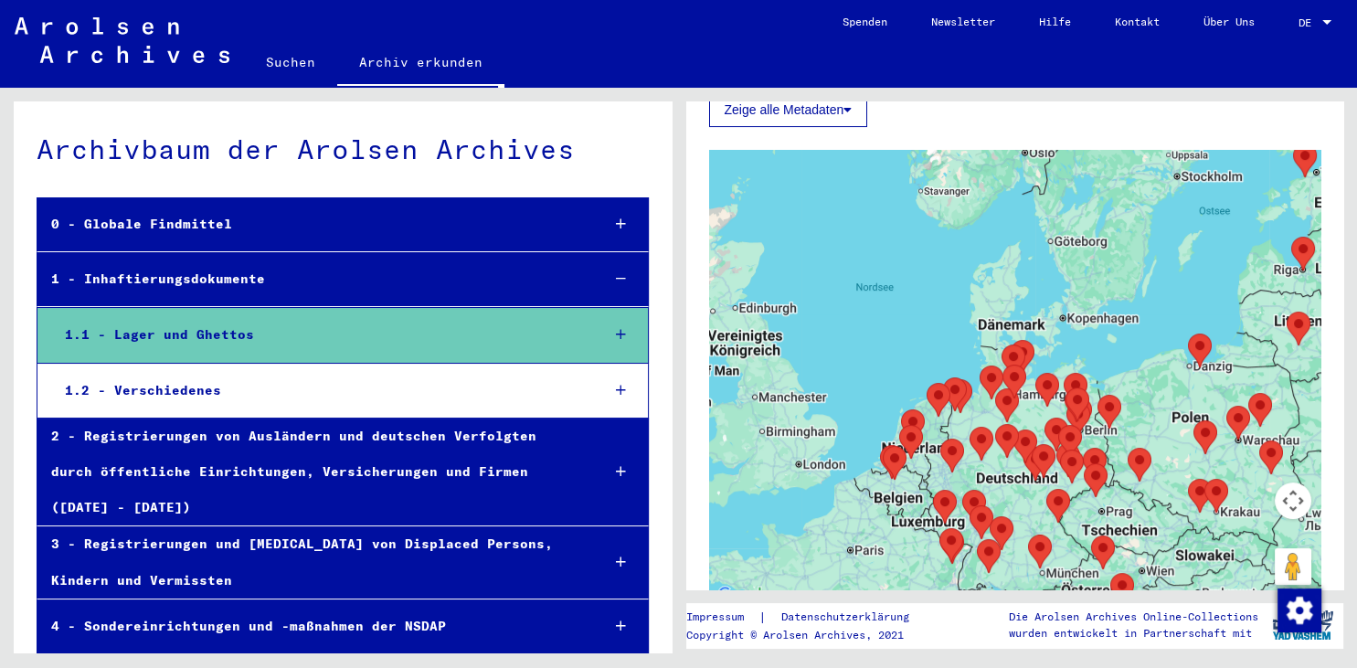
click at [1325, 546] on yv-its-full-details "1 Inhaftierungsdokumente / Lager und Ghettos Signatur DE ITS 1.1 Anzahl Dokumen…" at bounding box center [1015, 197] width 658 height 994
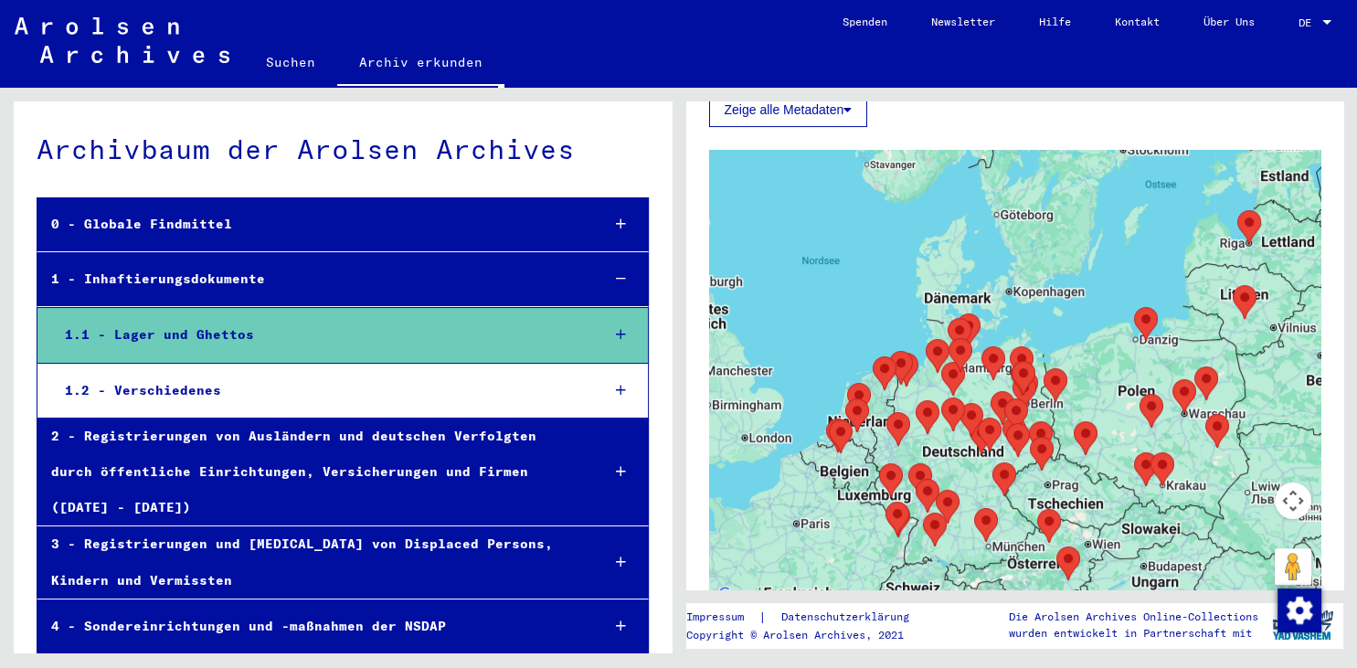
click at [1037, 509] on area "Mauthausen Concentration Camp" at bounding box center [1037, 509] width 0 height 0
click at [1292, 566] on button "Pegman auf die Karte ziehen, um Street View aufzurufen" at bounding box center [1293, 566] width 37 height 37
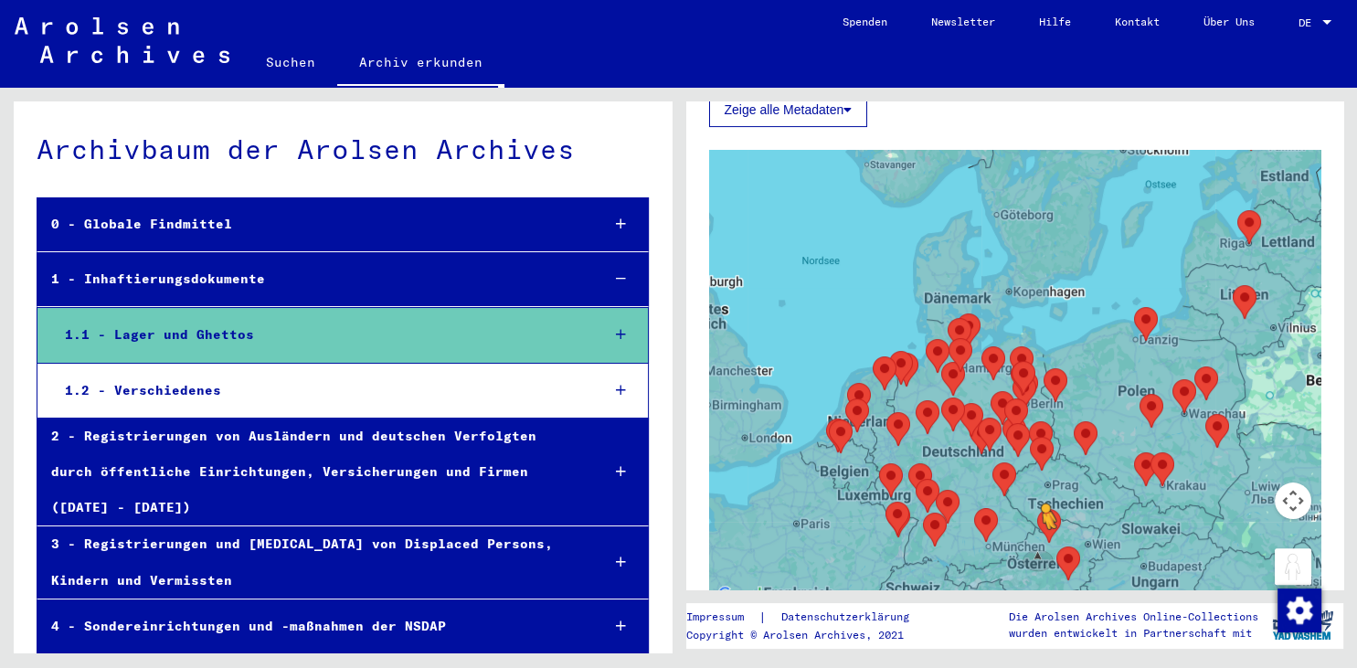
drag, startPoint x: 1278, startPoint y: 566, endPoint x: 1038, endPoint y: 547, distance: 240.1
click at [1038, 547] on div "Um den Modus zum Ziehen mit der Tastatur zu aktivieren, drückst du Alt + Eingab…" at bounding box center [1015, 378] width 612 height 457
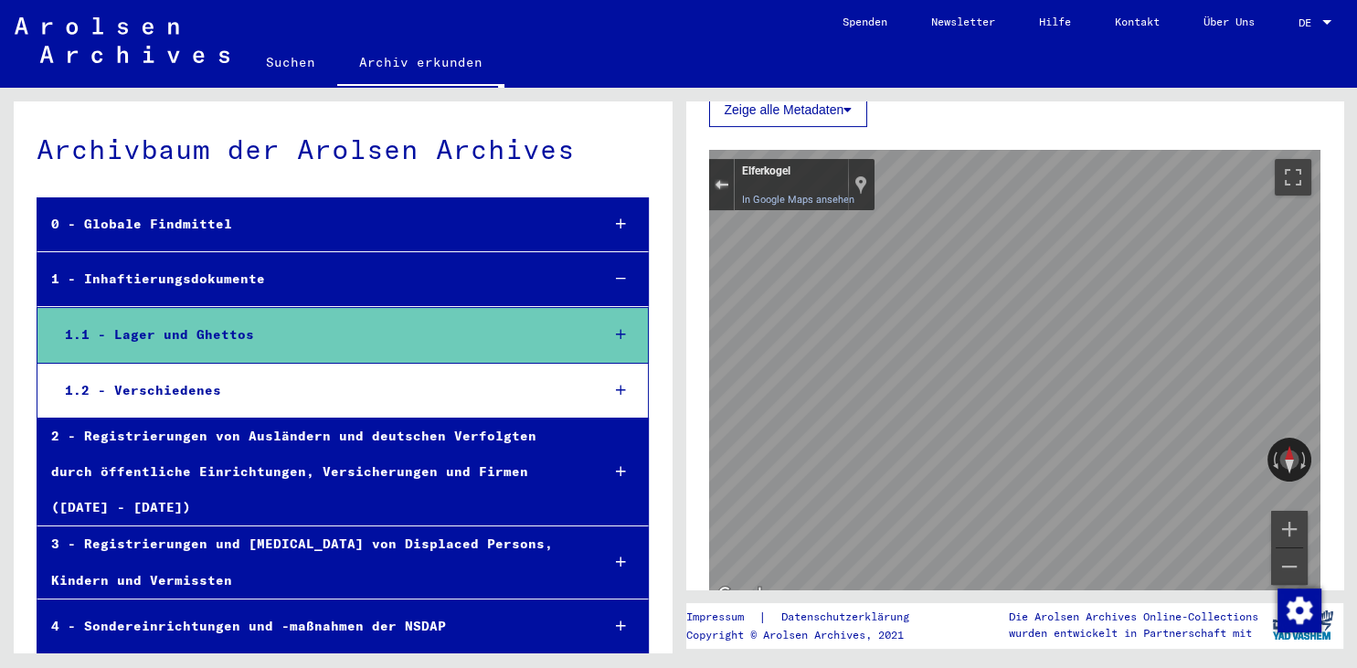
click at [720, 180] on div "Street View schließen" at bounding box center [722, 184] width 14 height 11
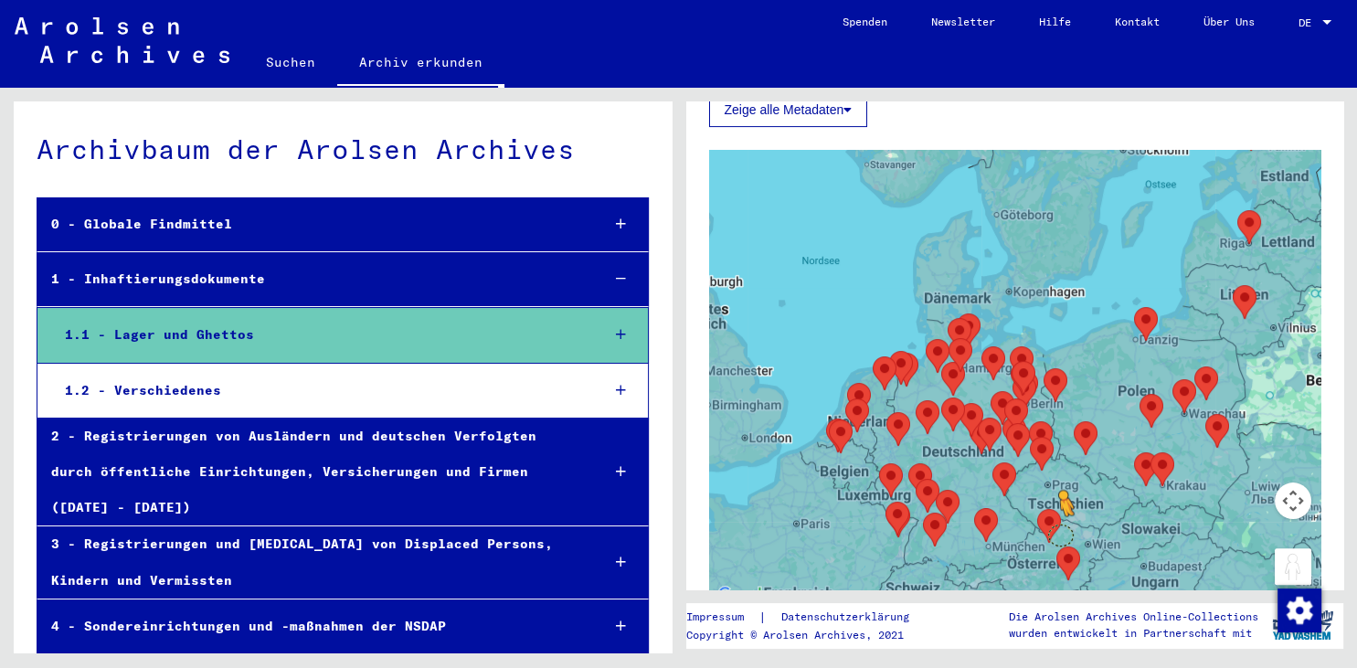
drag, startPoint x: 1291, startPoint y: 558, endPoint x: 1056, endPoint y: 533, distance: 236.3
click at [1056, 533] on div "Um den Modus zum Ziehen mit der Tastatur zu aktivieren, drückst du Alt + Eingab…" at bounding box center [1015, 378] width 612 height 457
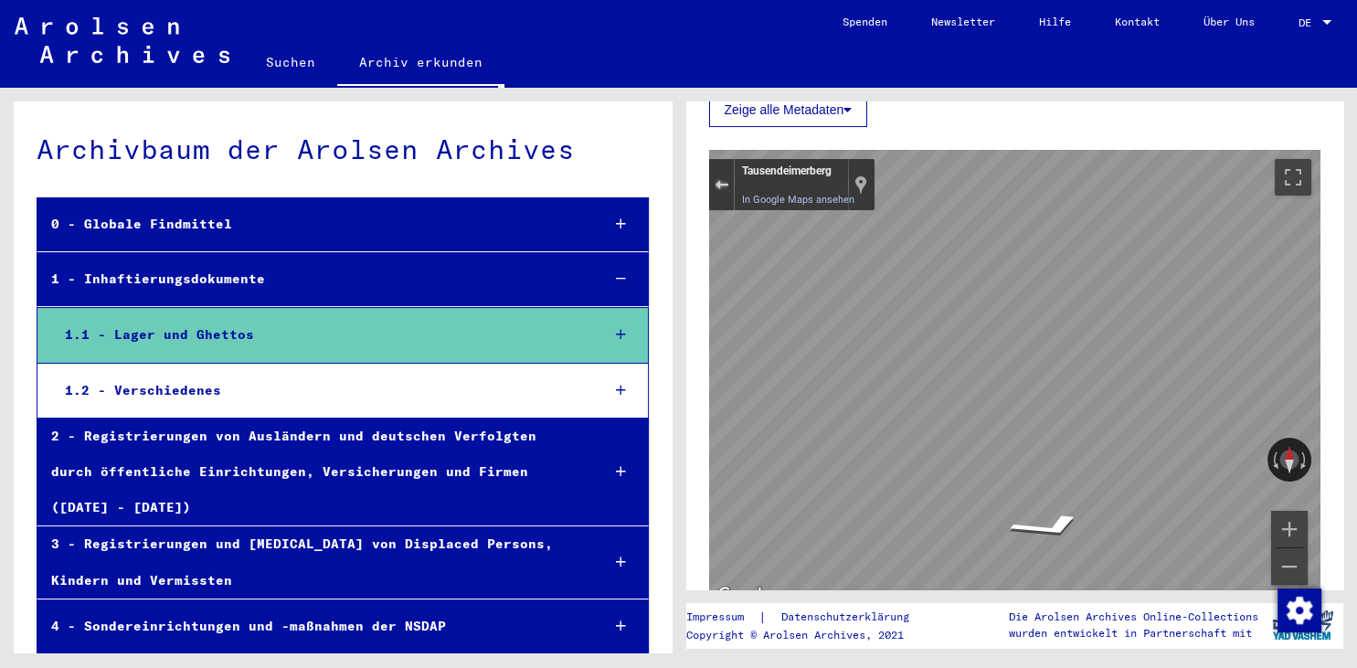
click at [718, 186] on div "Street View schließen" at bounding box center [722, 184] width 14 height 11
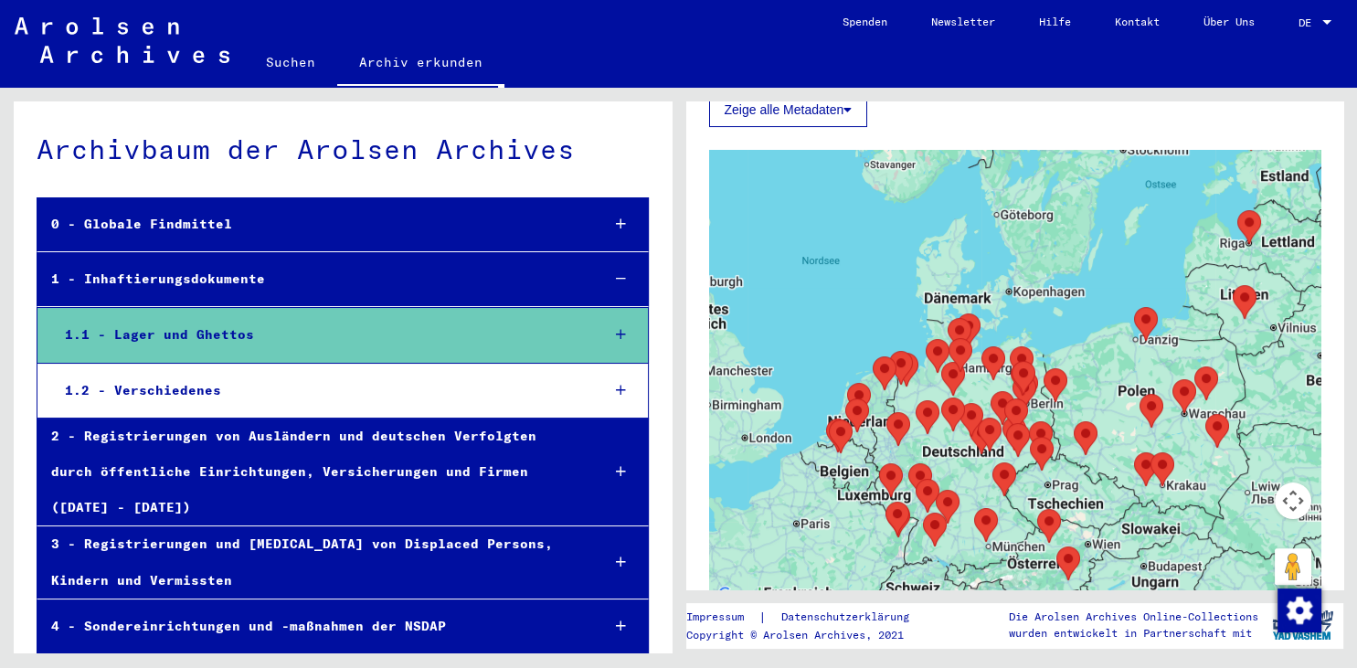
click at [1046, 545] on div "Um von einem Element zum anderen zu gelangen, drückst du die Pfeiltasten entspr…" at bounding box center [1015, 378] width 612 height 457
click at [1046, 545] on div "Wird geladen..." at bounding box center [1015, 378] width 612 height 457
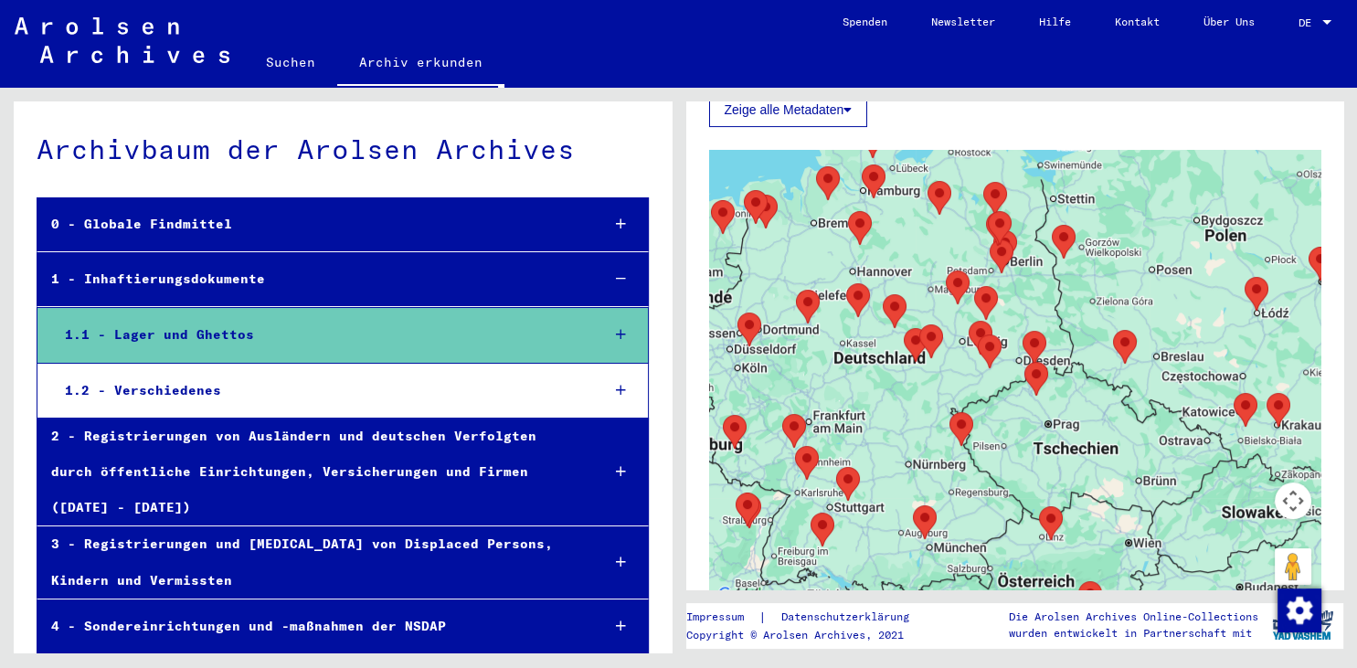
click at [1048, 545] on div "Wird geladen..." at bounding box center [1015, 378] width 612 height 457
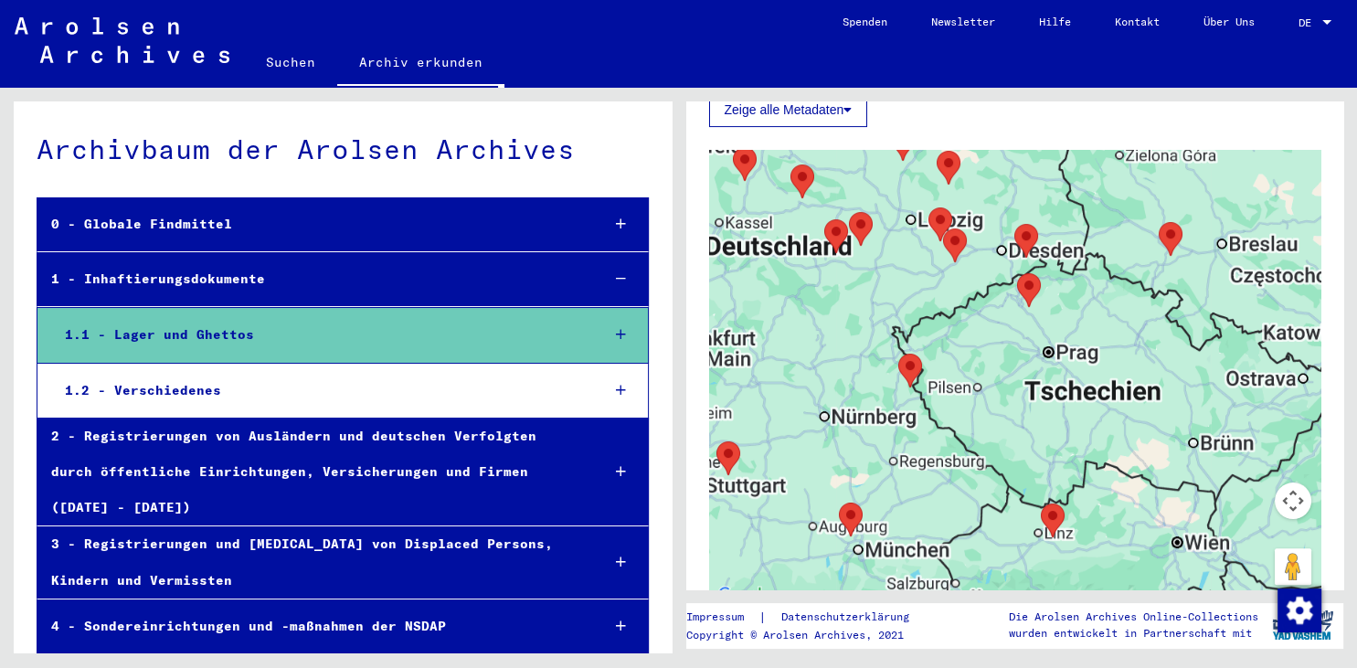
click at [1048, 545] on div "Wird geladen..." at bounding box center [1015, 378] width 612 height 457
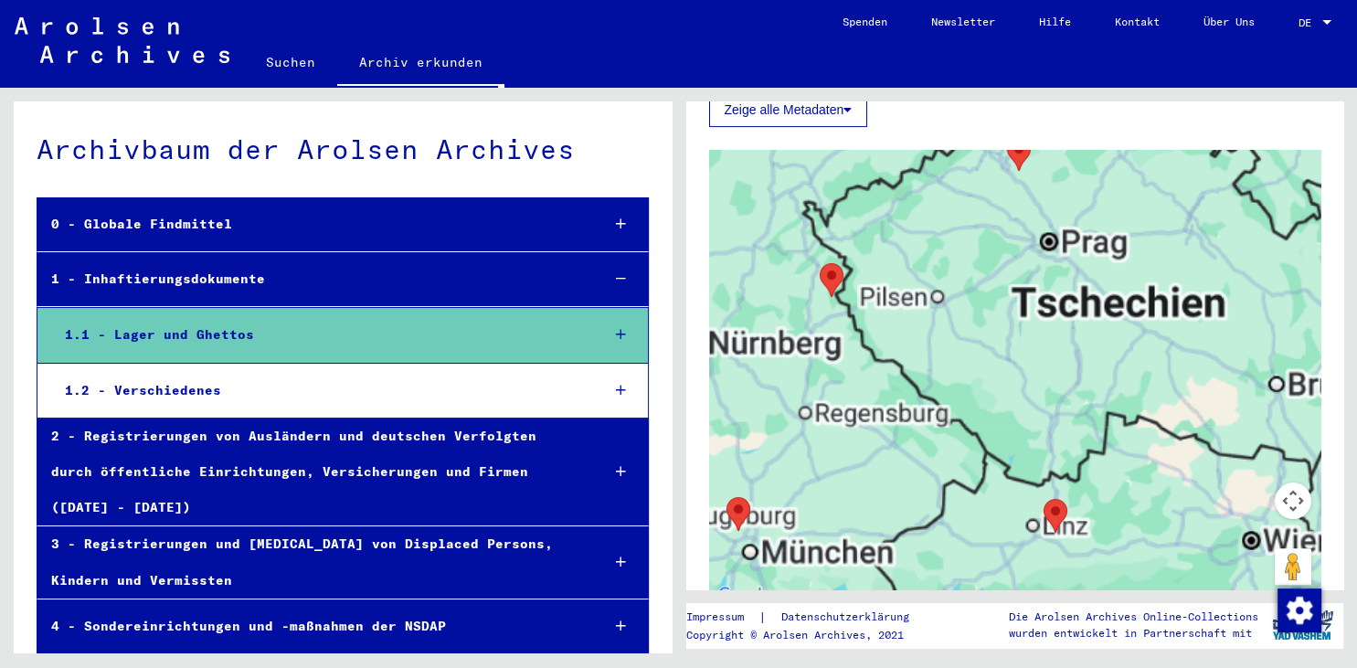
click at [1048, 545] on div "Wird geladen..." at bounding box center [1015, 378] width 612 height 457
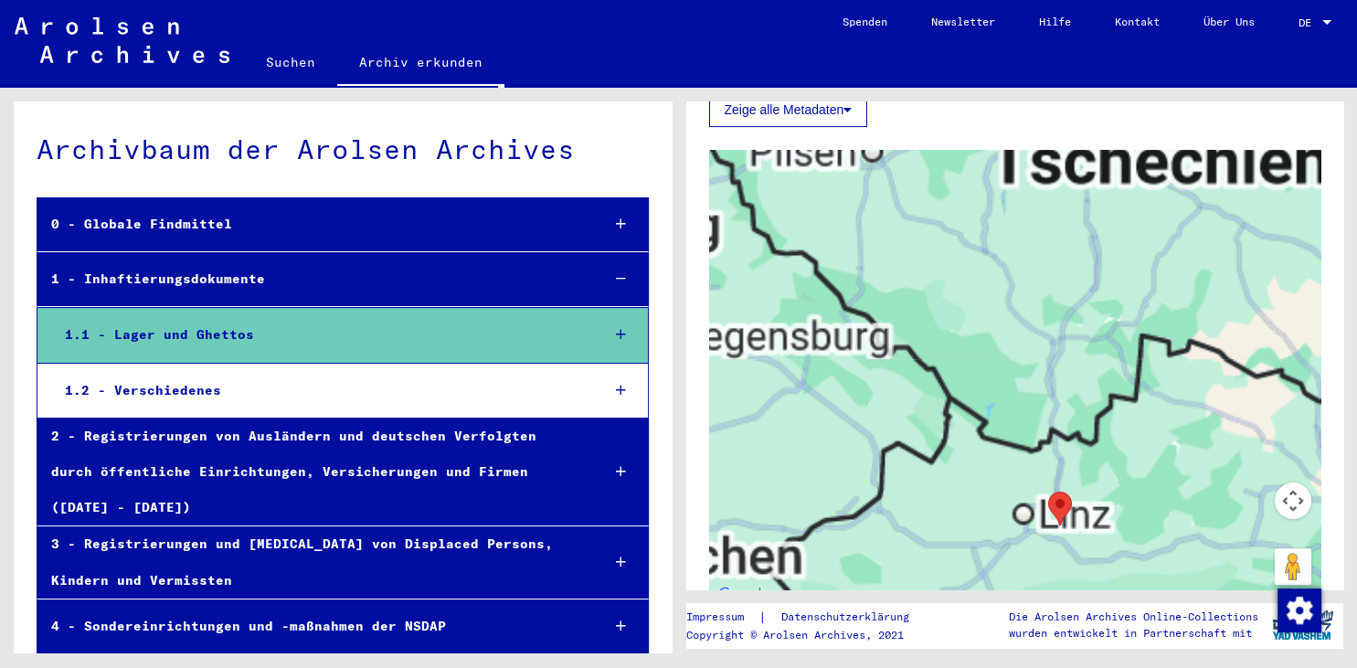
click at [1048, 545] on div "Wird geladen..." at bounding box center [1015, 378] width 612 height 457
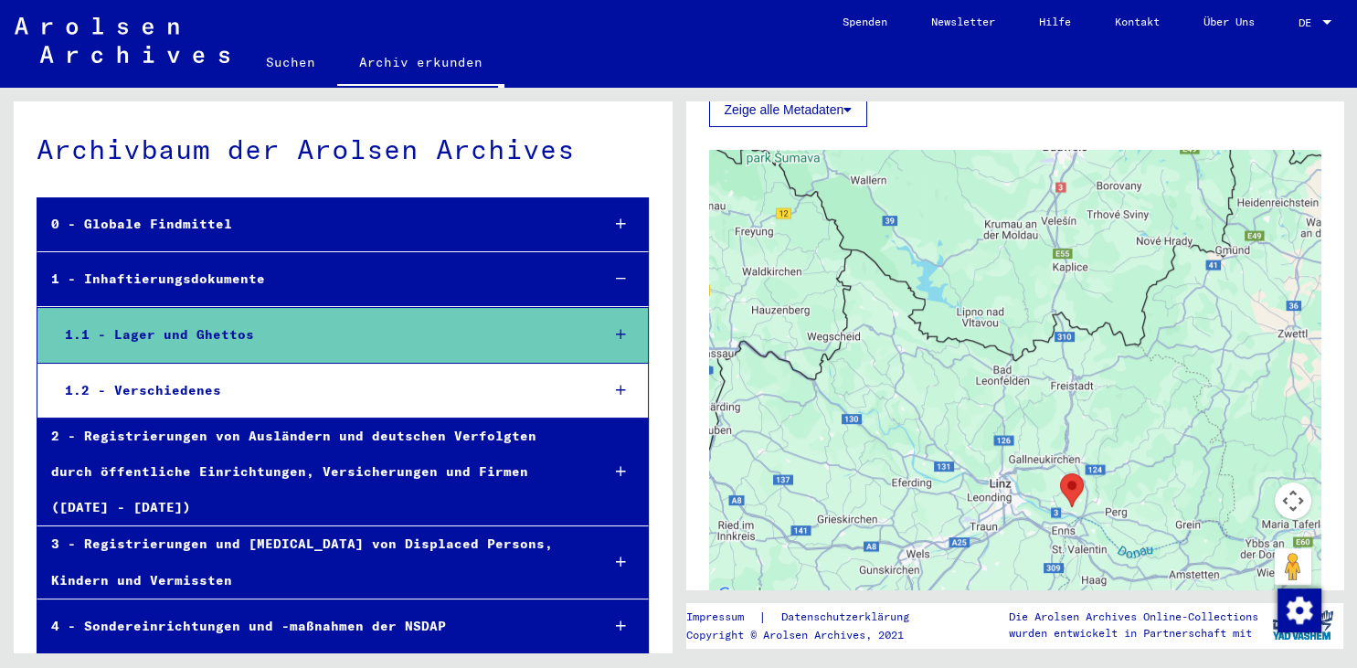
click at [1060, 473] on area "Mauthausen Concentration Camp" at bounding box center [1060, 473] width 0 height 0
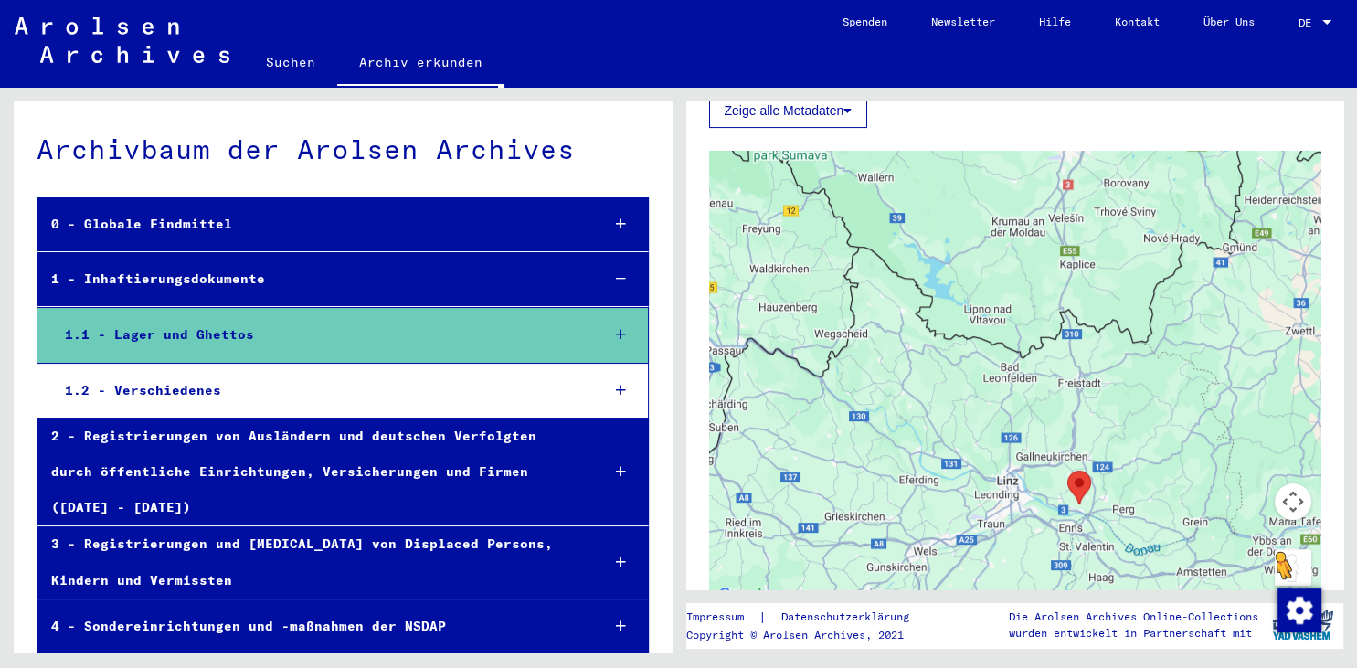
drag, startPoint x: 1274, startPoint y: 563, endPoint x: 1286, endPoint y: 564, distance: 11.9
click at [1286, 564] on div "Um den Modus zum Ziehen mit der Tastatur zu aktivieren, drückst du Alt + Eingab…" at bounding box center [1015, 379] width 612 height 457
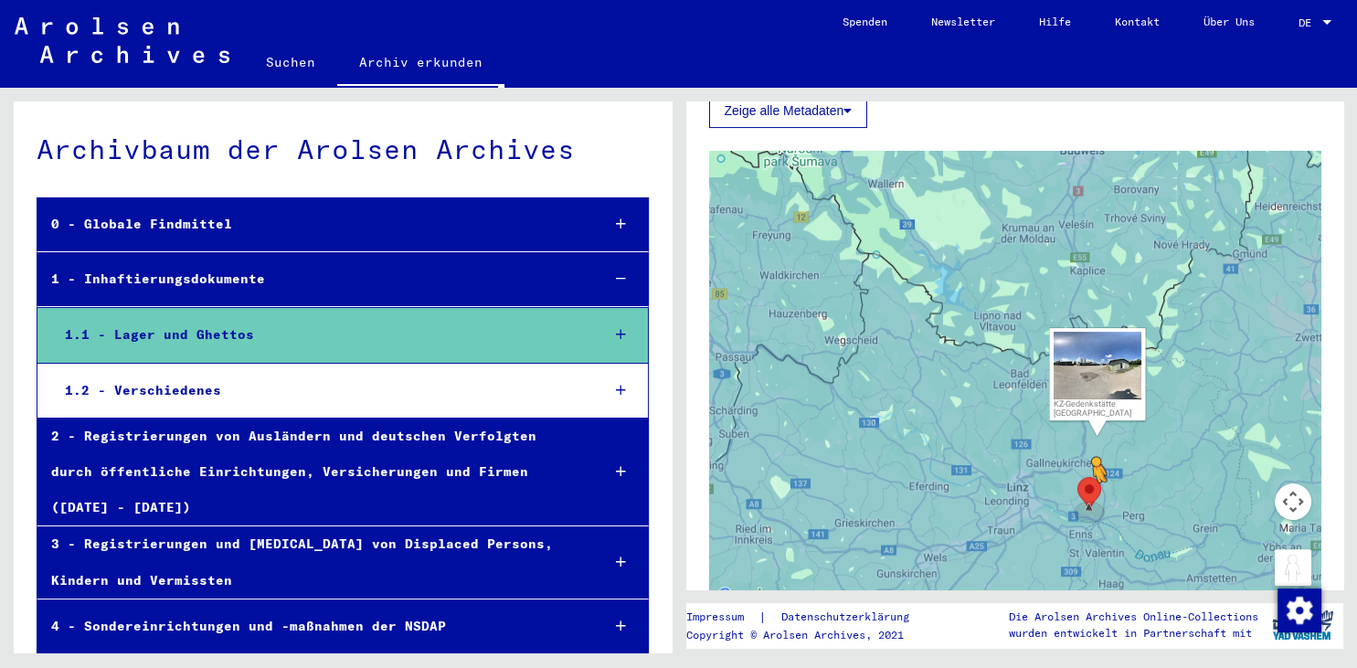
drag, startPoint x: 1286, startPoint y: 564, endPoint x: 1093, endPoint y: 500, distance: 203.2
click at [1093, 500] on div "Um den Modus zum Ziehen mit der Tastatur zu aktivieren, drückst du Alt + Eingab…" at bounding box center [1015, 379] width 612 height 457
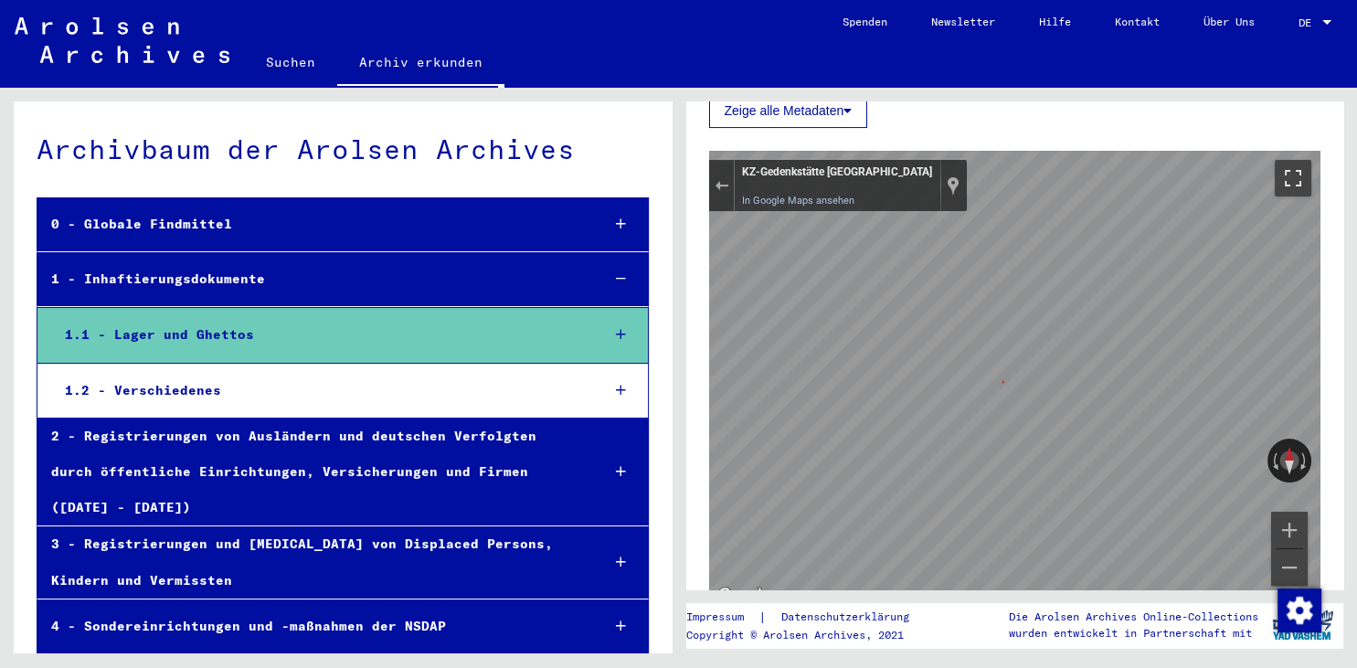
click at [1306, 178] on button "Vollbildansicht ein/aus" at bounding box center [1293, 178] width 37 height 37
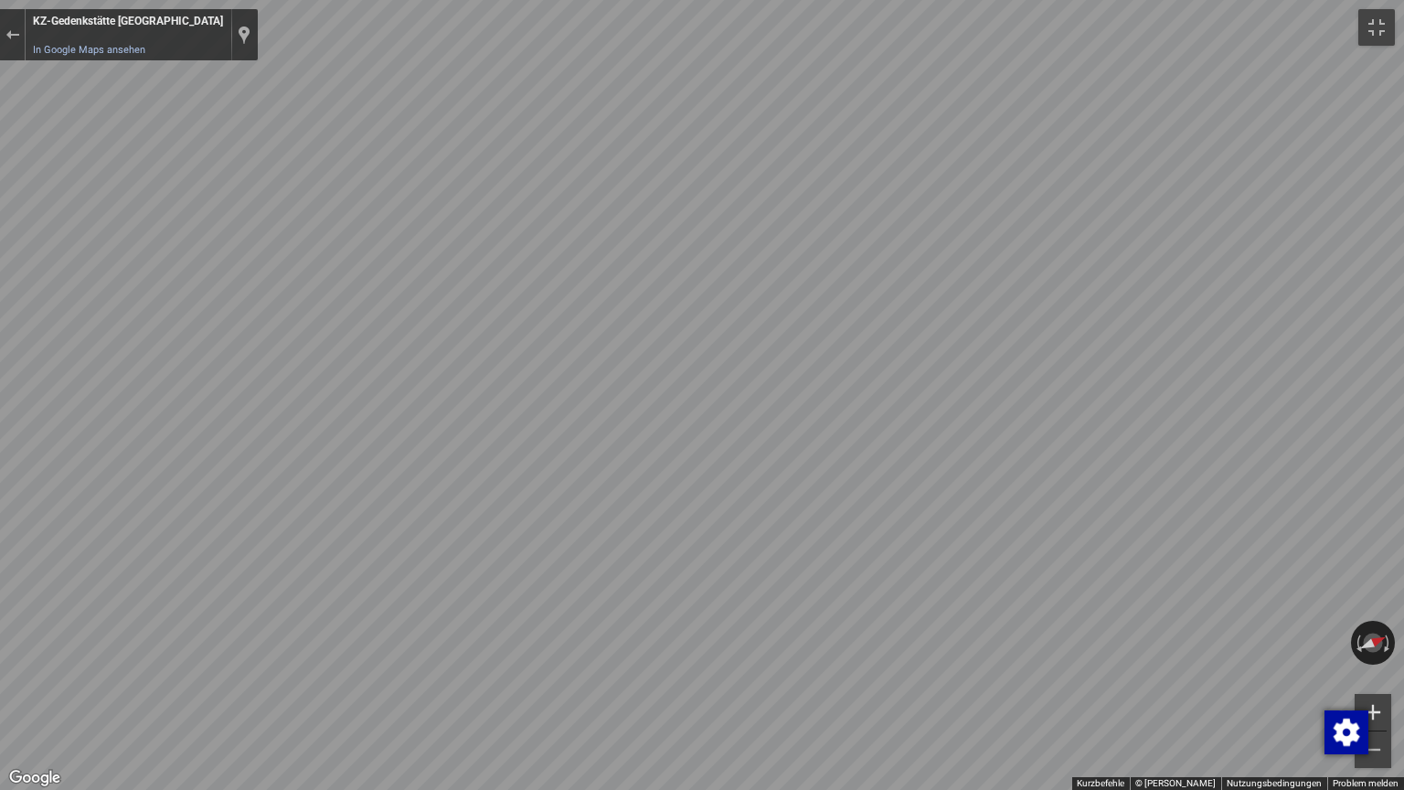
click at [1356, 667] on button "Vergrößern" at bounding box center [1372, 712] width 37 height 37
click at [1356, 667] on button "Verkleinern" at bounding box center [1372, 749] width 37 height 37
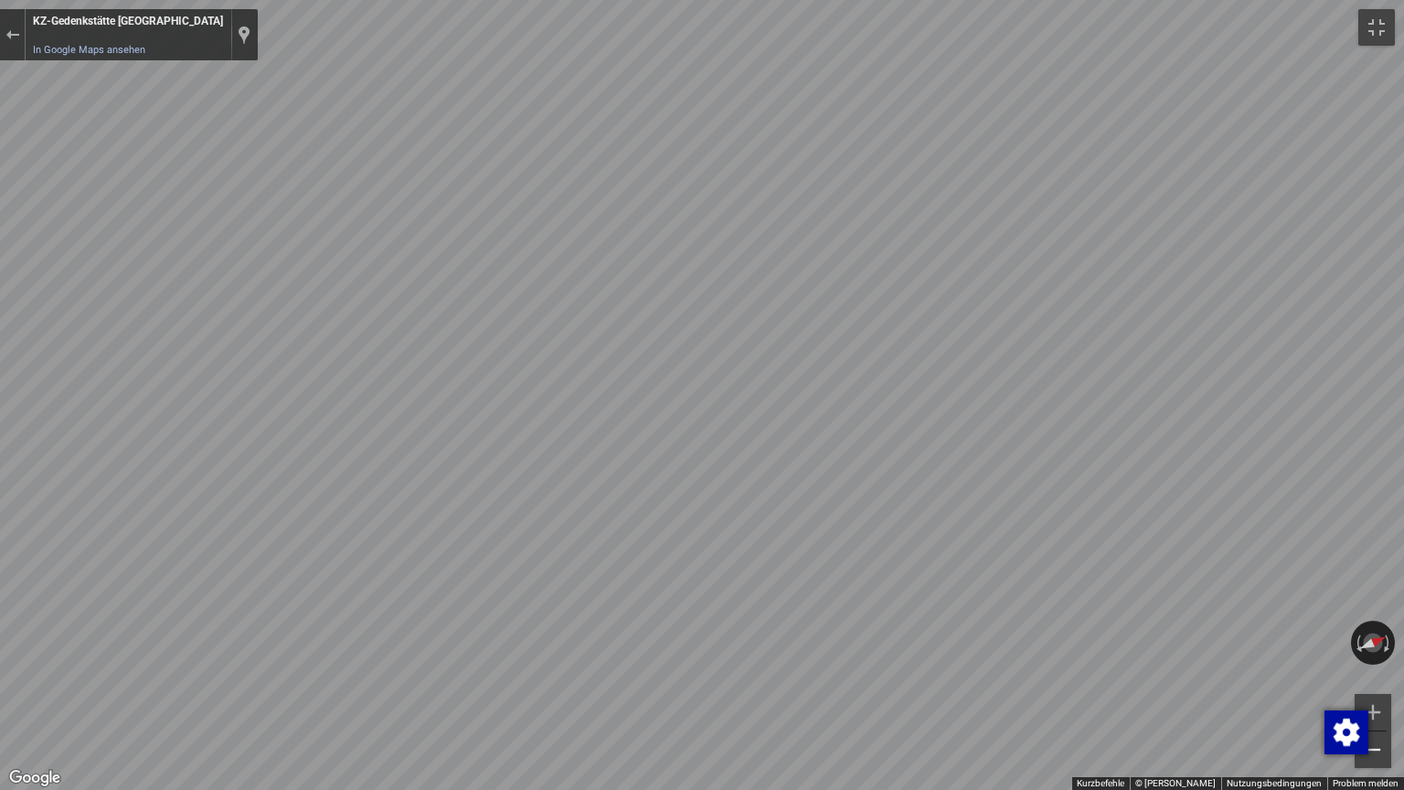
click at [1356, 667] on button "Verkleinern" at bounding box center [1372, 749] width 37 height 37
click at [1356, 636] on button "Gegen den Uhrzeigersinn drehen" at bounding box center [1357, 643] width 13 height 44
click at [1356, 636] on button "Ansicht zurücksetzen" at bounding box center [1373, 642] width 44 height 18
click at [1356, 641] on button "Ansicht zurücksetzen" at bounding box center [1372, 643] width 18 height 44
click at [1356, 639] on button "Ansicht zurücksetzen" at bounding box center [1372, 643] width 18 height 44
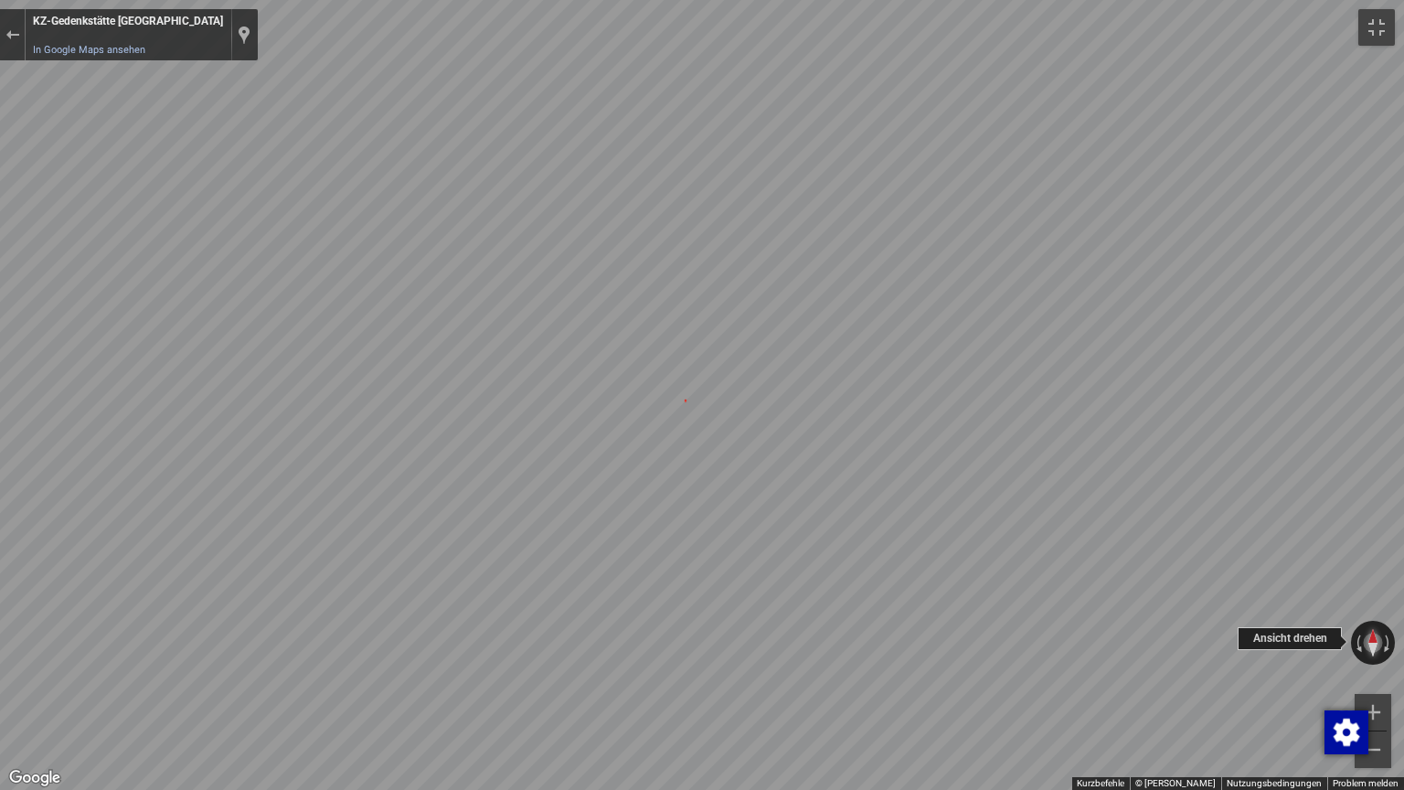
click at [1356, 646] on button "Ansicht zurücksetzen" at bounding box center [1372, 643] width 18 height 44
click at [1356, 631] on button "Ansicht zurücksetzen" at bounding box center [1372, 643] width 18 height 44
click at [1356, 637] on button "Ansicht zurücksetzen" at bounding box center [1372, 643] width 18 height 44
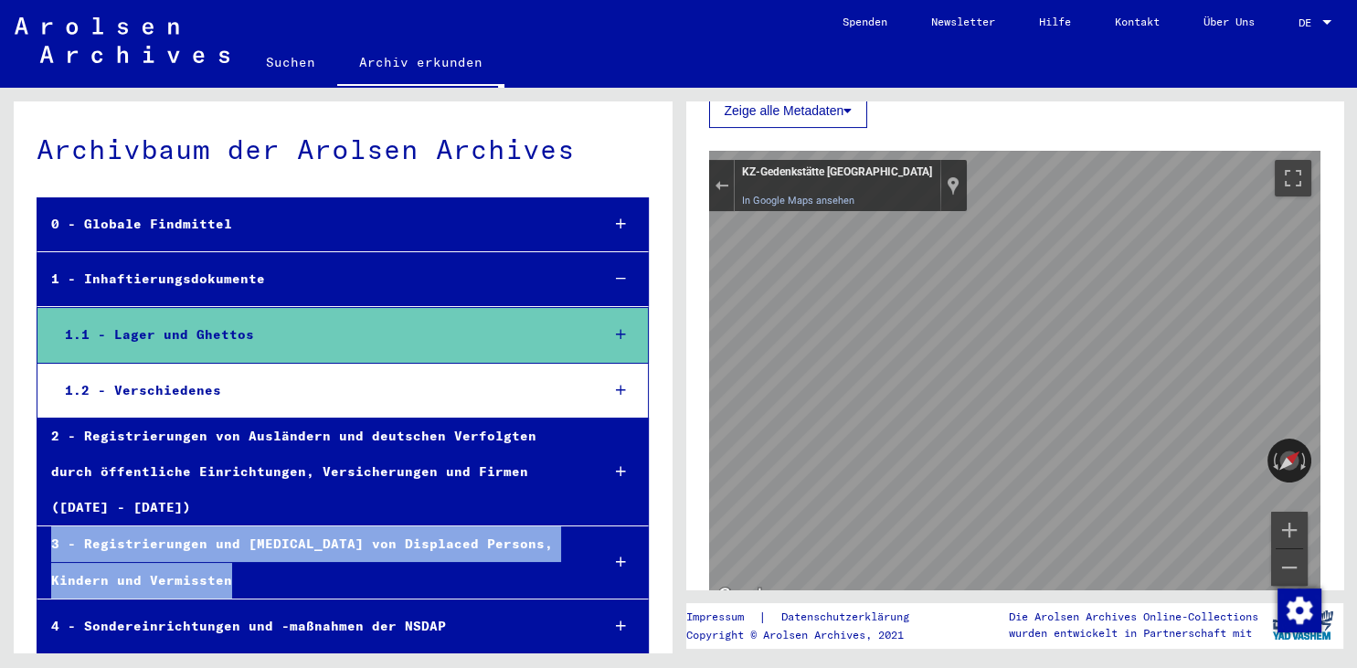
drag, startPoint x: 650, startPoint y: 484, endPoint x: 638, endPoint y: 534, distance: 50.8
click at [638, 534] on div "Archivbaum der Arolsen Archives 0 - Globale Findmittel 1 - Inhaftierungsdokumen…" at bounding box center [343, 507] width 658 height 813
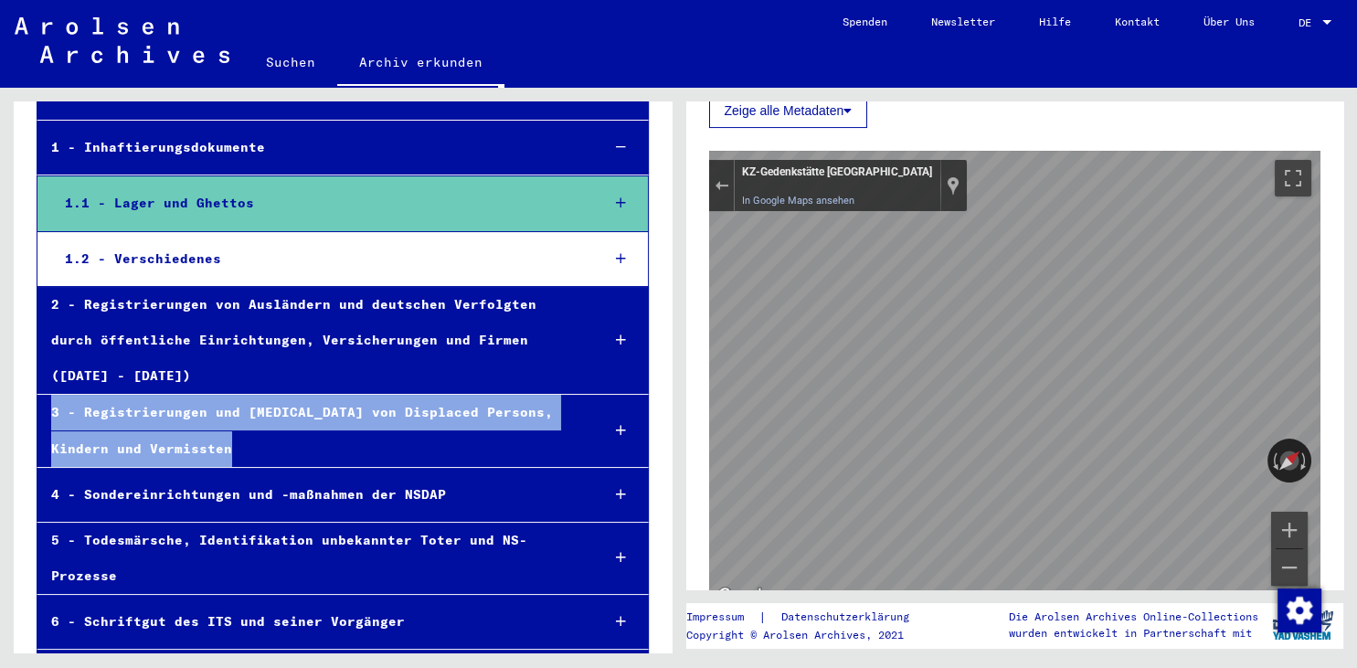
scroll to position [192, 0]
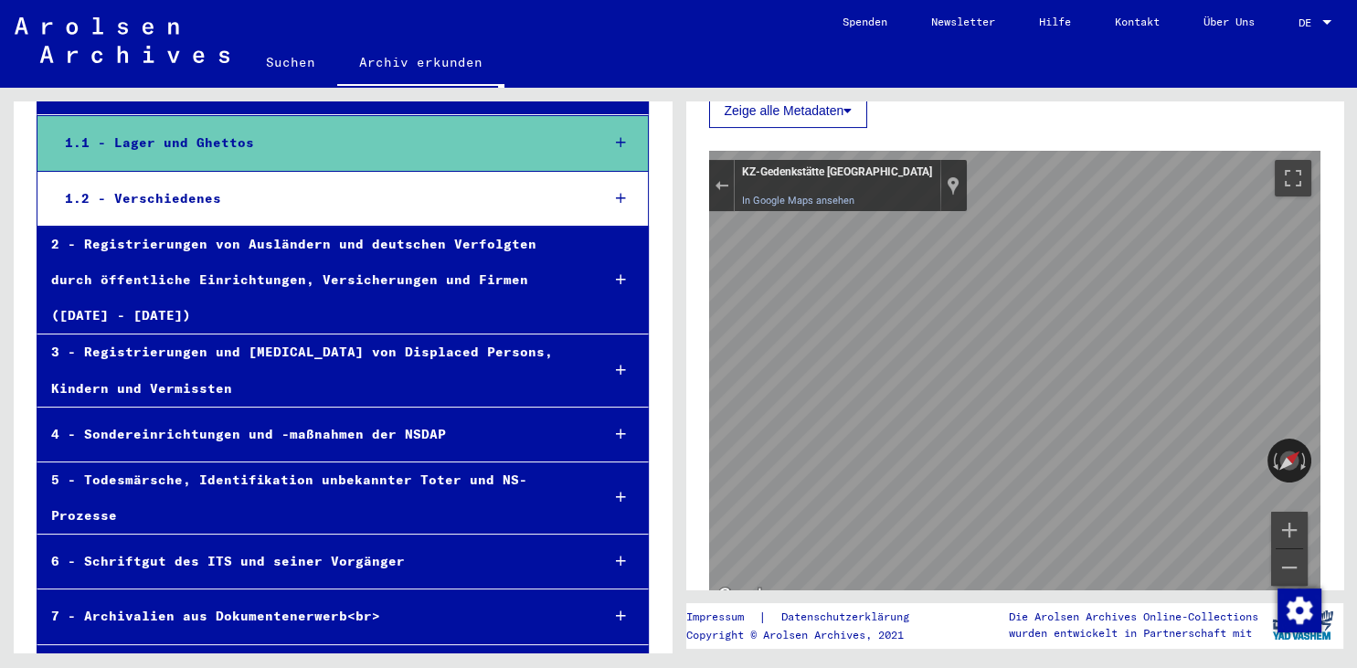
click at [316, 654] on div "8 - Sammlungen von Privatpersonen und kleinen Archiven" at bounding box center [311, 672] width 548 height 36
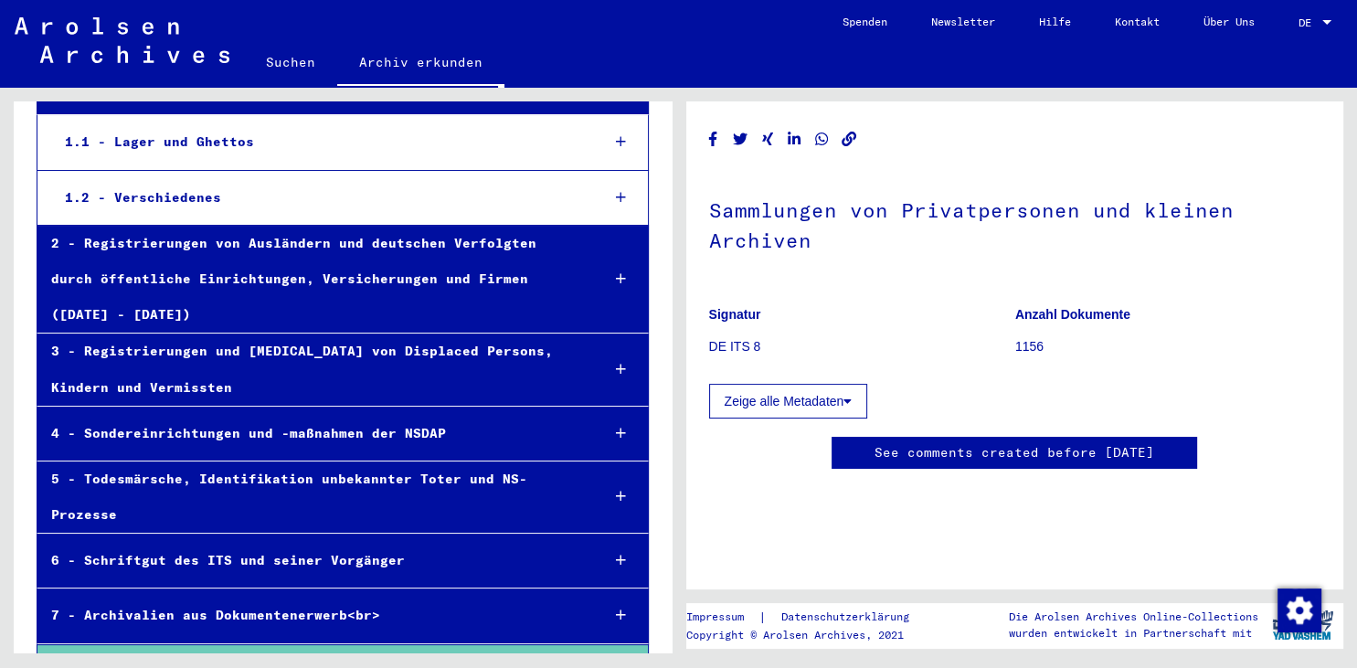
scroll to position [129, 0]
click at [784, 384] on button "Zeige alle Metadaten" at bounding box center [788, 401] width 159 height 35
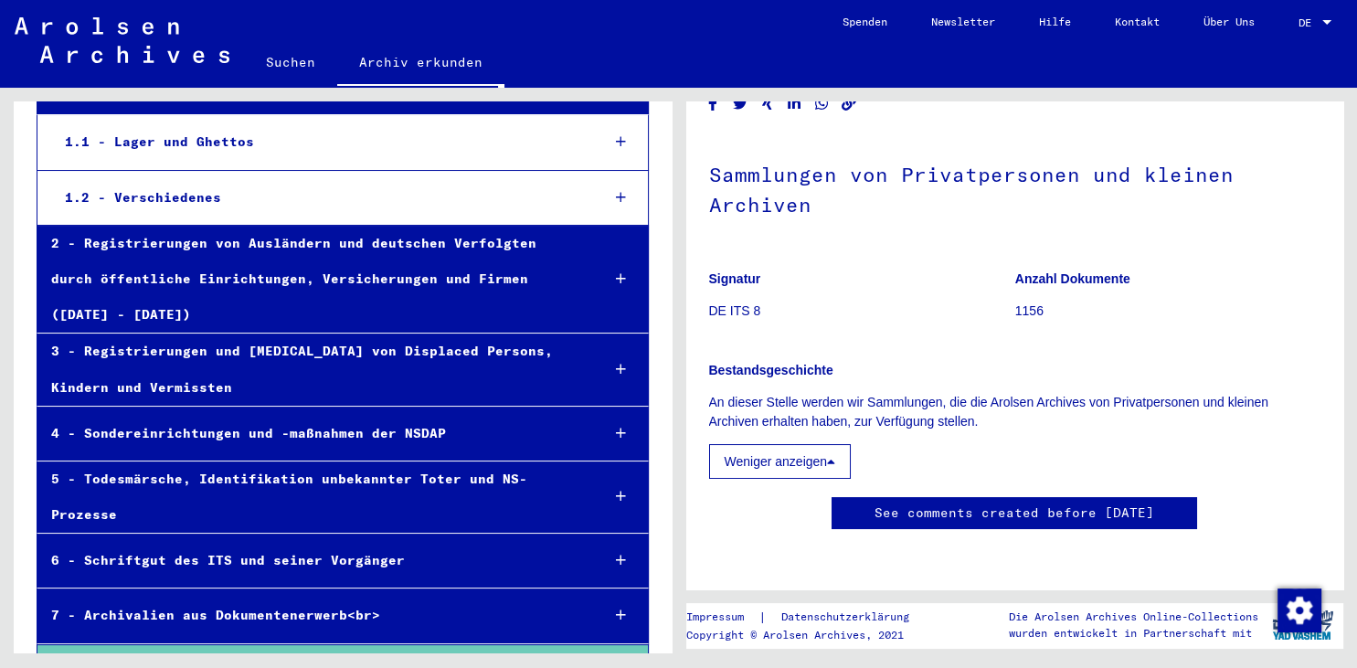
click at [835, 455] on icon at bounding box center [831, 461] width 8 height 13
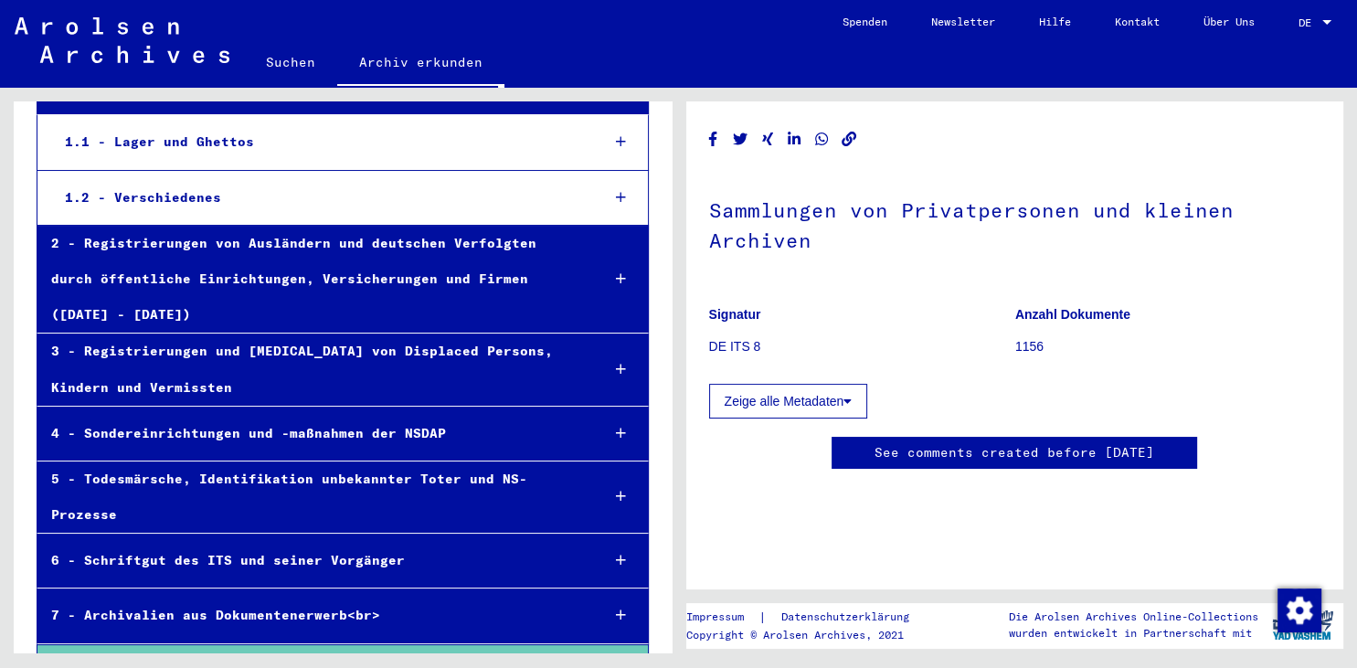
scroll to position [233, 0]
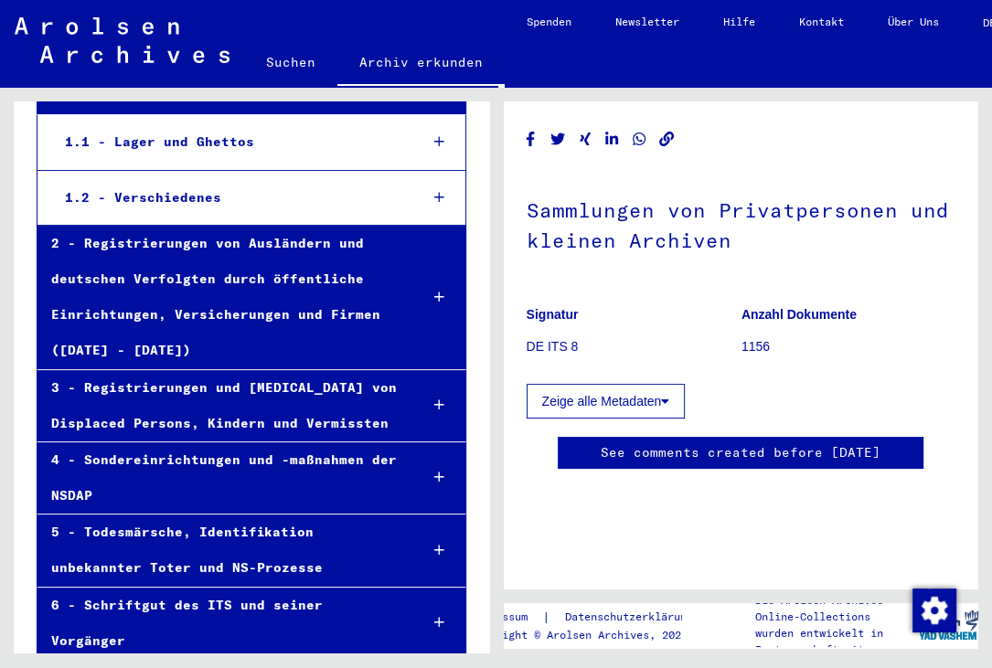
click at [656, 48] on mat-toolbar "Suchen Archiv erkunden Detailfragen/-infos zu den Dokumenten? Stelle hier einen…" at bounding box center [496, 44] width 992 height 88
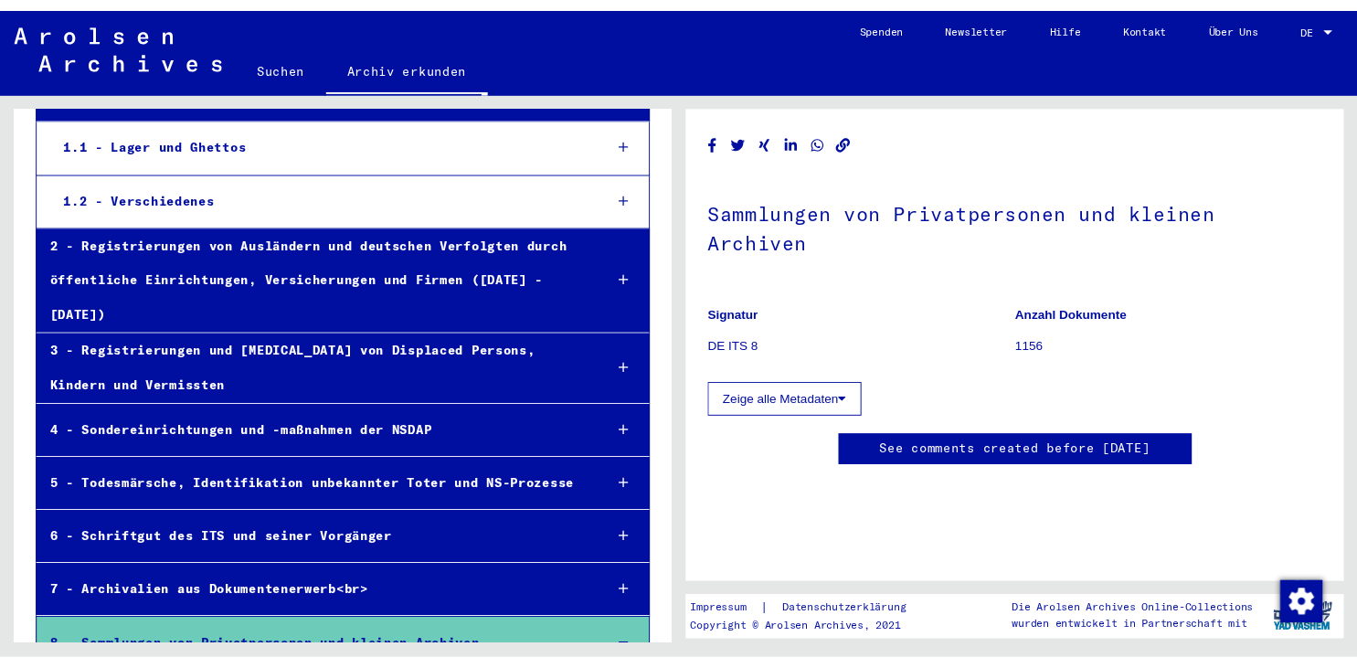
scroll to position [840, 0]
